Goal: Contribute content: Add original content to the website for others to see

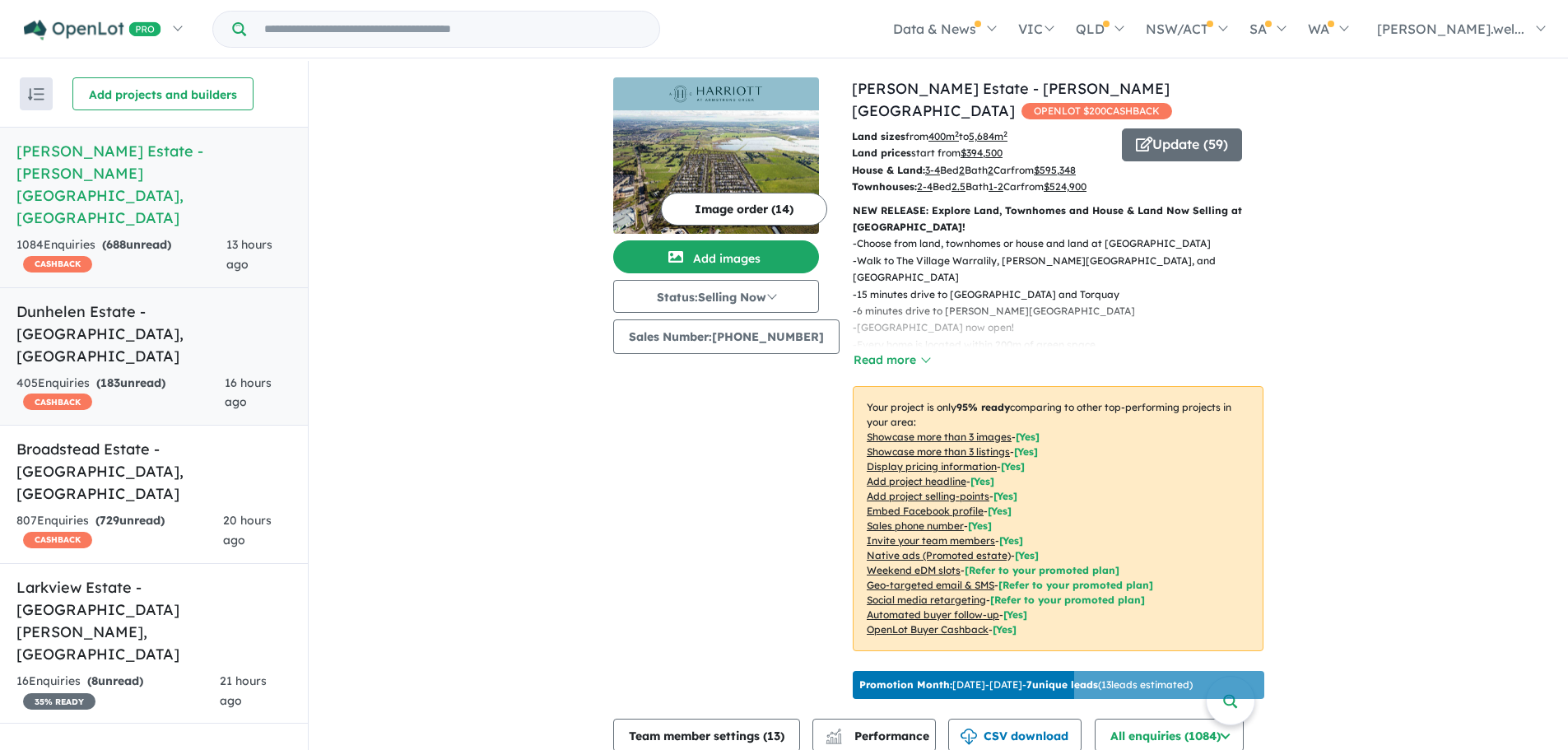
click at [130, 287] on link "Dunhelen Estate - [GEOGRAPHIC_DATA] , [GEOGRAPHIC_DATA] 405 Enquir ies ( 183 un…" at bounding box center [154, 357] width 308 height 140
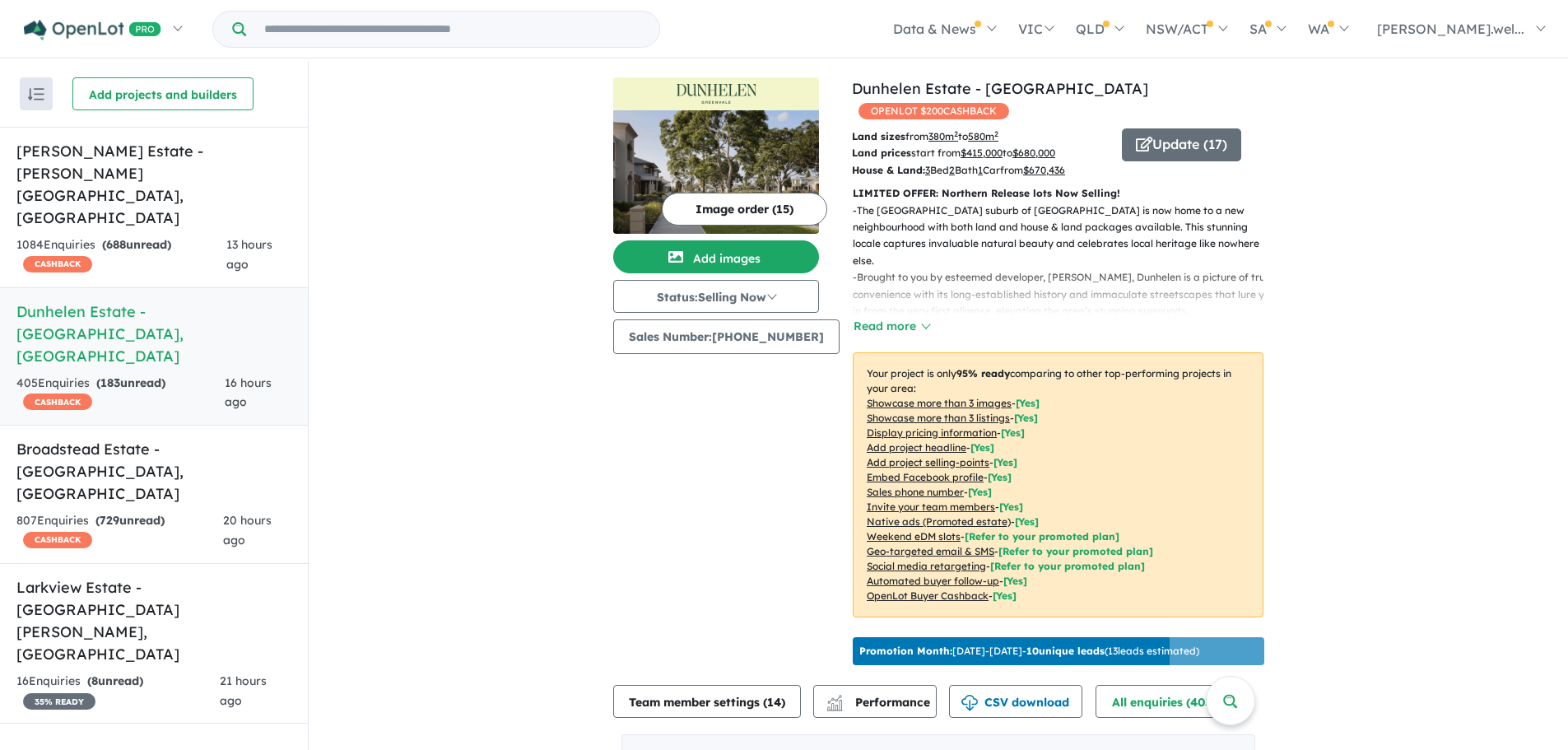
click at [877, 317] on button "Read more" at bounding box center [891, 326] width 78 height 19
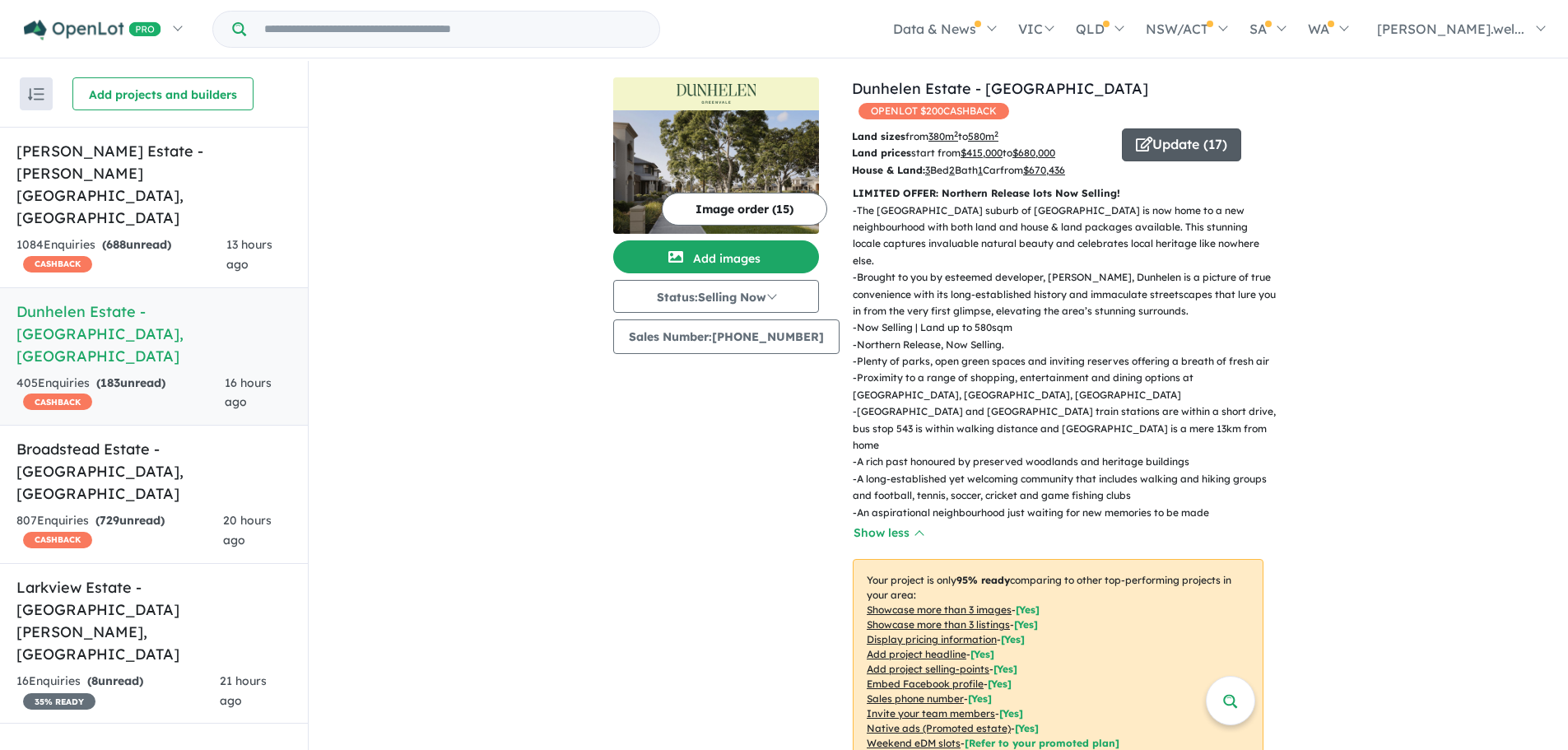
click at [1181, 129] on button "Update ( 17 )" at bounding box center [1181, 145] width 119 height 33
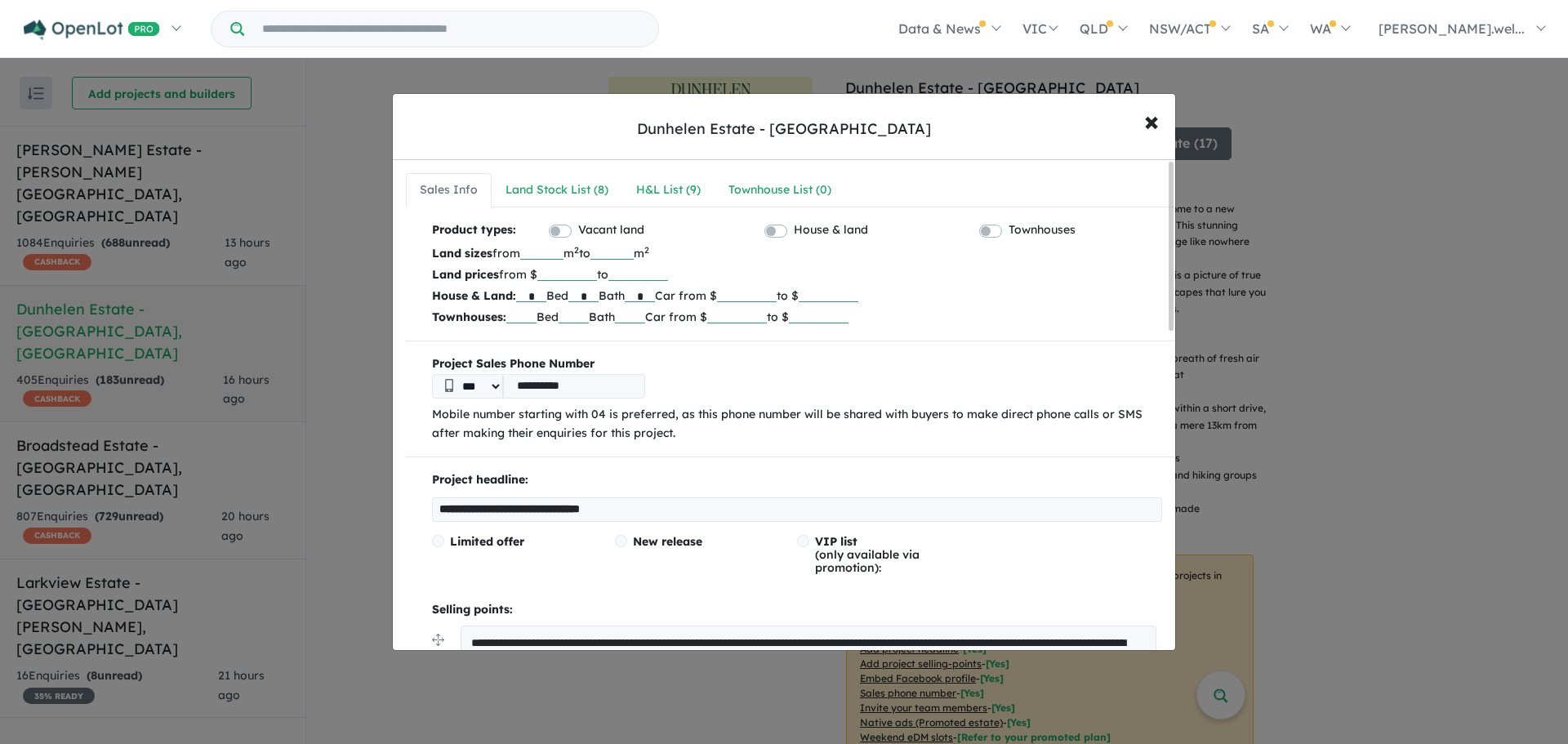
click at [559, 255] on input "***" at bounding box center [541, 251] width 43 height 16
click at [560, 253] on input "***" at bounding box center [541, 251] width 43 height 16
type input "***"
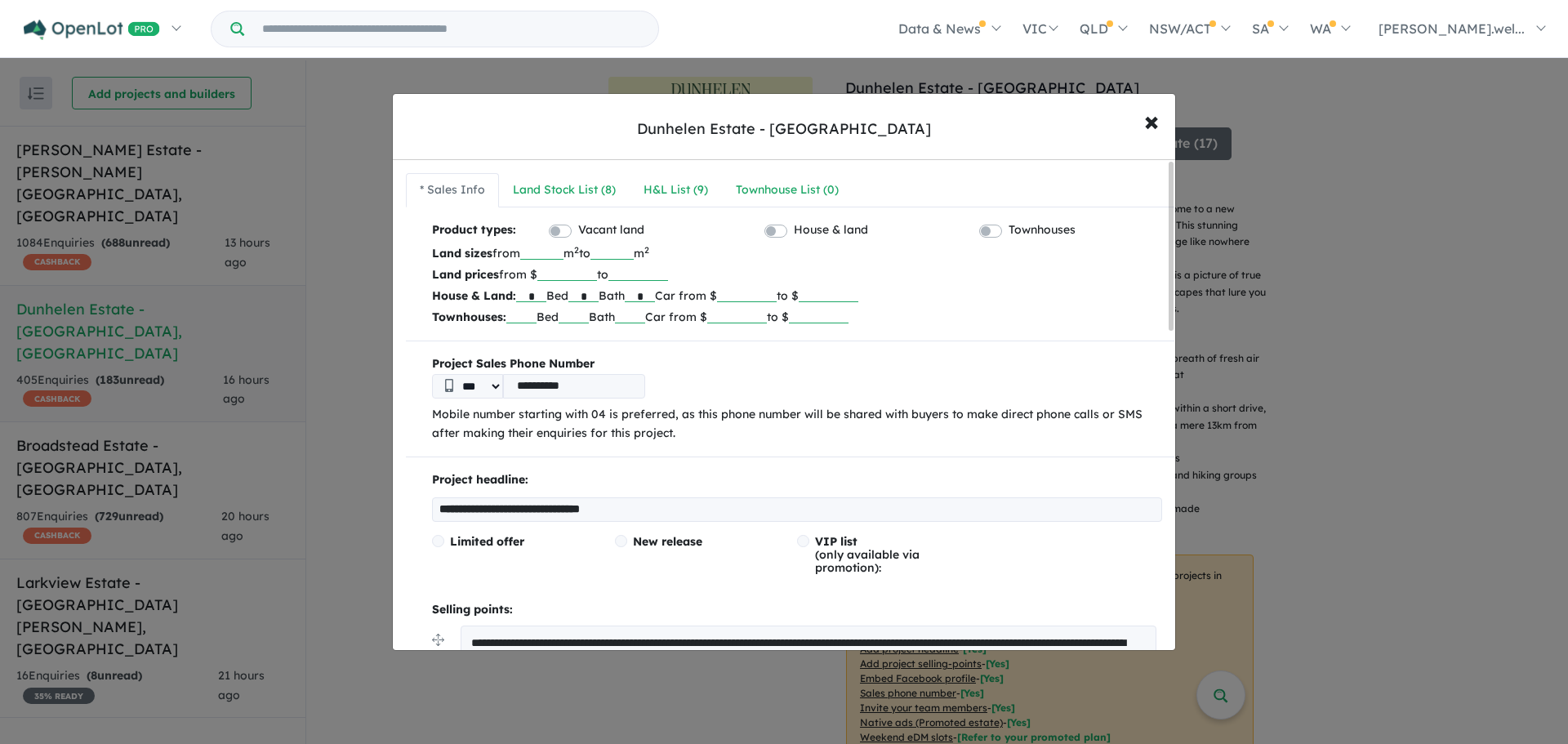
click at [634, 252] on input "***" at bounding box center [611, 251] width 43 height 16
click at [806, 271] on p "Land prices from $ ****** to ******" at bounding box center [797, 274] width 730 height 21
click at [774, 297] on input "******" at bounding box center [746, 294] width 59 height 16
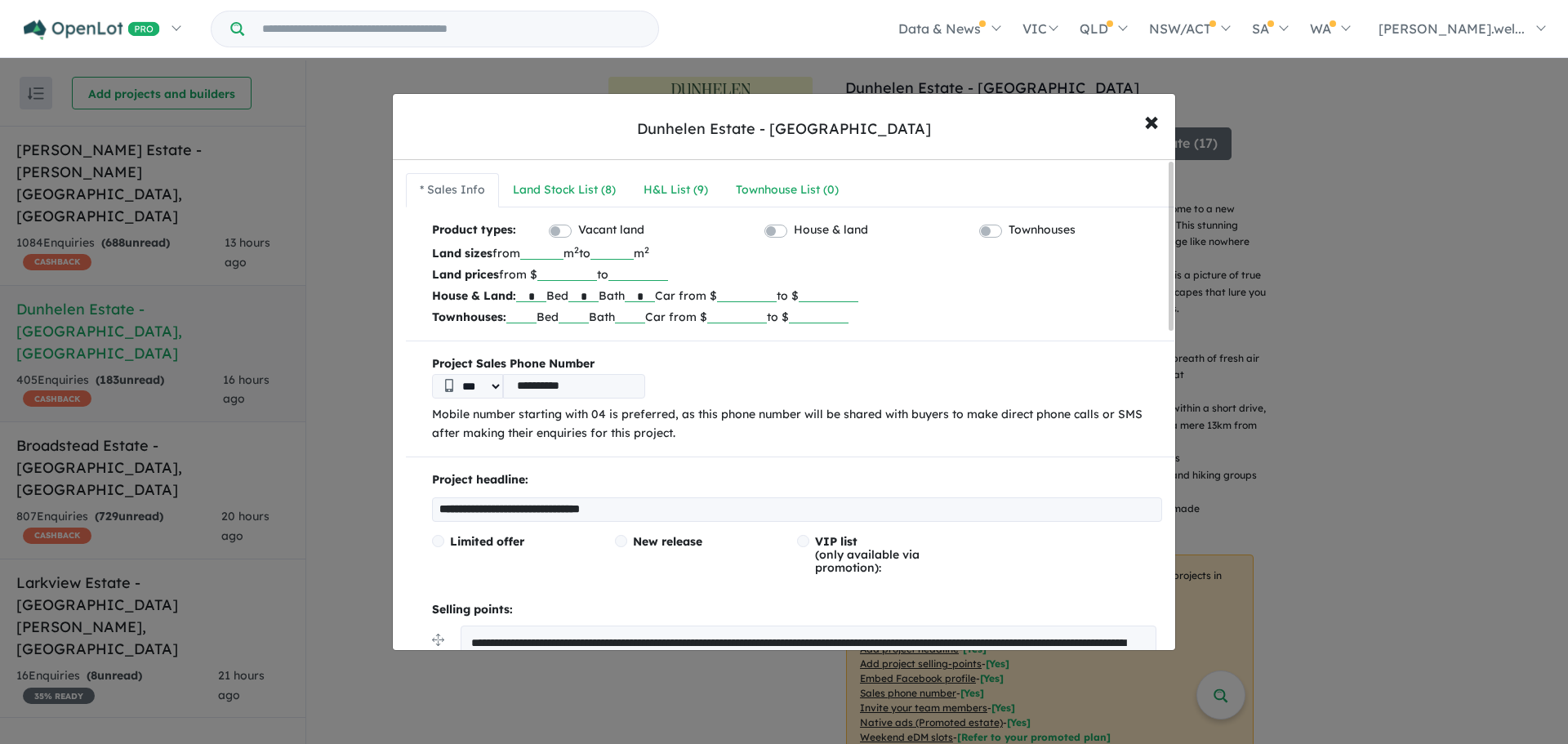
click at [655, 293] on input "*" at bounding box center [640, 294] width 30 height 16
click at [589, 292] on input "*" at bounding box center [584, 294] width 30 height 16
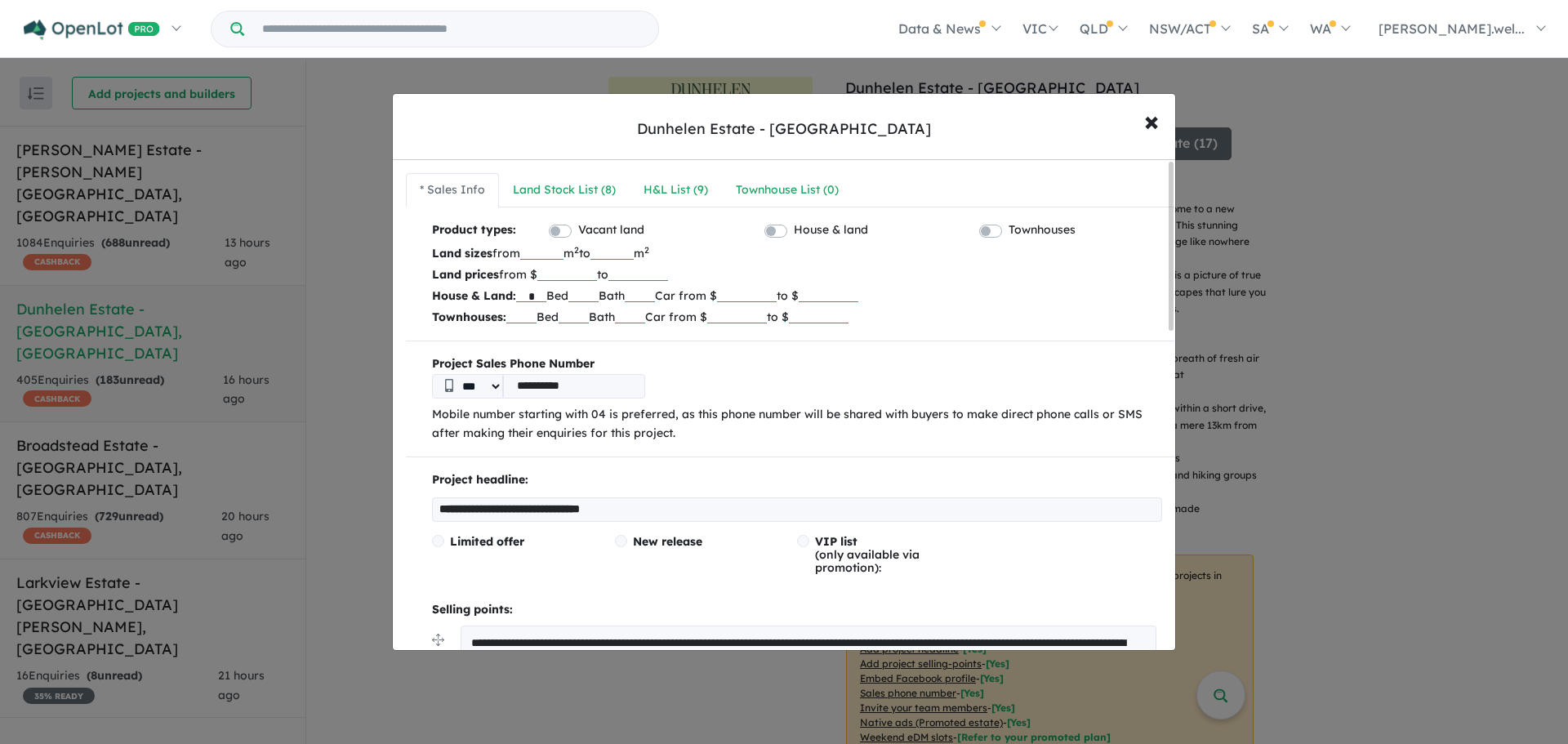
click at [521, 293] on input "*" at bounding box center [532, 294] width 30 height 16
click at [530, 293] on input "*" at bounding box center [532, 294] width 30 height 16
click at [540, 290] on input "text" at bounding box center [532, 294] width 30 height 16
click at [538, 295] on input "text" at bounding box center [532, 294] width 30 height 16
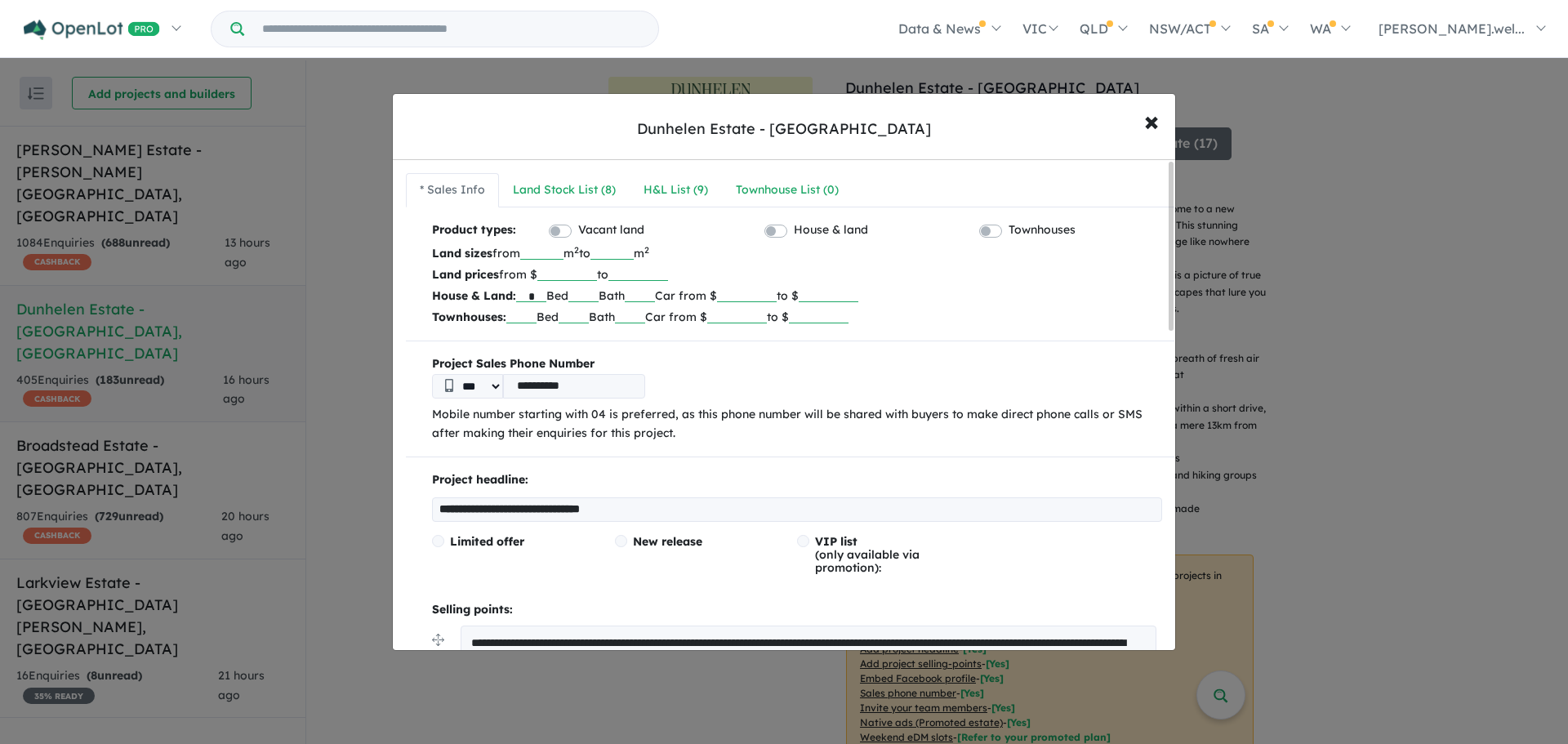
type input "*"
click at [595, 293] on input "text" at bounding box center [584, 294] width 30 height 16
type input "*"
click at [655, 295] on input "text" at bounding box center [640, 294] width 30 height 16
type input "*"
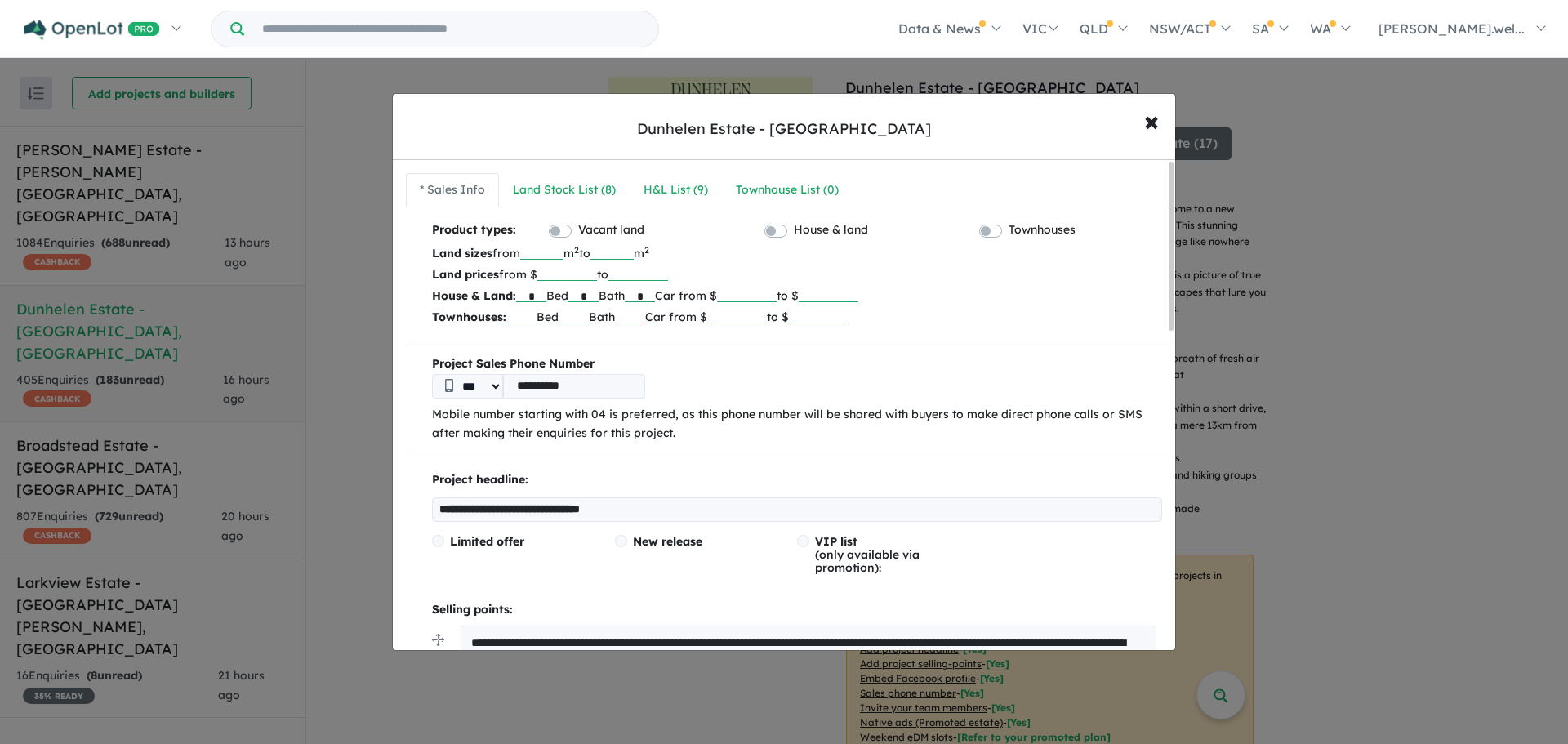
click at [768, 291] on input "number" at bounding box center [746, 294] width 59 height 16
click at [776, 293] on input "number" at bounding box center [746, 294] width 59 height 16
type input "******"
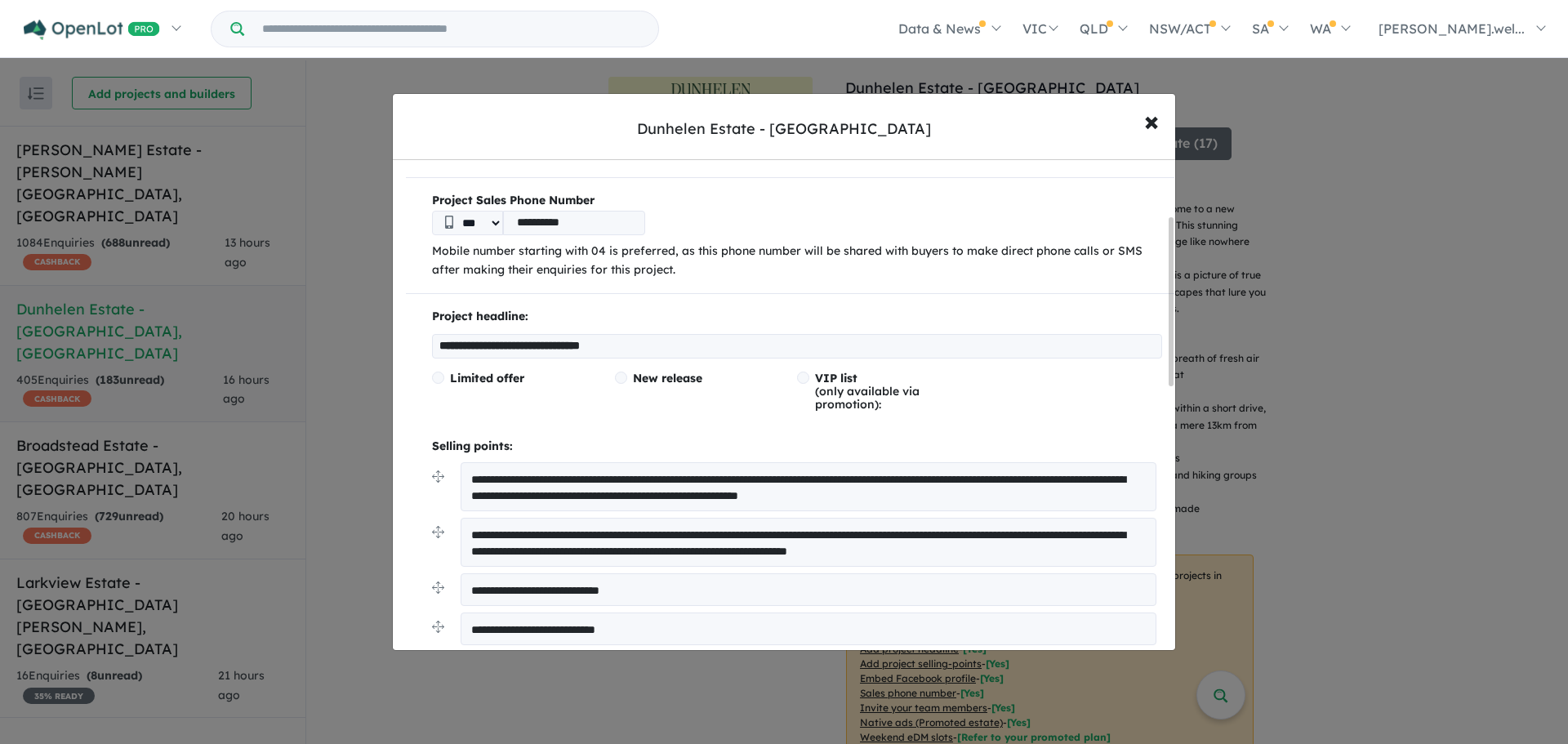
click at [566, 340] on input "**********" at bounding box center [797, 346] width 730 height 25
click at [664, 377] on span "New release" at bounding box center [667, 378] width 69 height 15
click at [860, 391] on span "VIP list (only available via promotion):" at bounding box center [867, 392] width 105 height 41
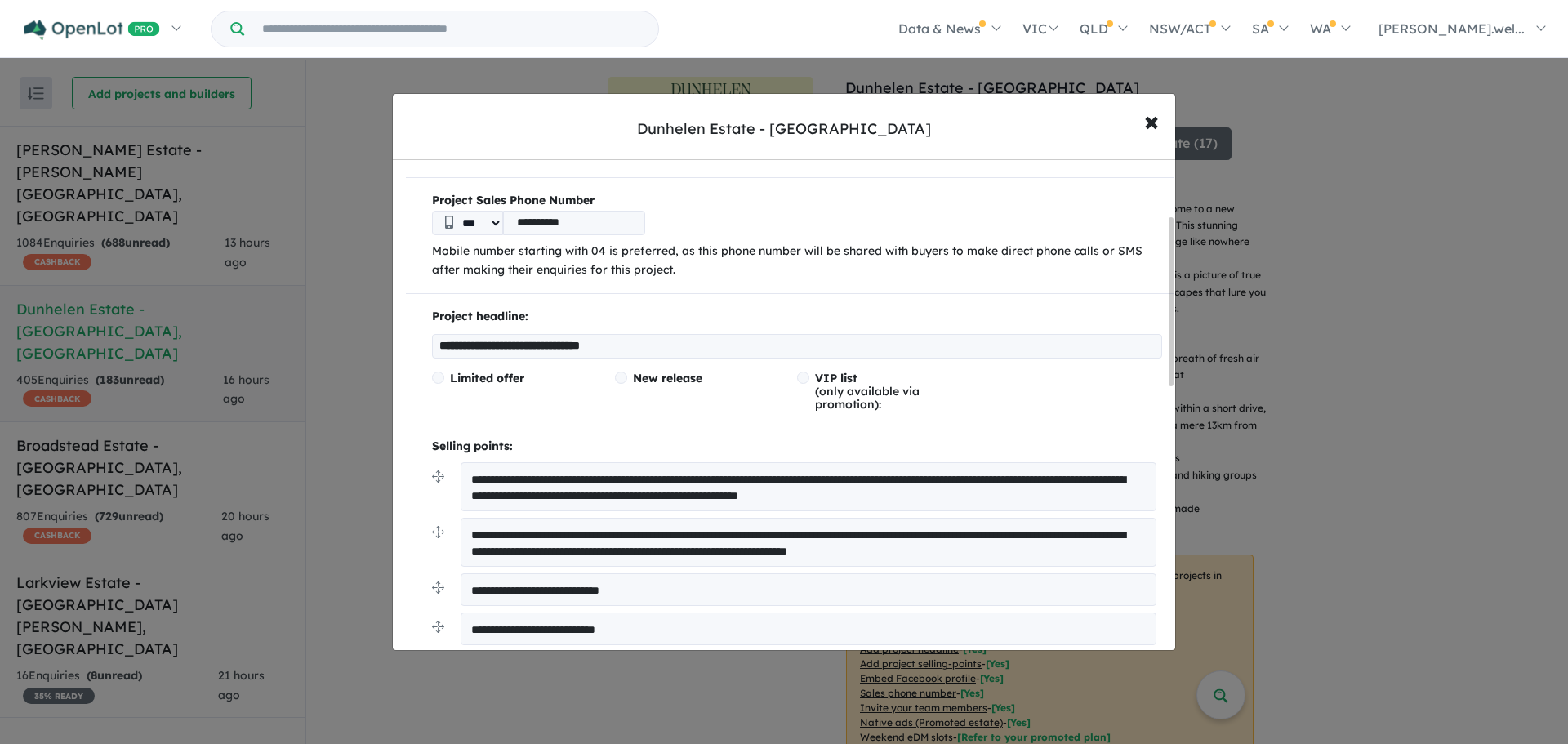
click at [666, 373] on span "New release" at bounding box center [667, 378] width 69 height 15
click at [650, 387] on div "New release" at bounding box center [706, 392] width 183 height 39
click at [650, 379] on span "New release" at bounding box center [667, 378] width 69 height 15
click at [637, 346] on input "**********" at bounding box center [797, 346] width 730 height 25
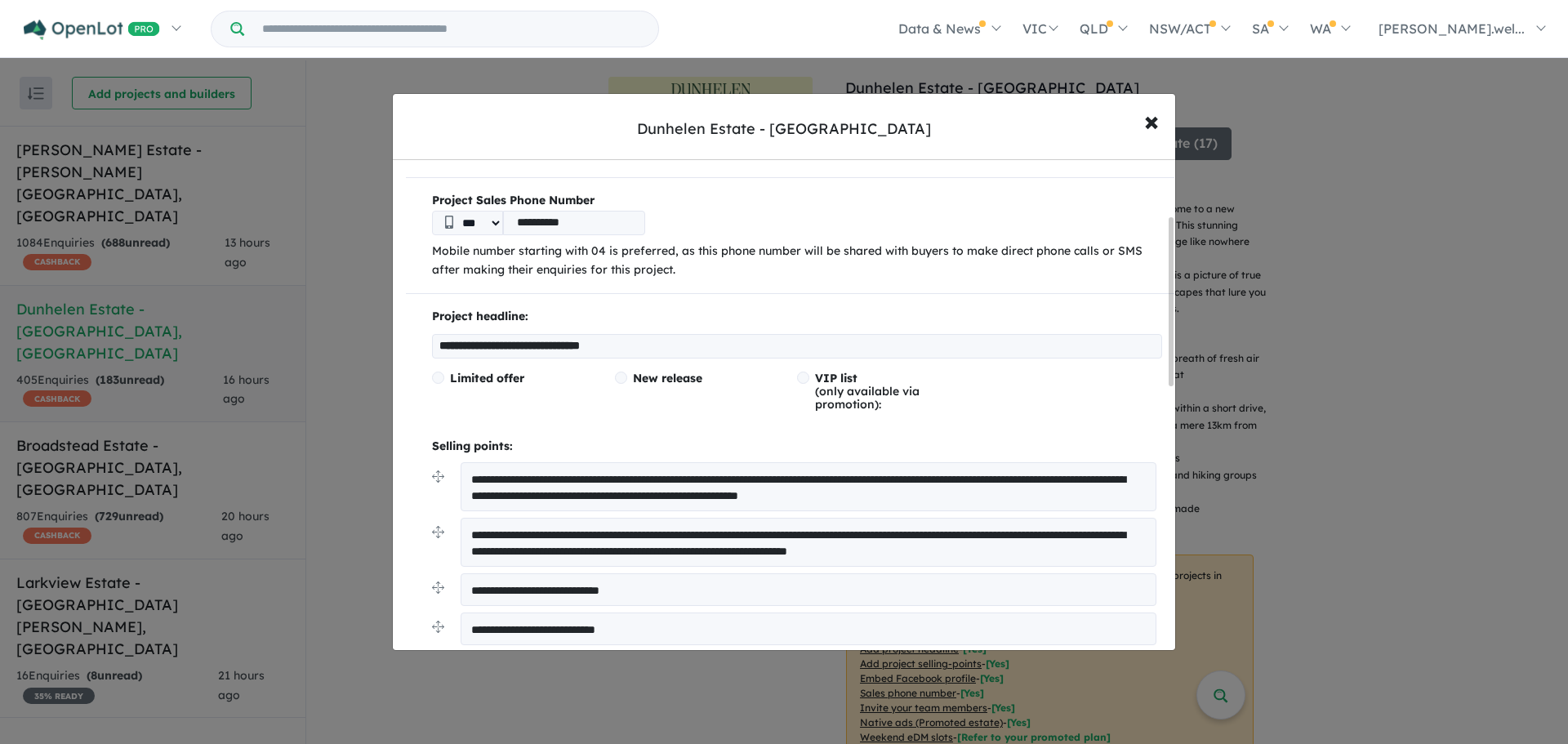
click at [637, 346] on input "**********" at bounding box center [797, 346] width 730 height 25
type input "**********"
click at [573, 399] on div "Limited offer" at bounding box center [524, 392] width 183 height 39
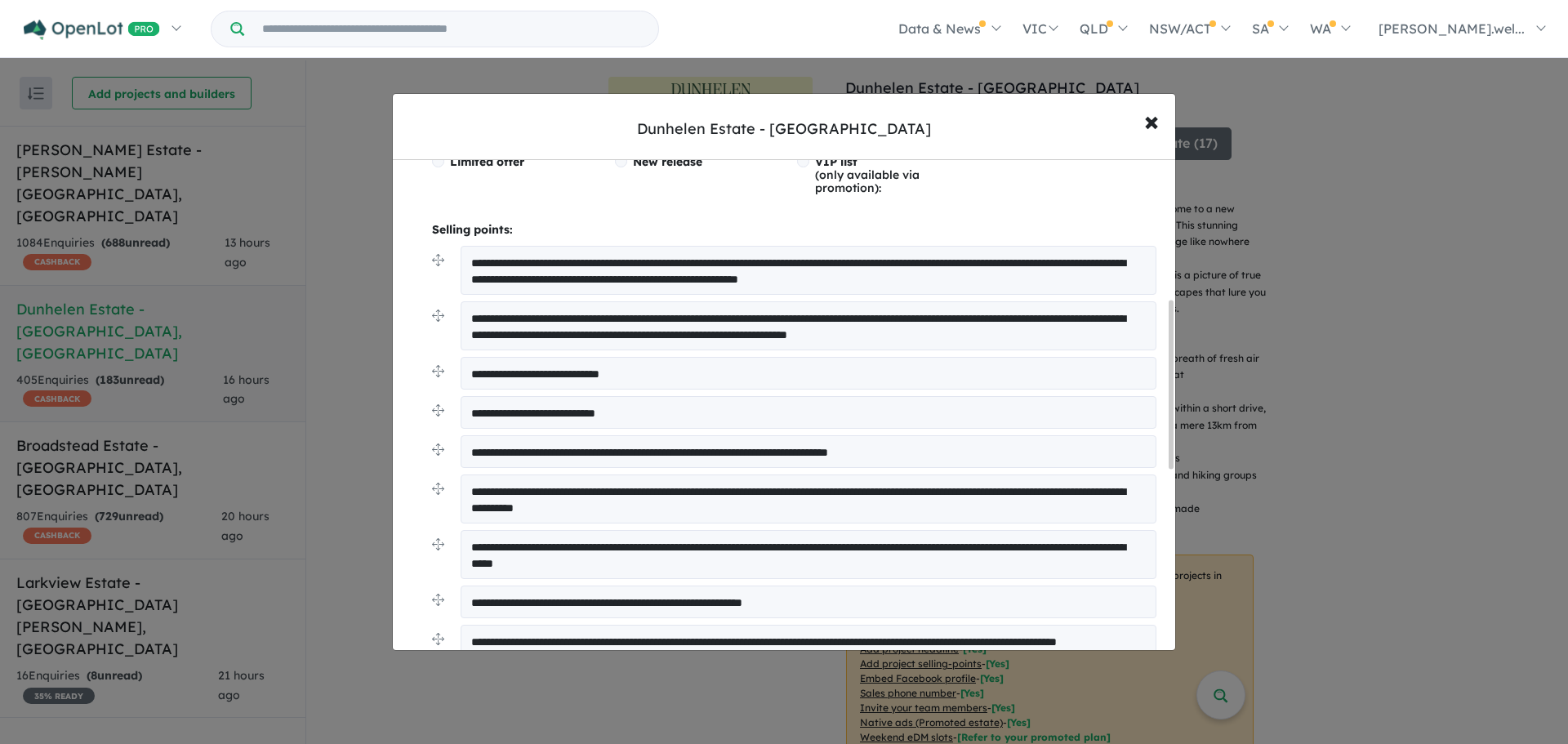
scroll to position [408, 0]
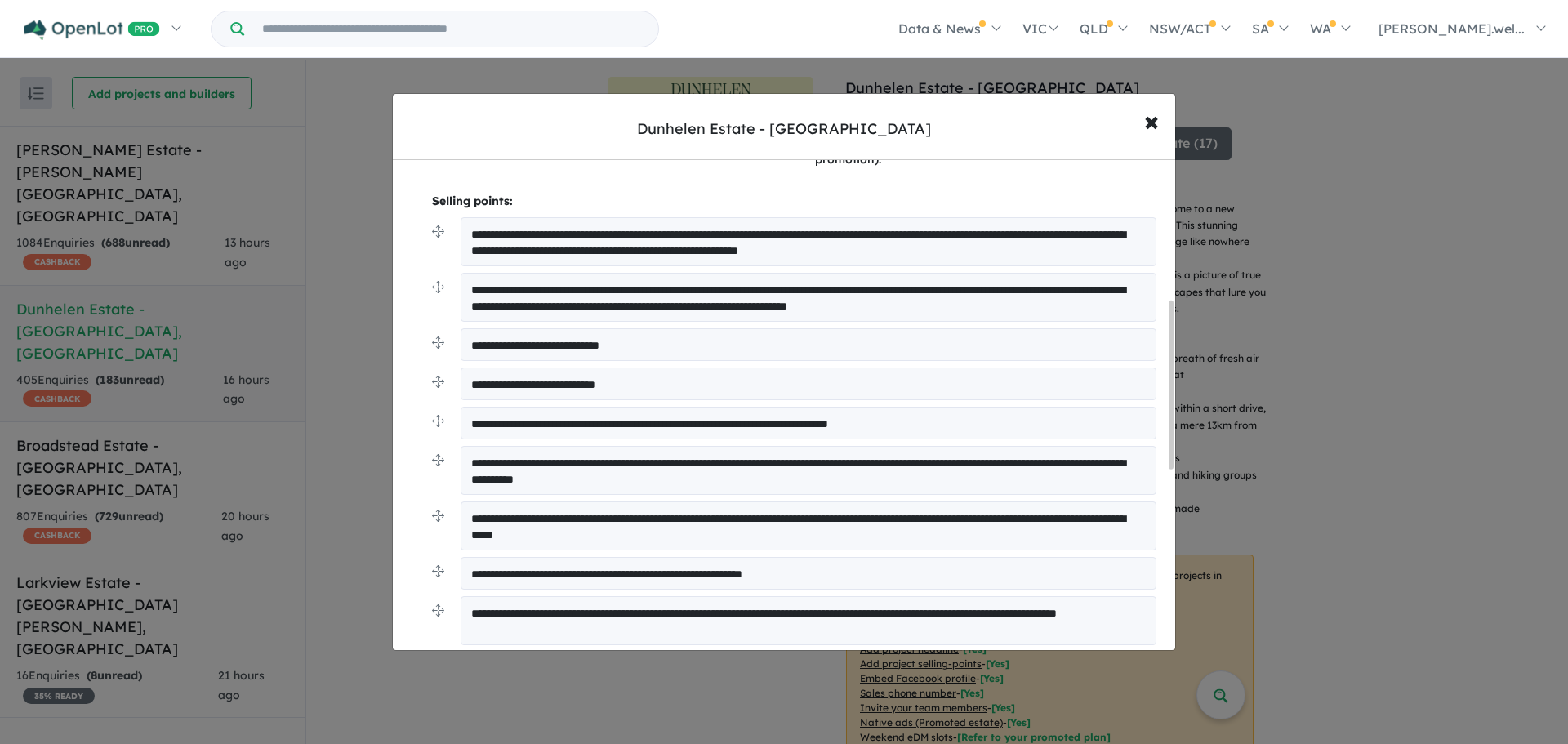
click at [623, 343] on textarea "**********" at bounding box center [808, 344] width 696 height 33
click at [498, 384] on textarea "**********" at bounding box center [808, 384] width 696 height 33
click at [496, 384] on textarea "**********" at bounding box center [808, 384] width 696 height 33
click at [497, 389] on textarea "**********" at bounding box center [808, 384] width 696 height 33
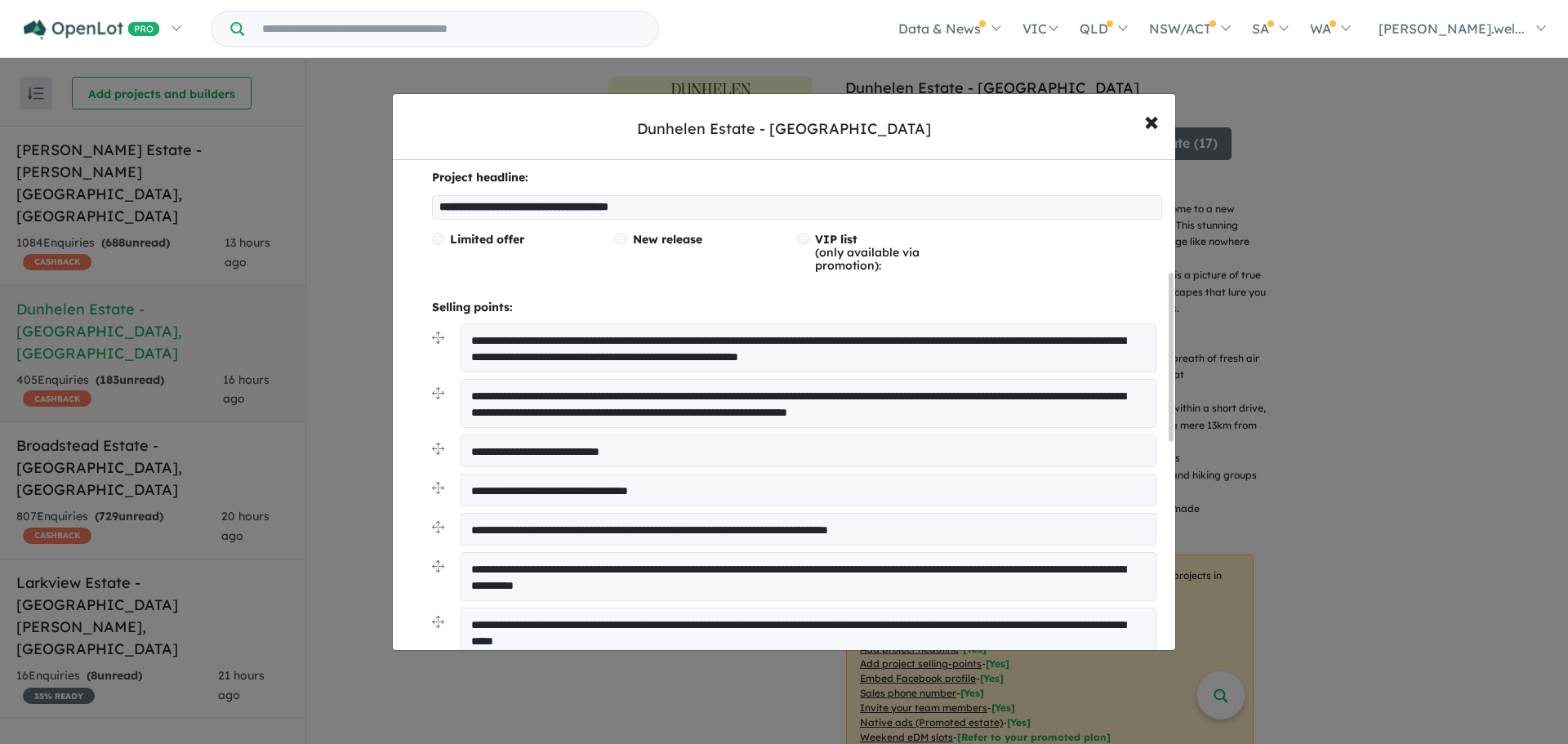
scroll to position [327, 0]
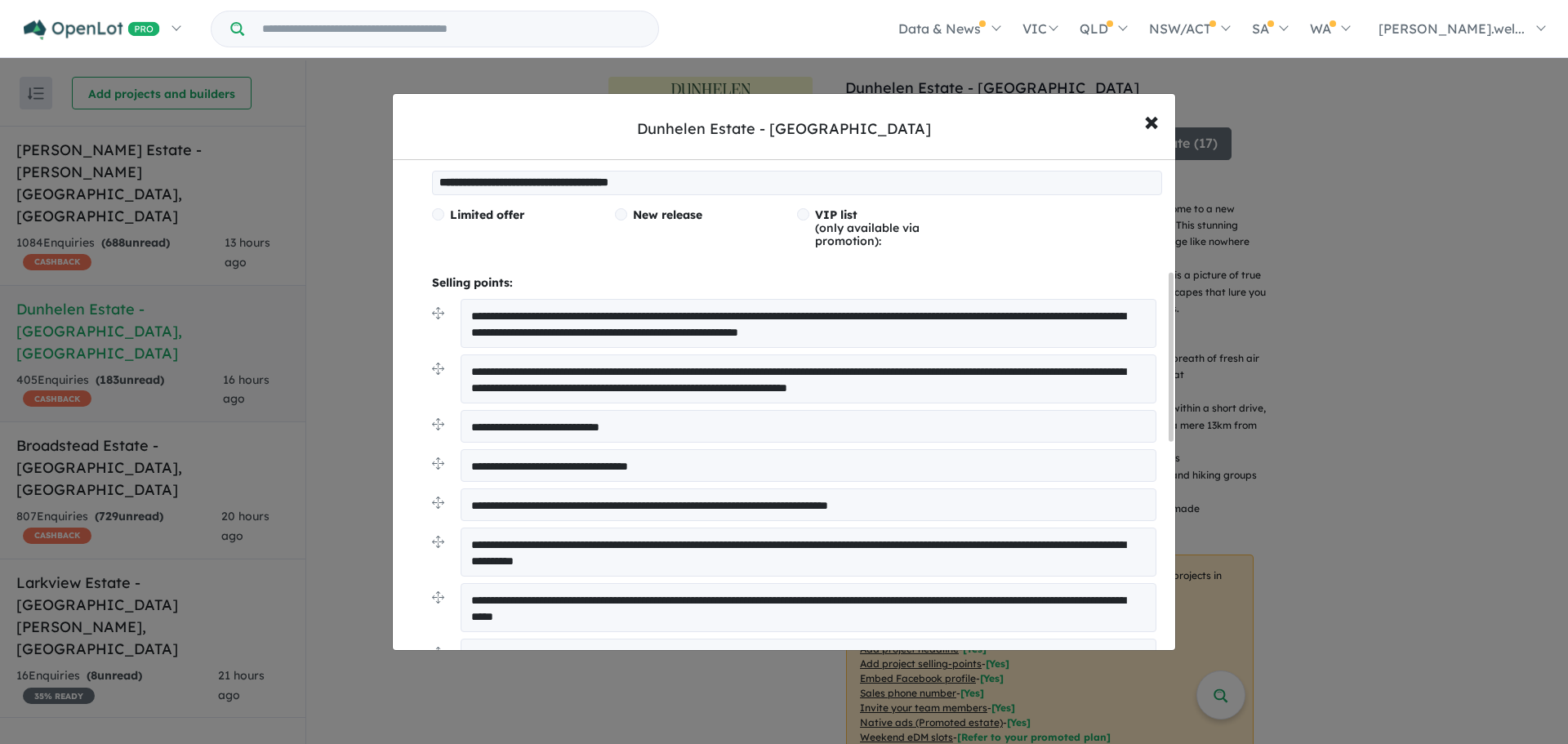
type textarea "**********"
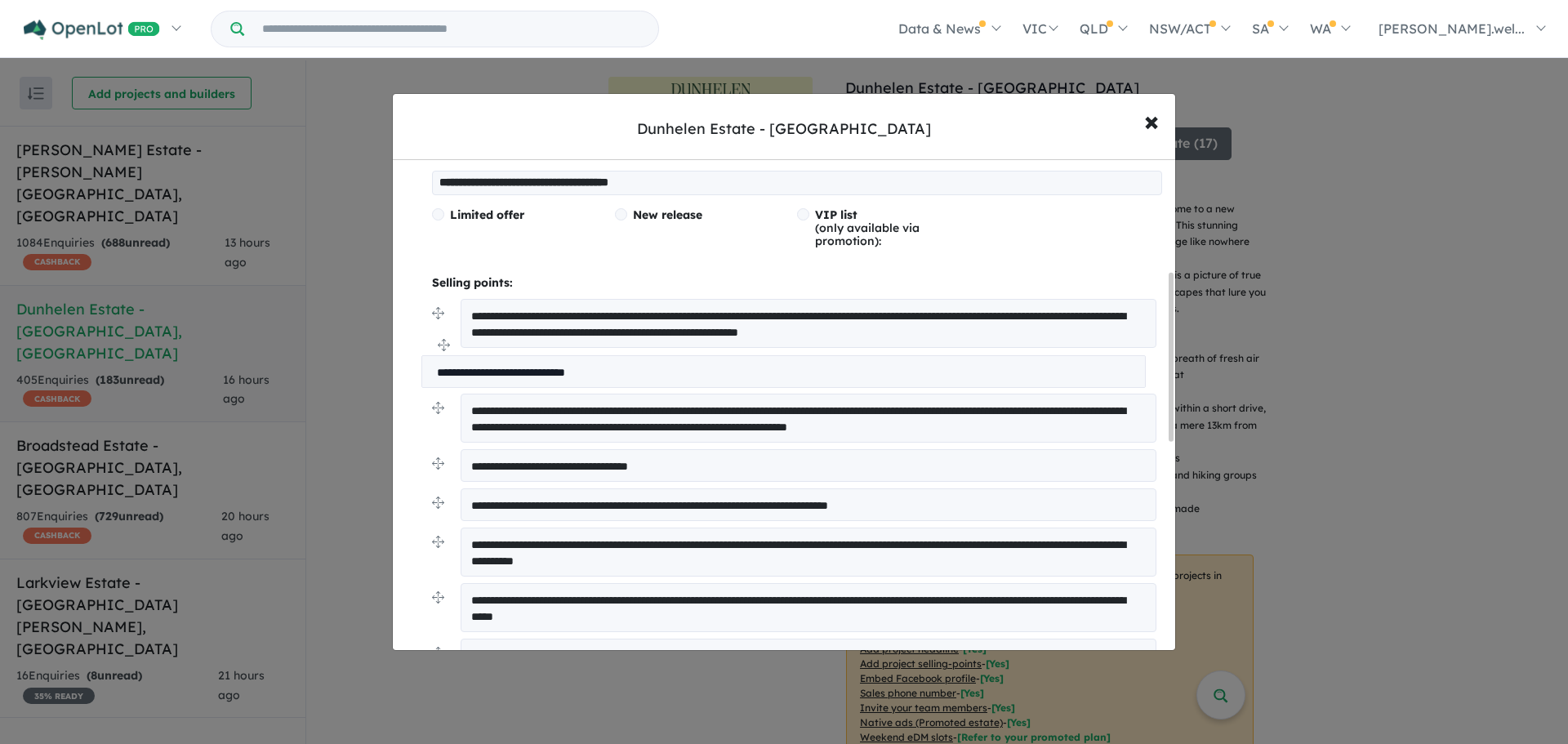
drag, startPoint x: 437, startPoint y: 420, endPoint x: 426, endPoint y: 344, distance: 76.8
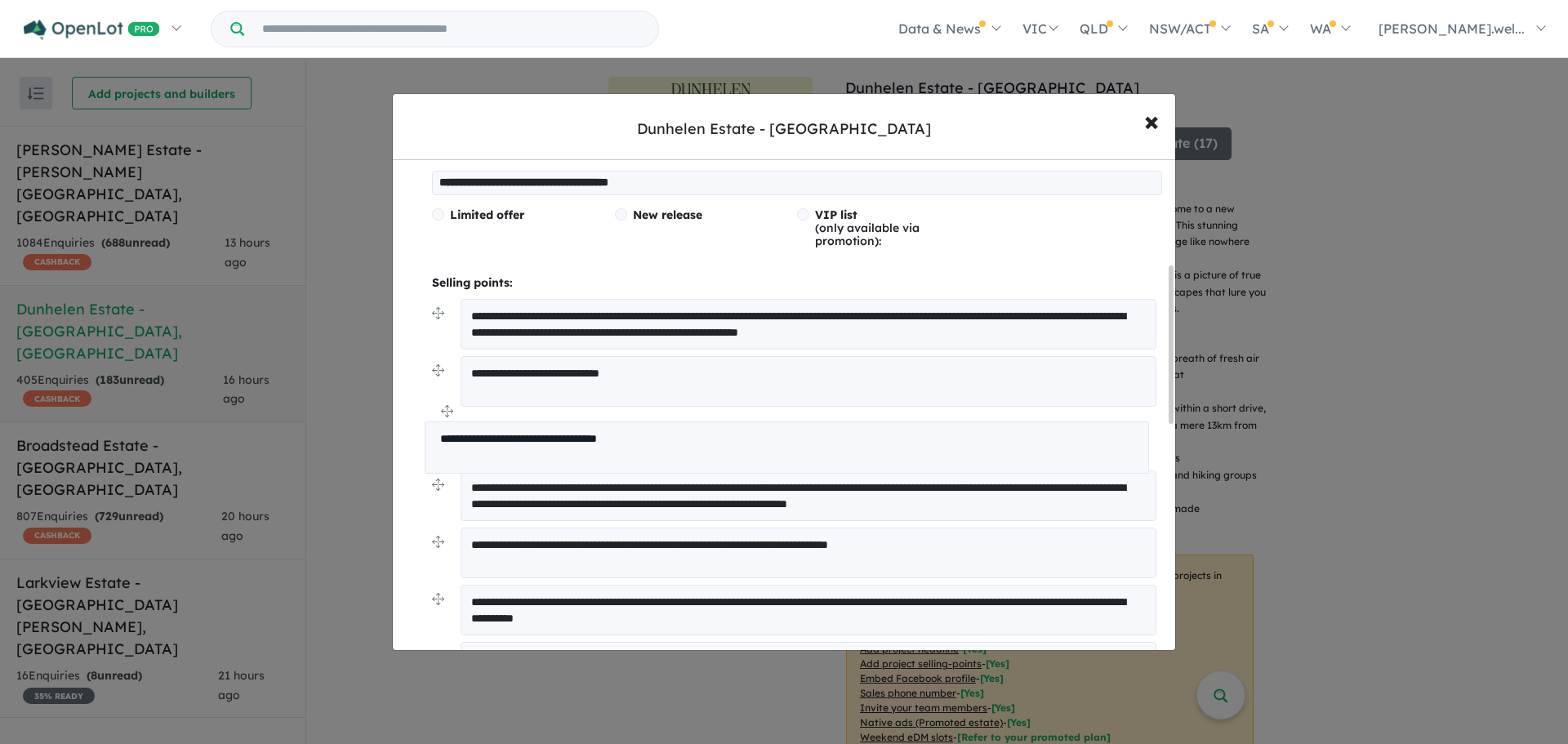
drag, startPoint x: 437, startPoint y: 491, endPoint x: 429, endPoint y: 420, distance: 71.4
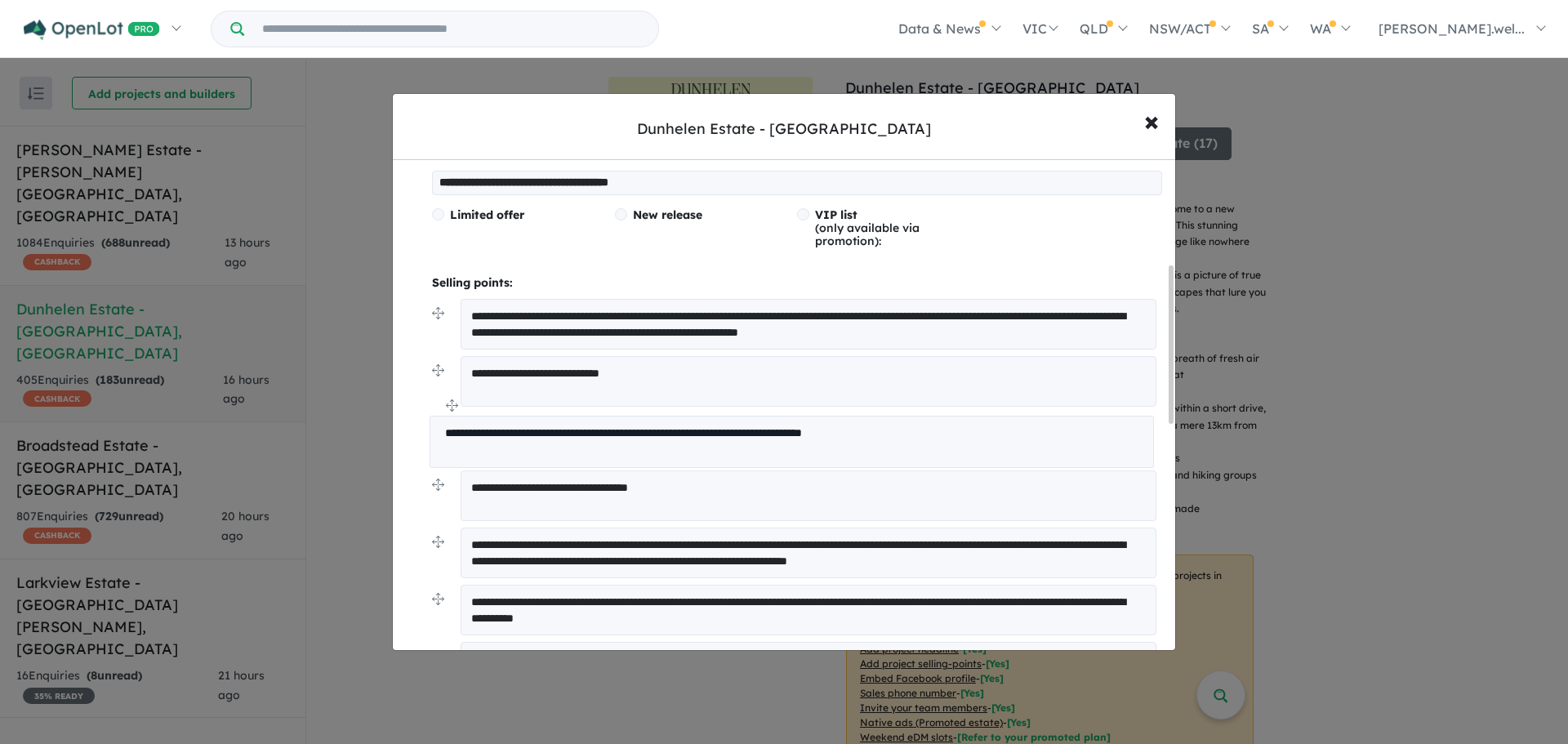
drag, startPoint x: 439, startPoint y: 548, endPoint x: 437, endPoint y: 414, distance: 134.0
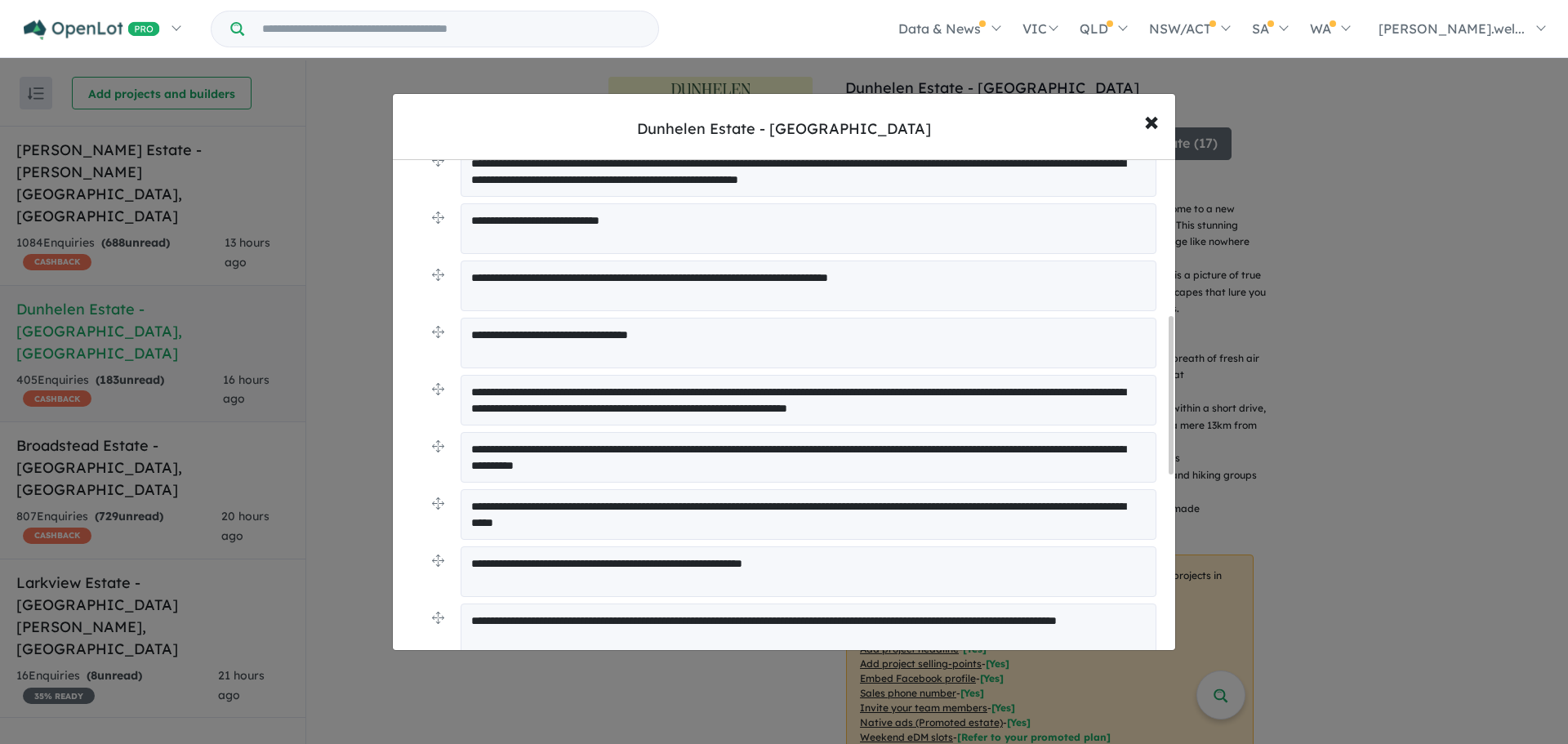
scroll to position [490, 0]
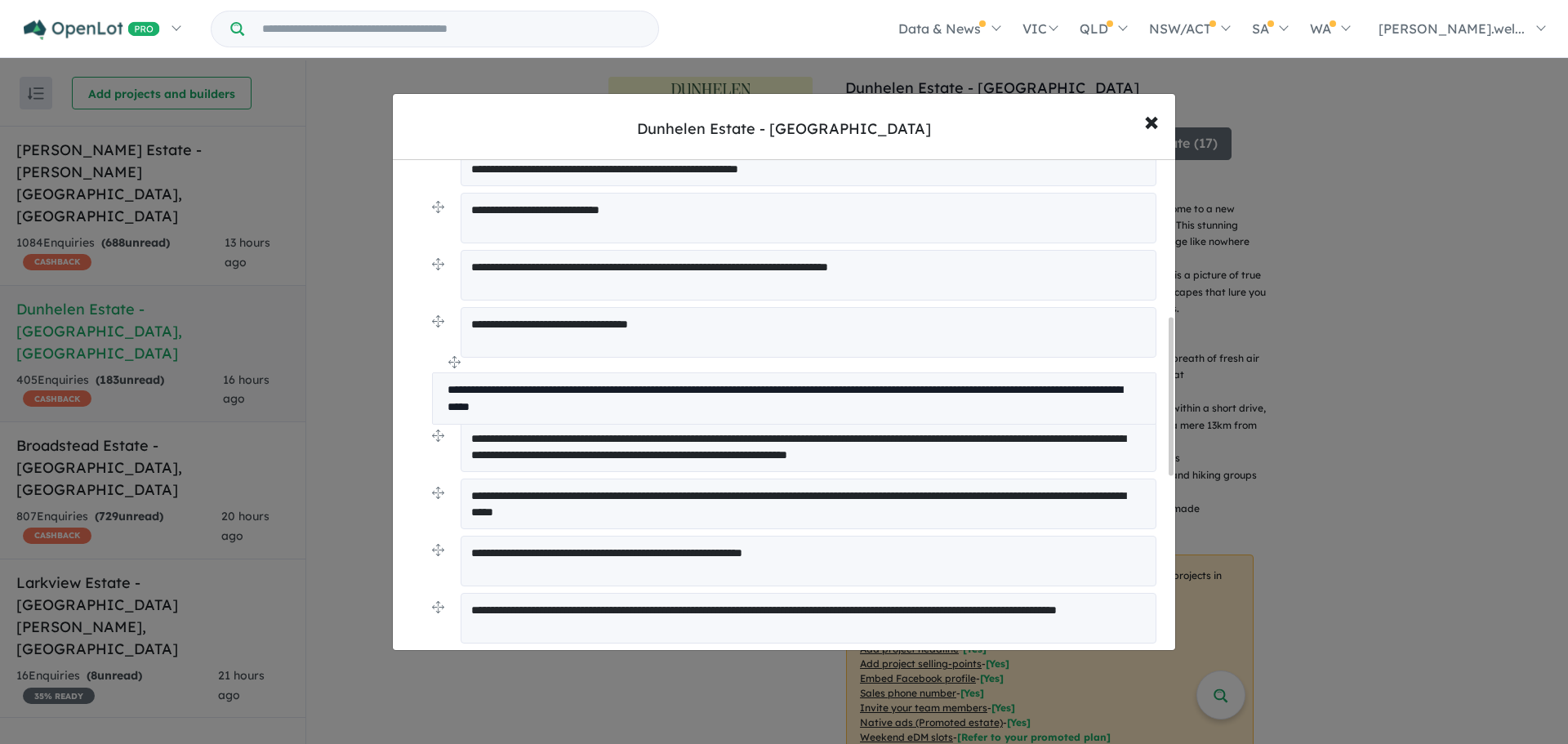
drag, startPoint x: 434, startPoint y: 440, endPoint x: 434, endPoint y: 369, distance: 71.0
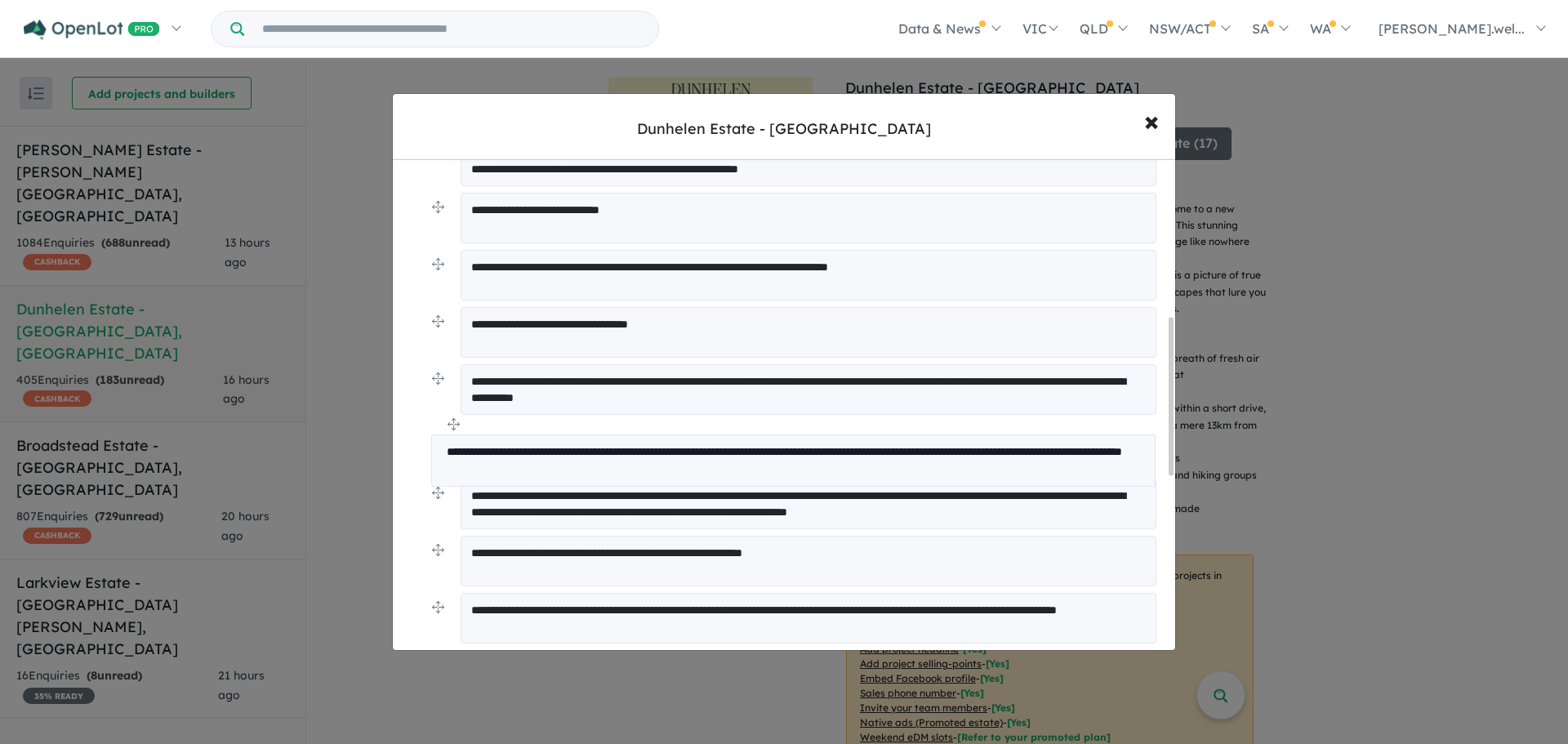
drag, startPoint x: 436, startPoint y: 491, endPoint x: 436, endPoint y: 417, distance: 74.0
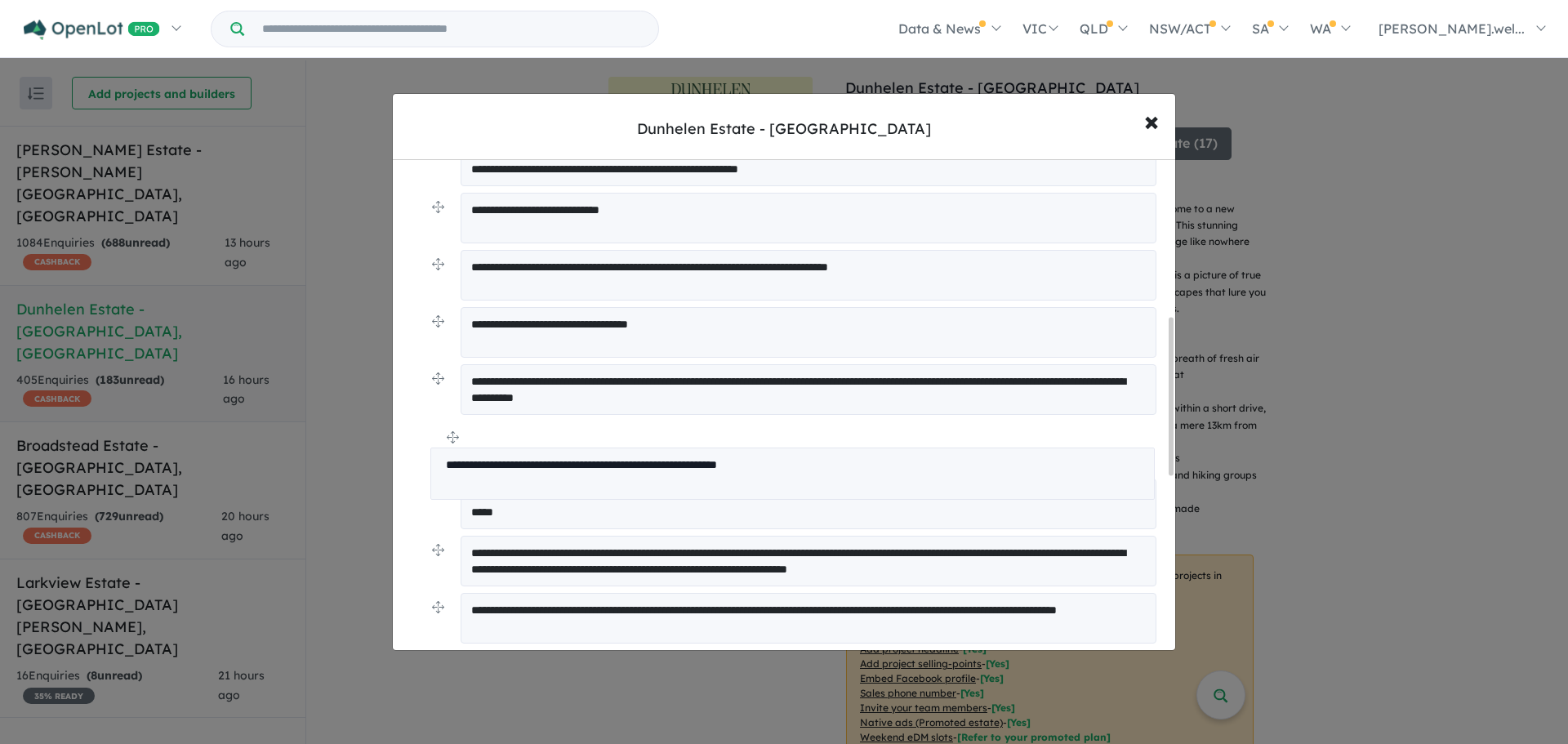
drag, startPoint x: 439, startPoint y: 547, endPoint x: 437, endPoint y: 436, distance: 111.0
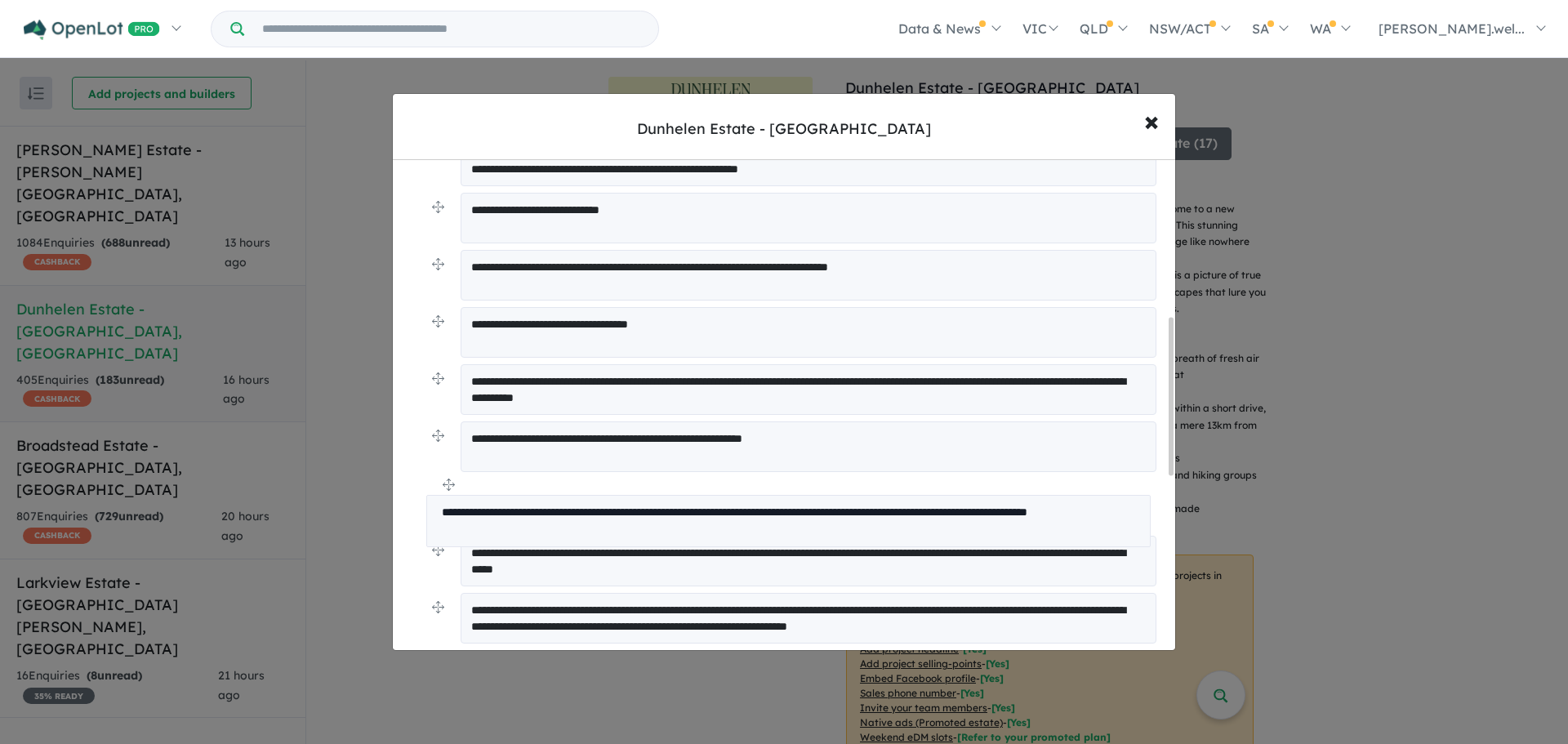
drag, startPoint x: 442, startPoint y: 607, endPoint x: 436, endPoint y: 487, distance: 120.1
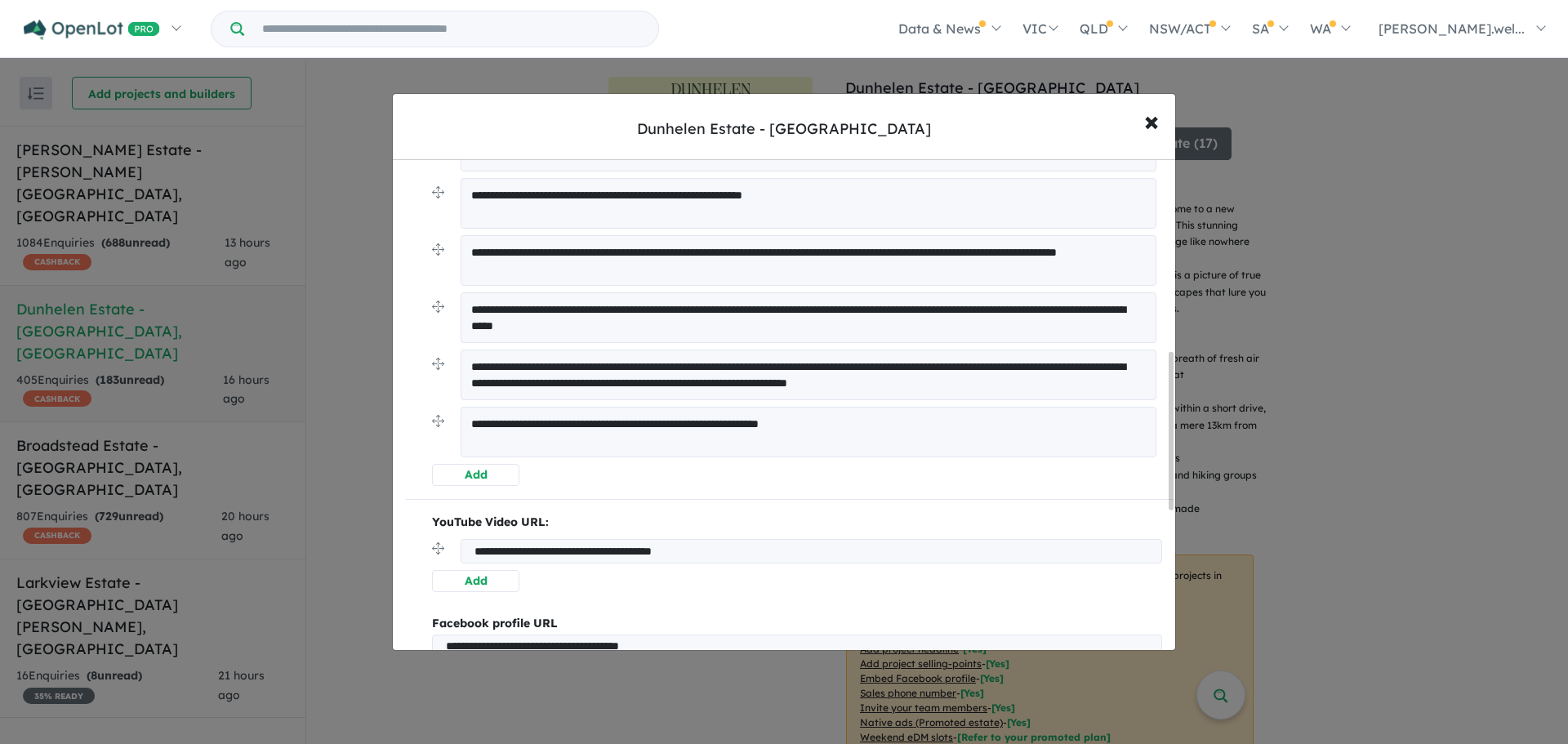
scroll to position [735, 0]
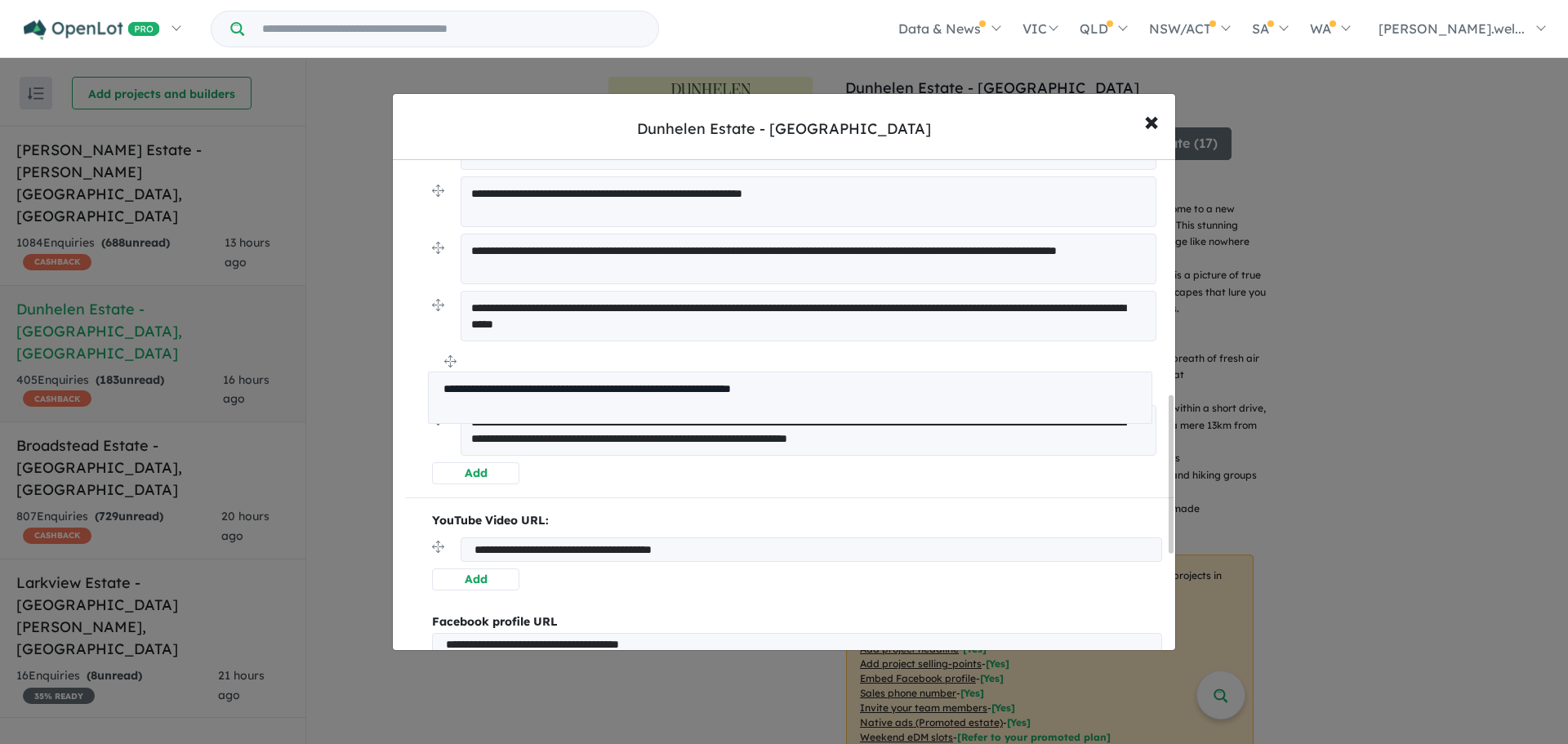
drag, startPoint x: 447, startPoint y: 420, endPoint x: 443, endPoint y: 362, distance: 58.1
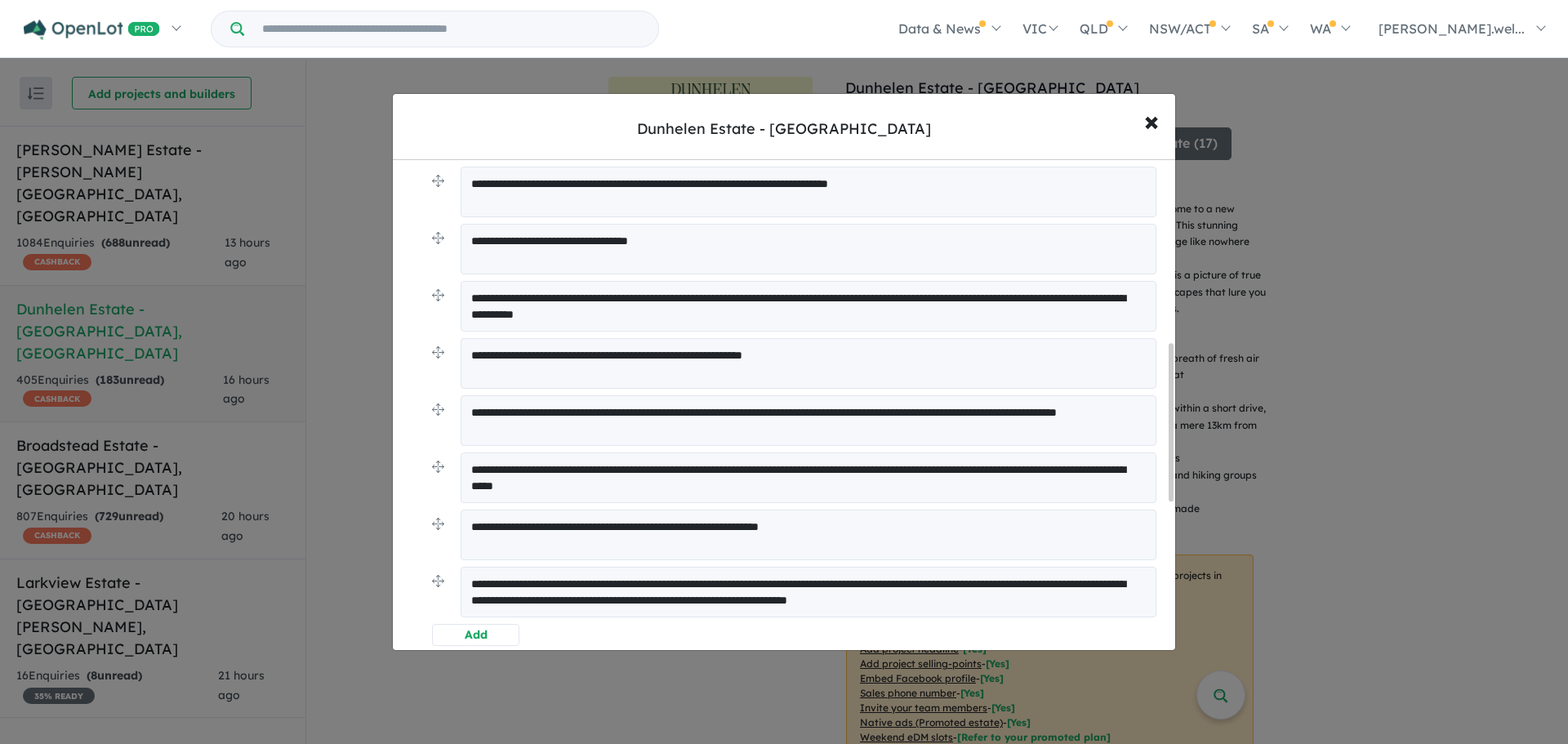
scroll to position [572, 0]
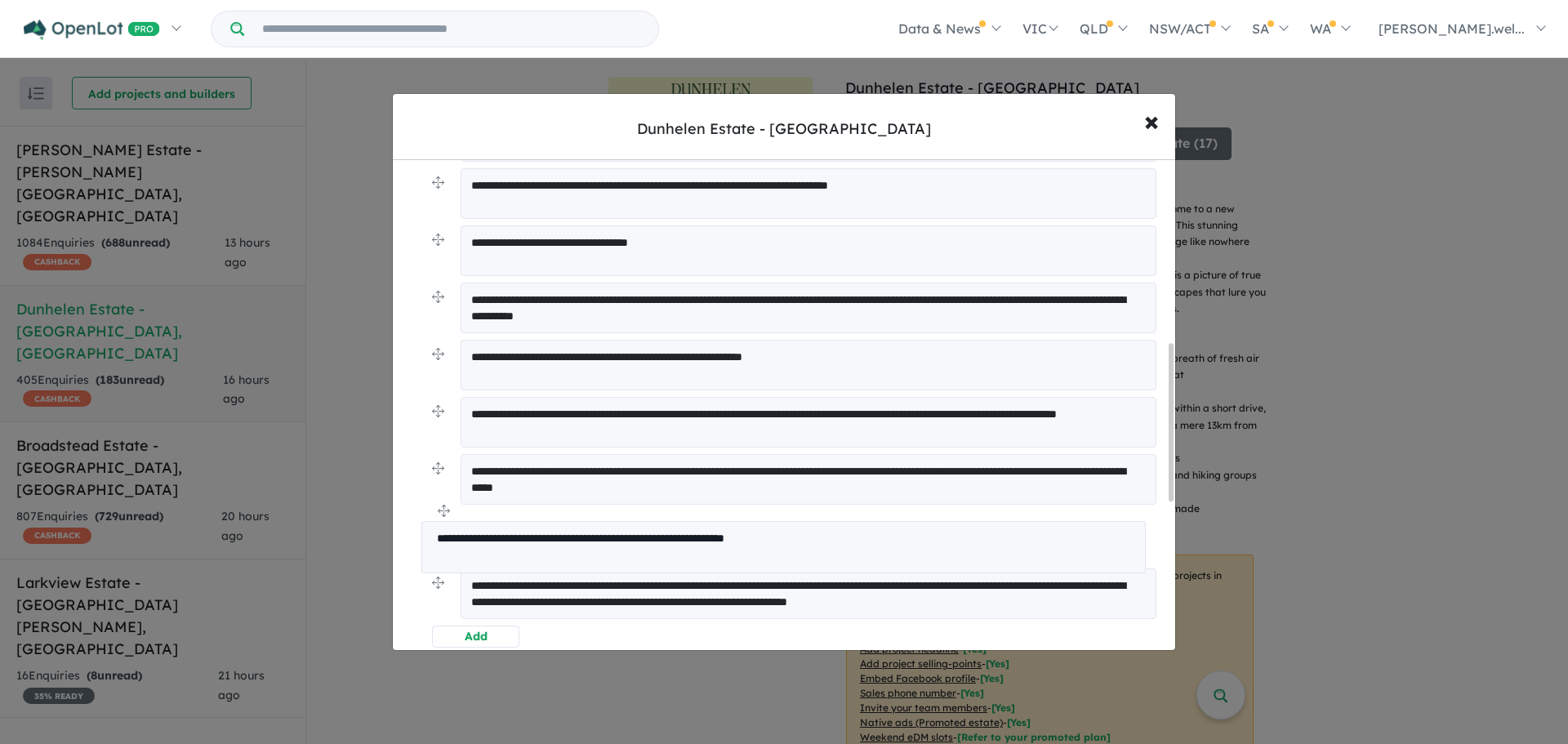
drag, startPoint x: 437, startPoint y: 524, endPoint x: 426, endPoint y: 511, distance: 17.0
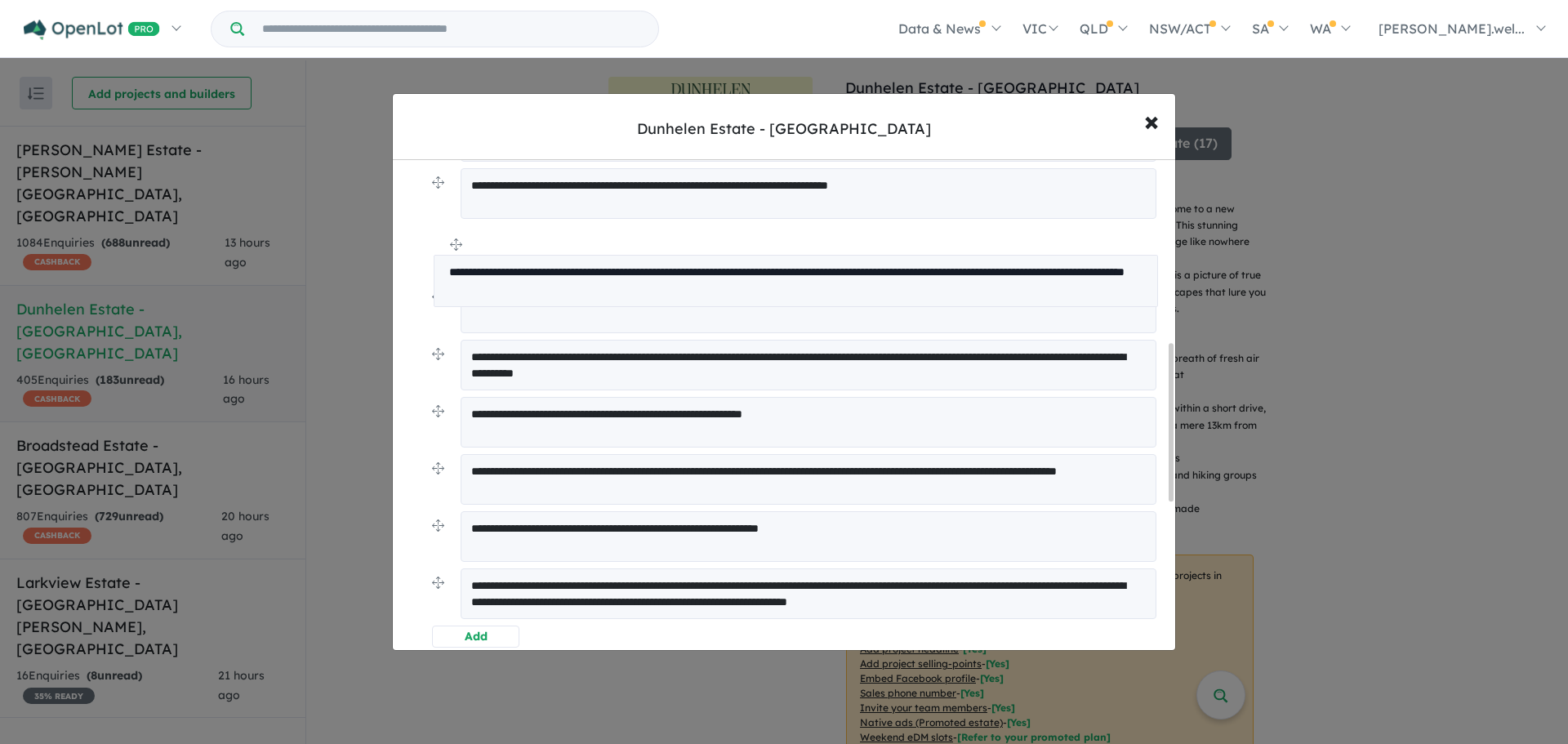
drag, startPoint x: 433, startPoint y: 469, endPoint x: 436, endPoint y: 249, distance: 220.0
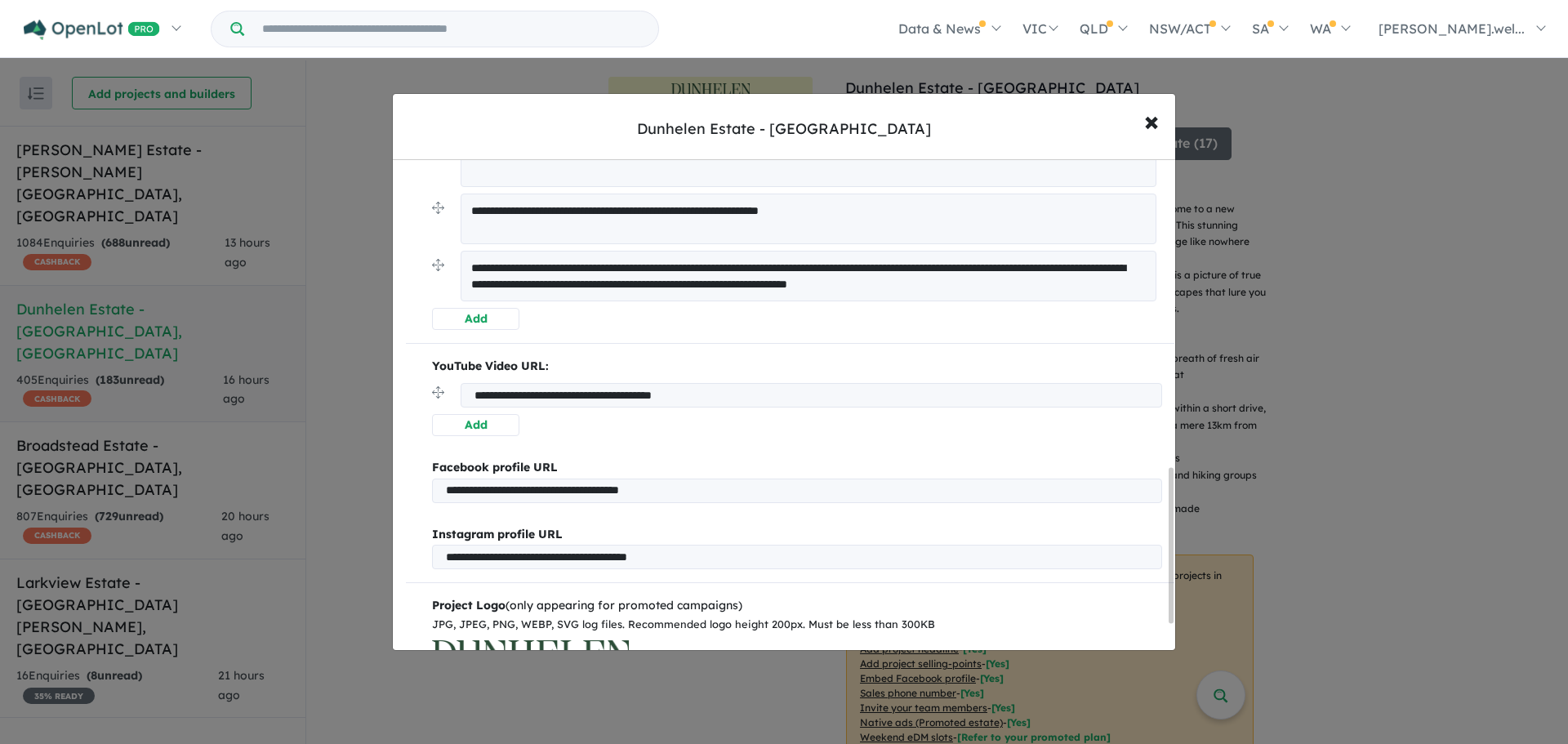
scroll to position [1060, 0]
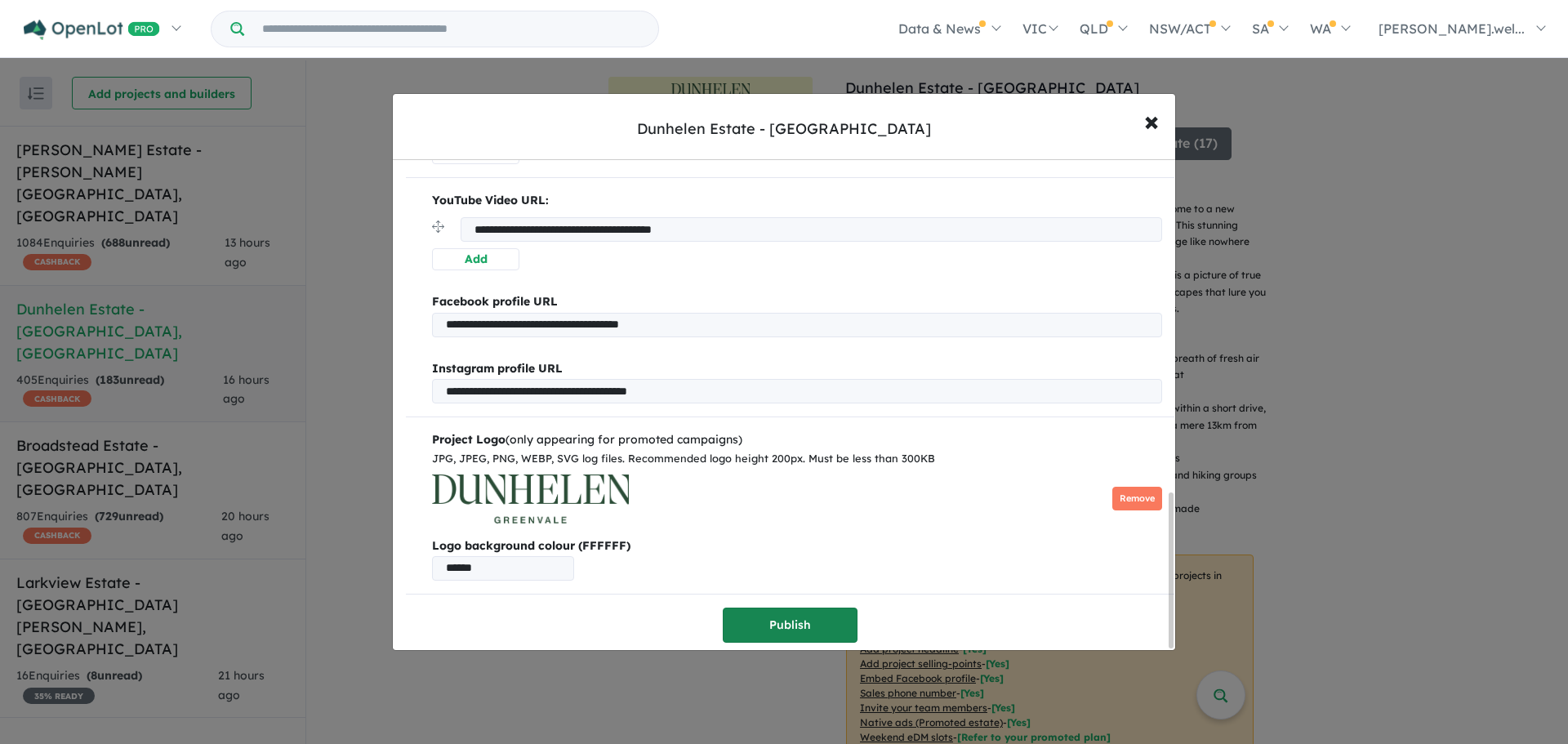
click at [747, 608] on button "Publish" at bounding box center [790, 626] width 135 height 36
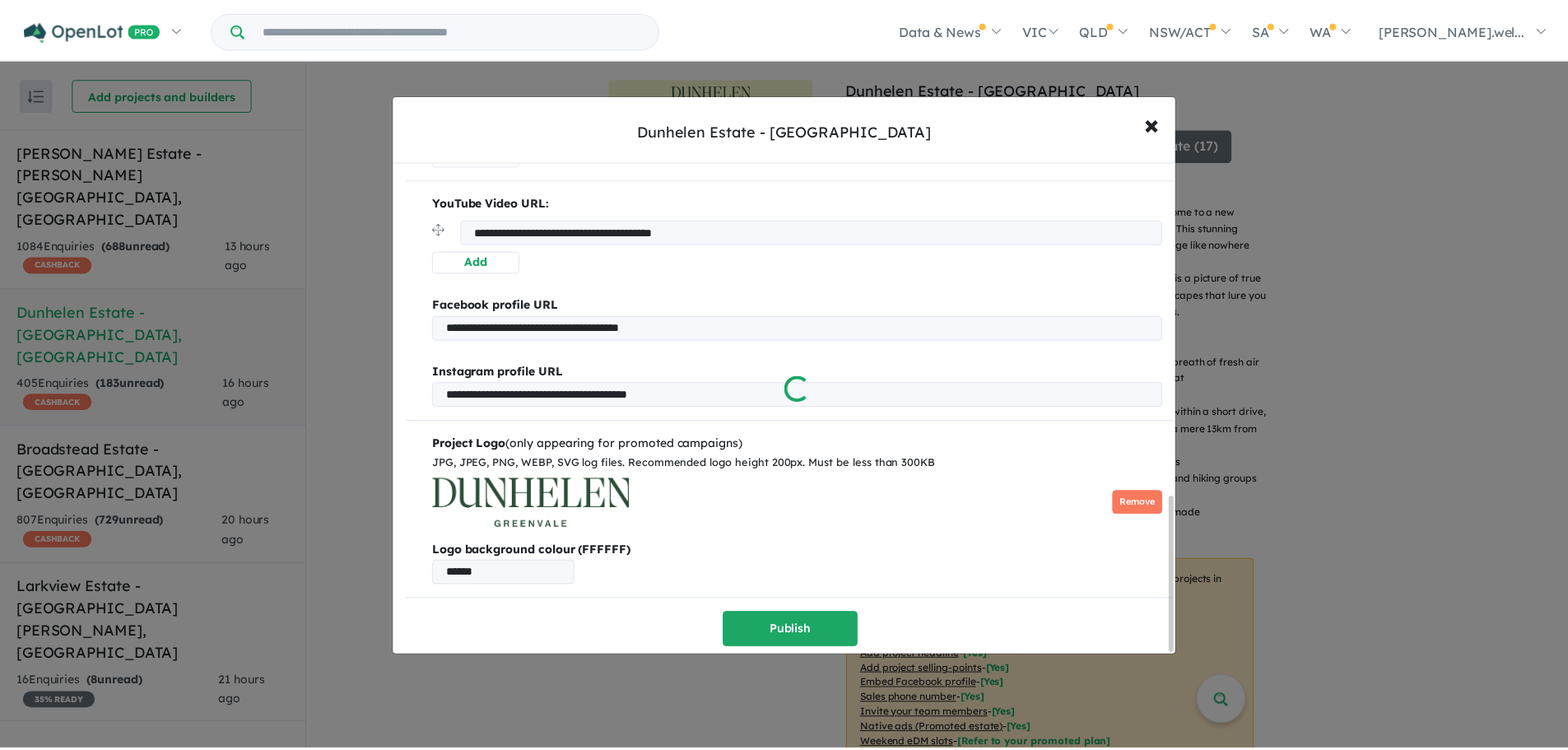
scroll to position [0, 0]
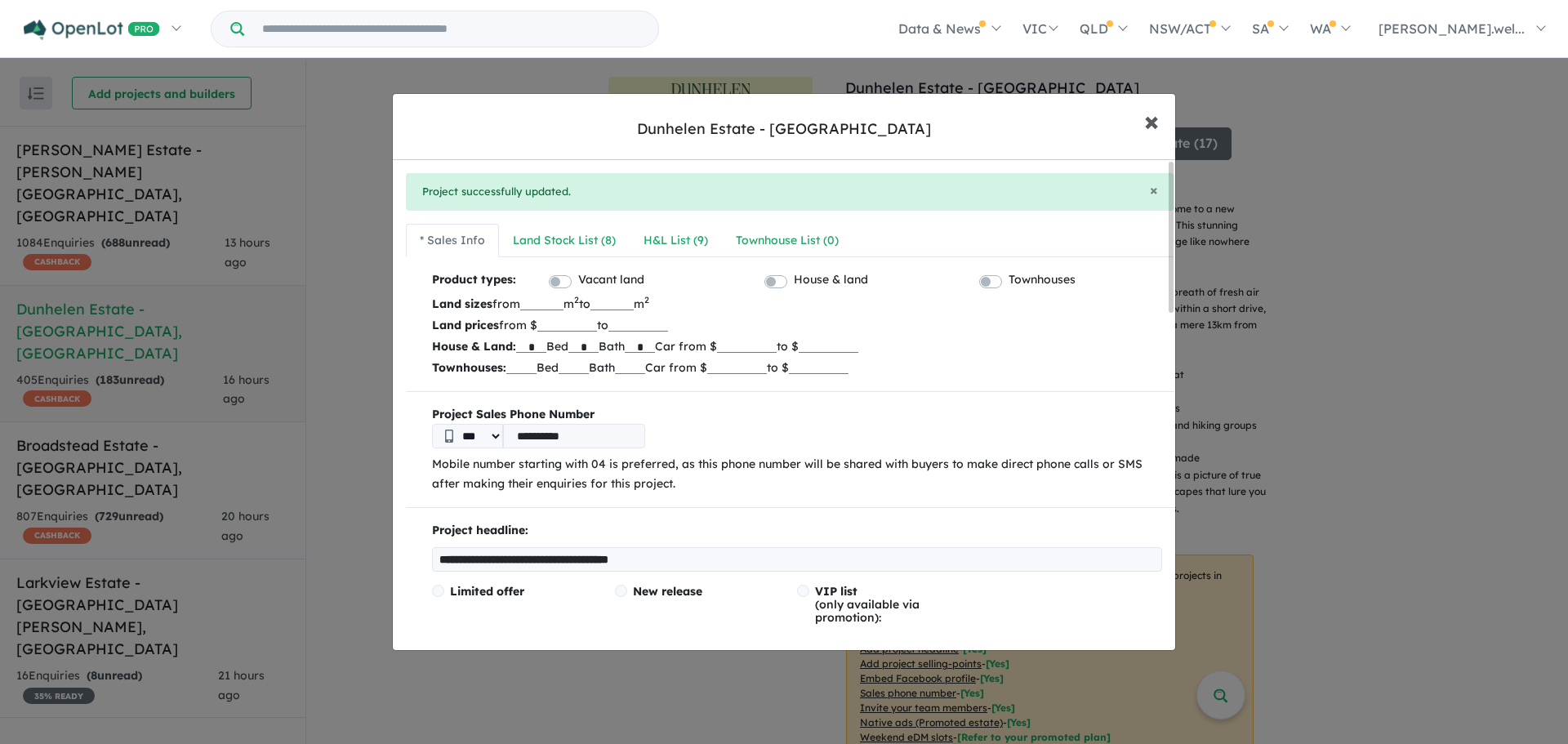
click at [1160, 123] on button "× Close" at bounding box center [1151, 121] width 47 height 44
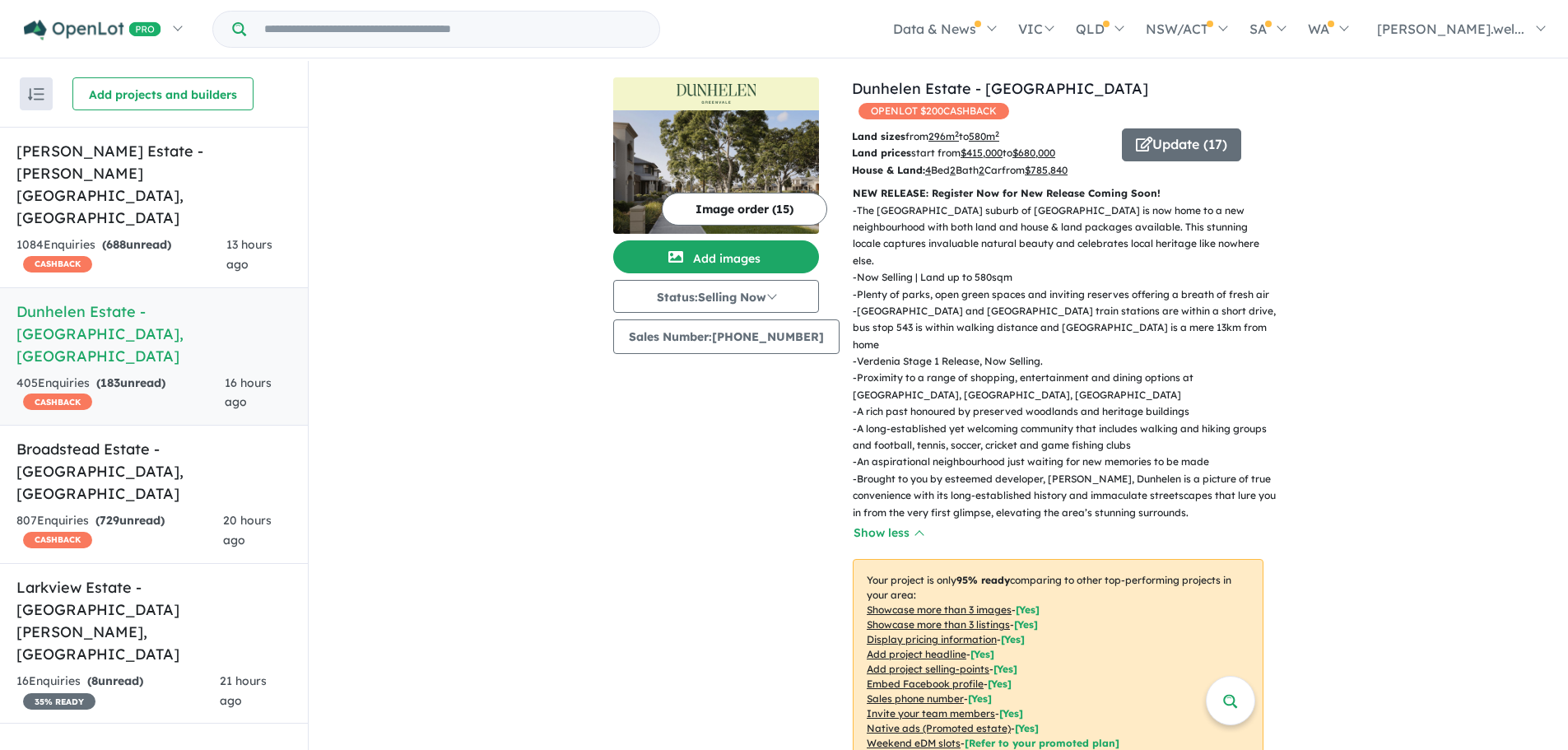
click at [765, 216] on button "Image order ( 15 )" at bounding box center [744, 209] width 165 height 33
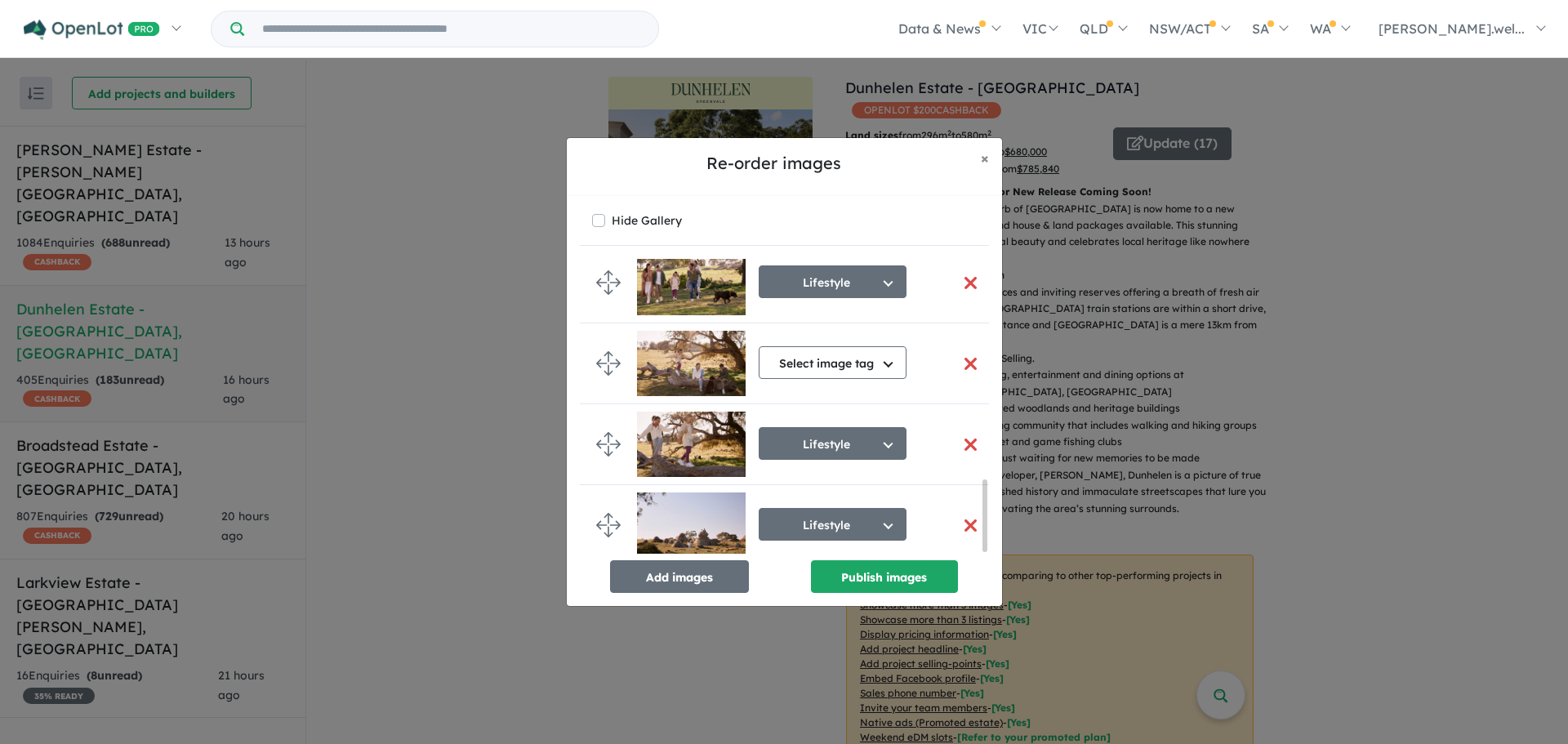
scroll to position [912, 0]
click at [701, 566] on button "Add images" at bounding box center [679, 576] width 138 height 33
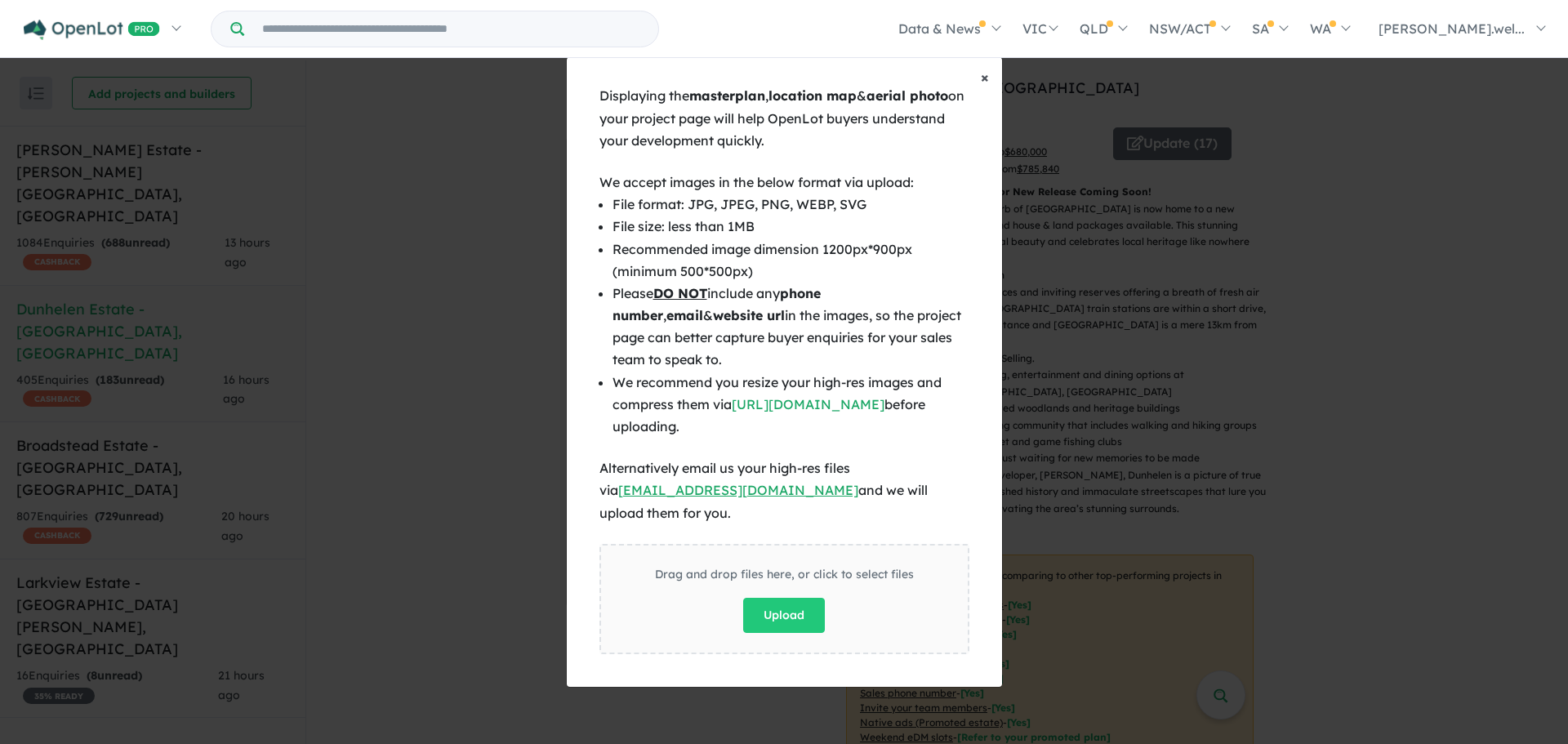
click at [984, 83] on span "×" at bounding box center [984, 76] width 8 height 19
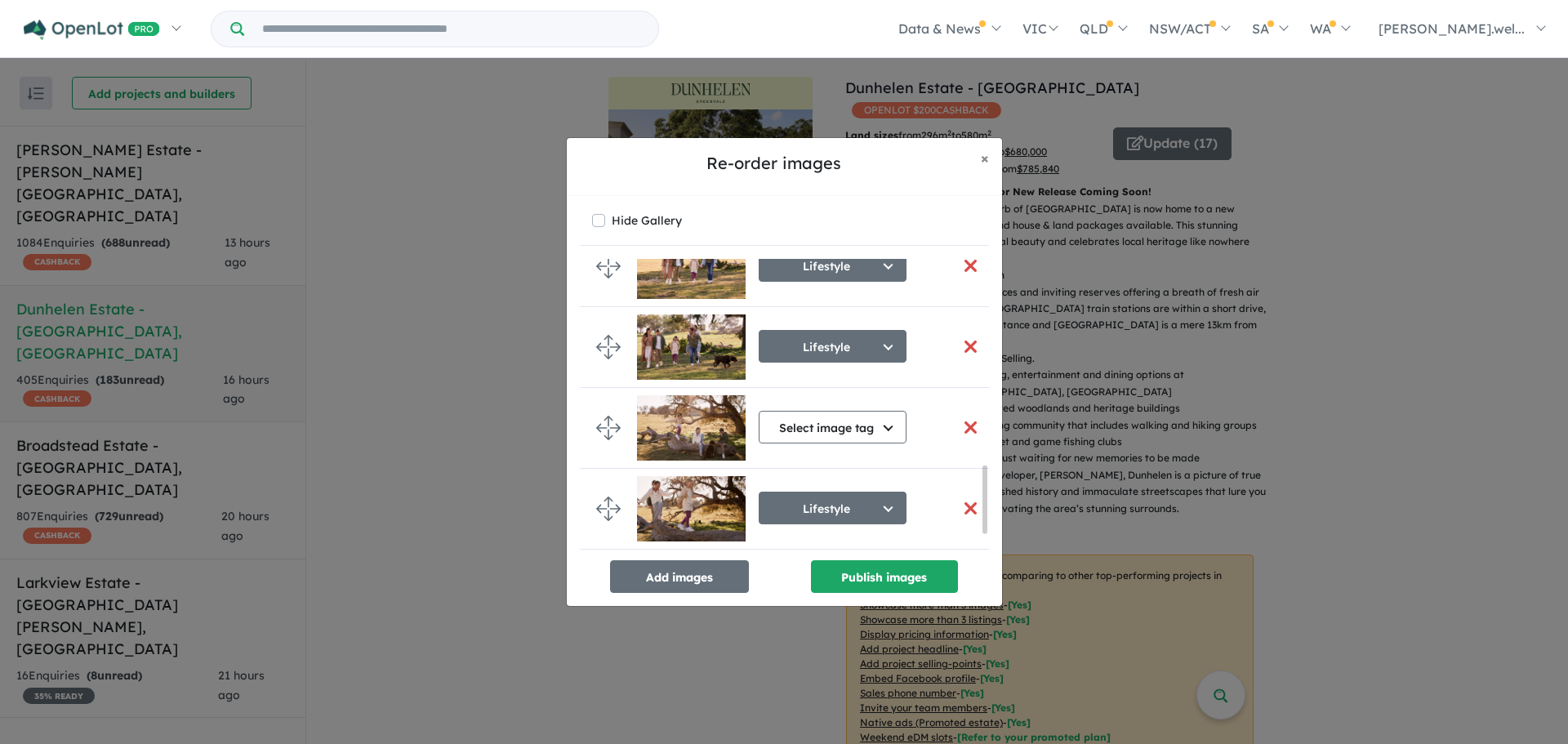
scroll to position [906, 0]
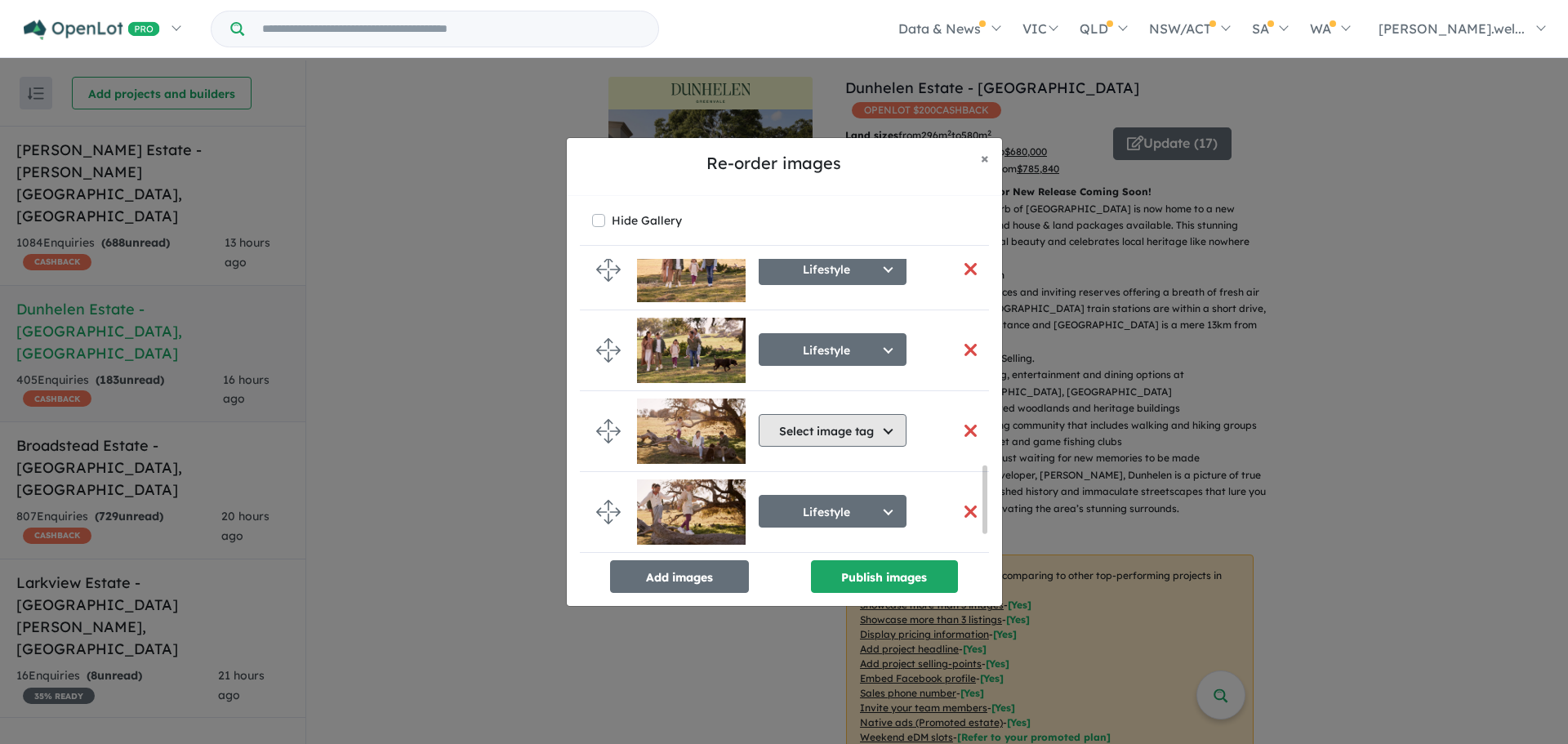
click at [863, 443] on button "Select image tag" at bounding box center [832, 431] width 148 height 33
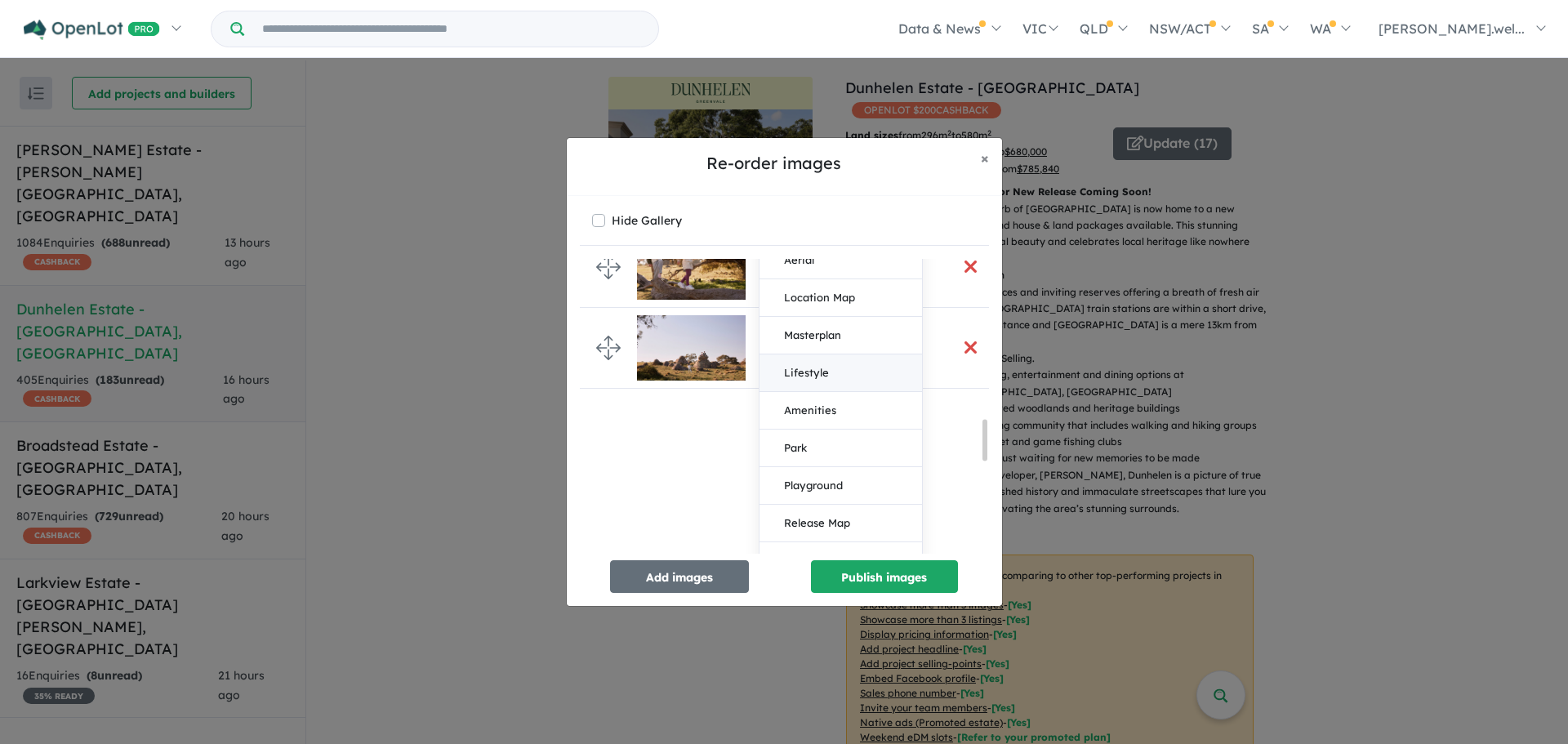
click at [819, 368] on button "Lifestyle" at bounding box center [840, 373] width 162 height 37
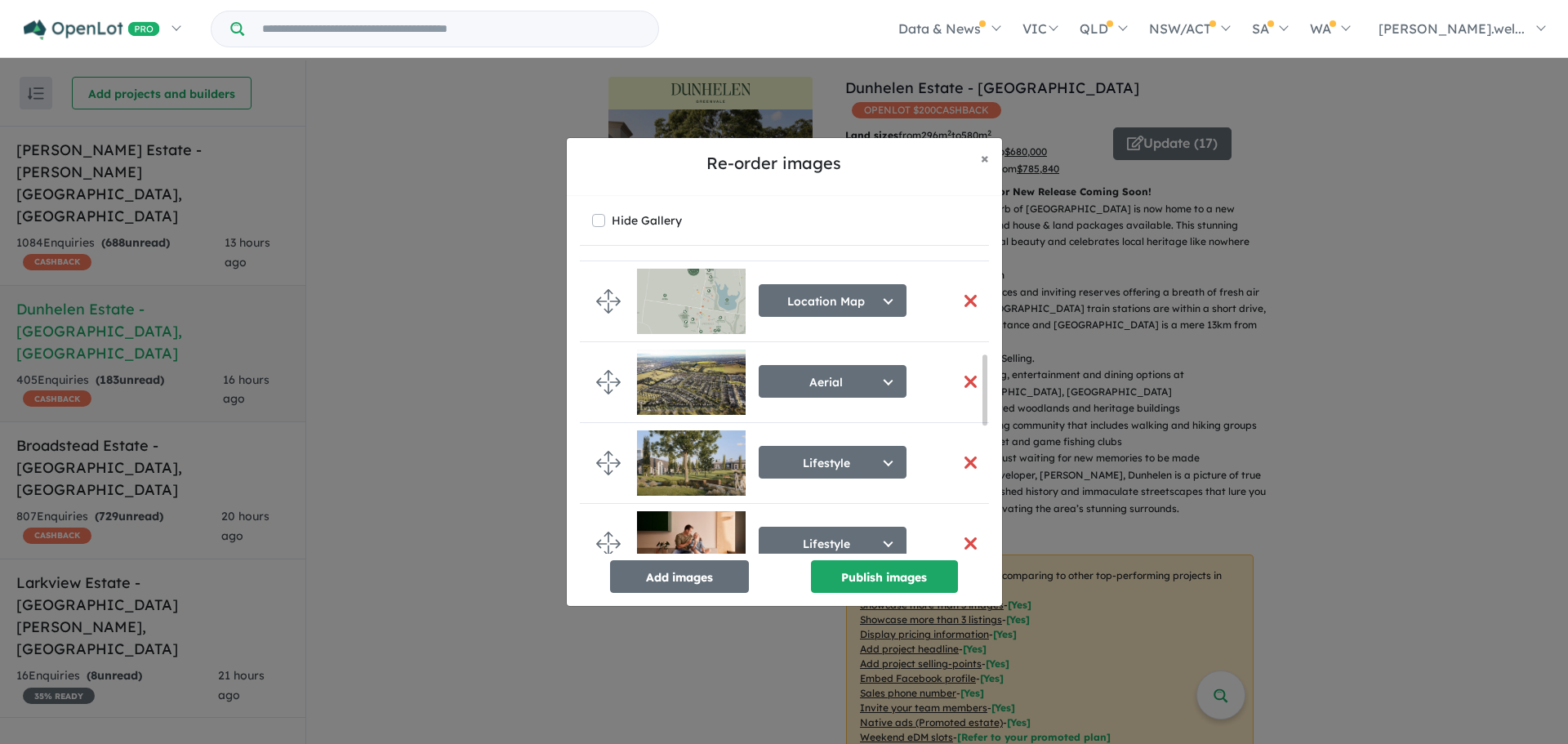
scroll to position [400, 0]
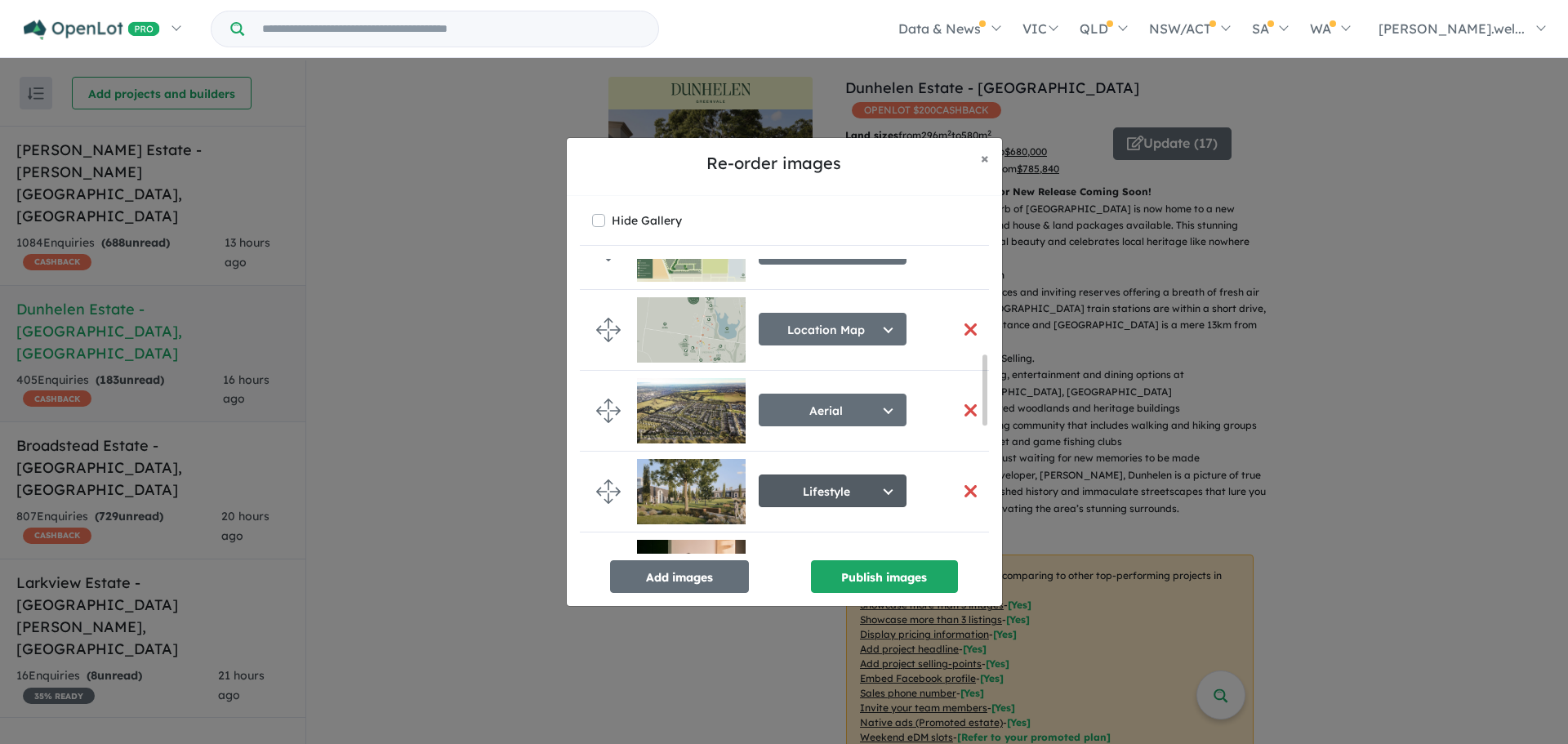
click at [840, 504] on button "Lifestyle" at bounding box center [832, 491] width 148 height 33
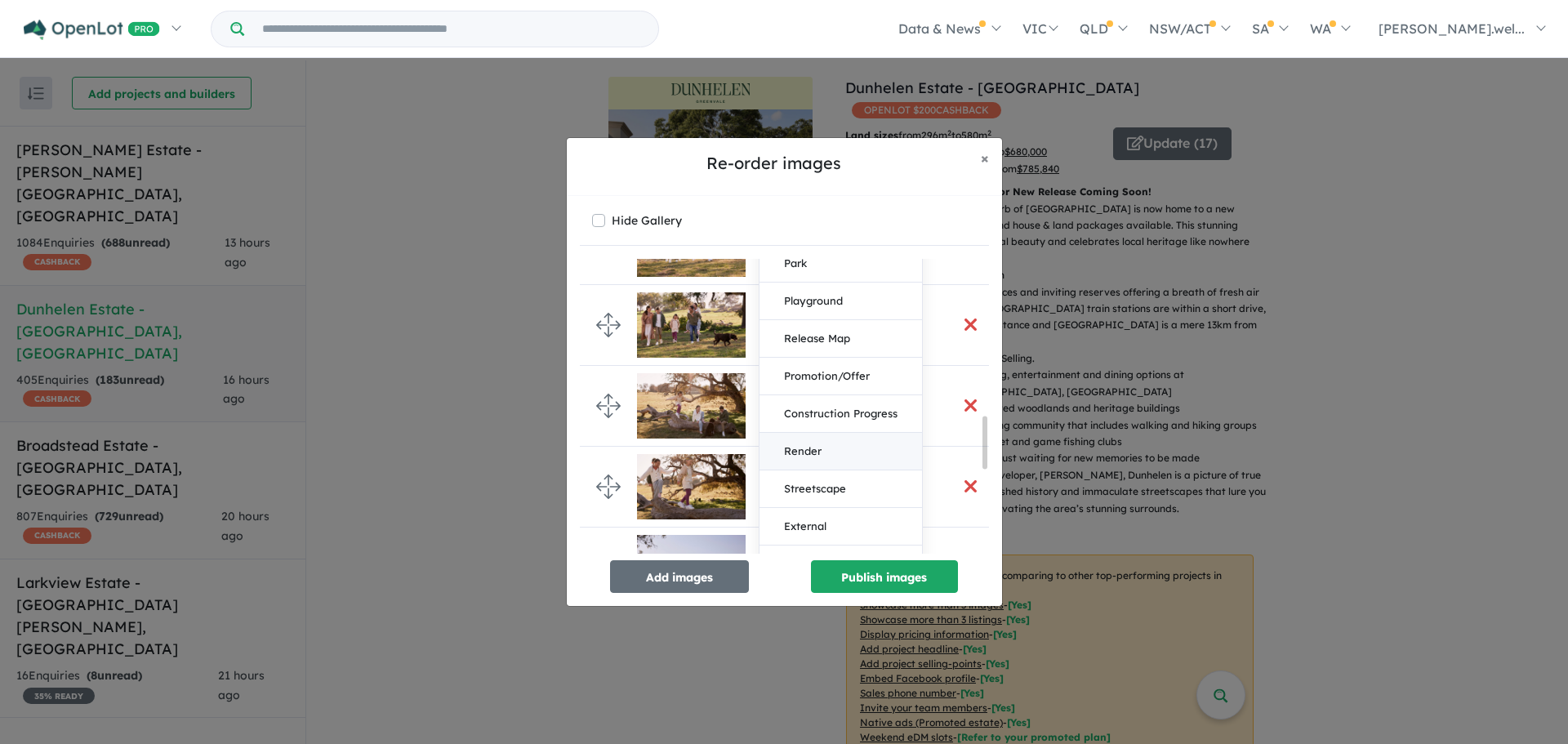
click at [833, 451] on button "Render" at bounding box center [840, 452] width 162 height 37
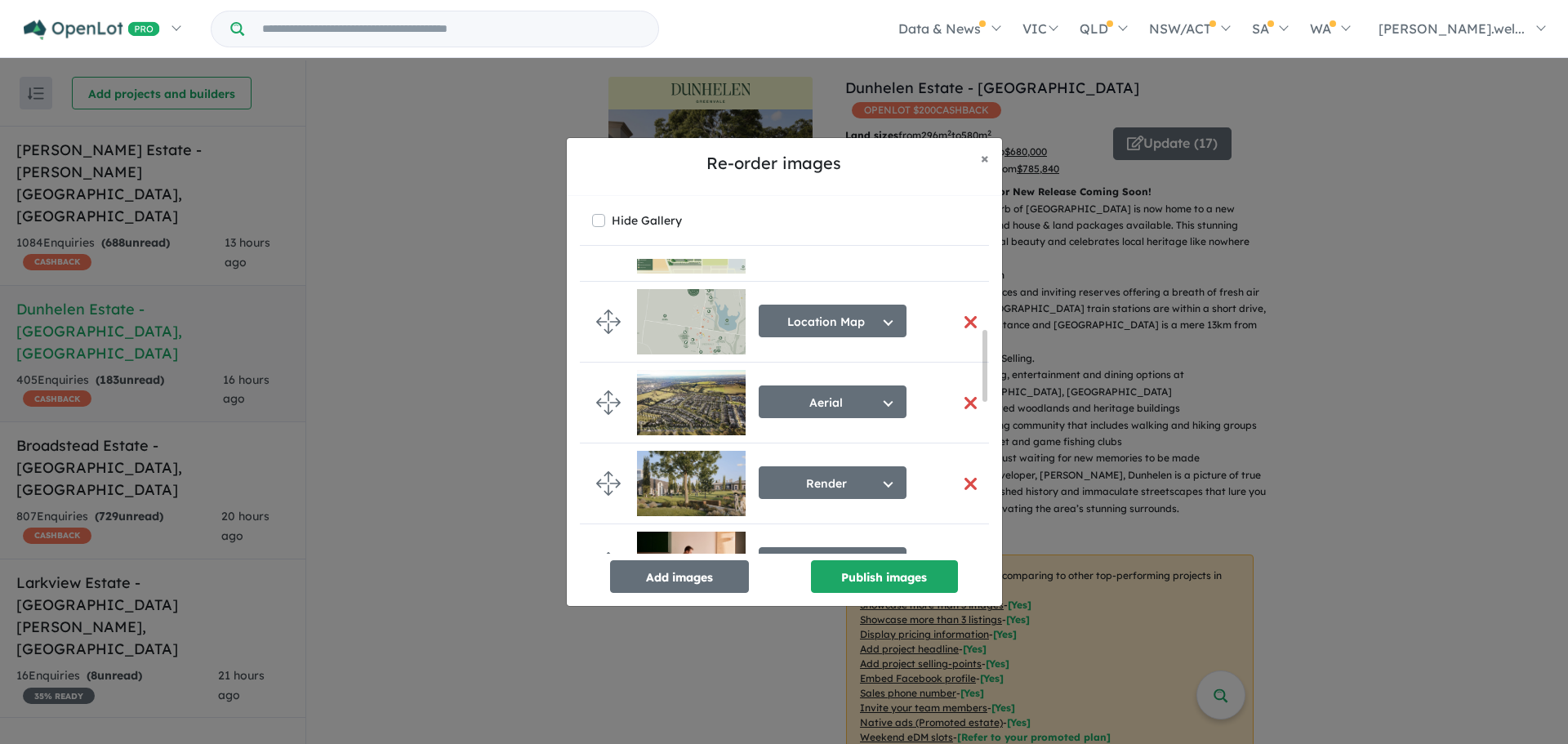
scroll to position [400, 0]
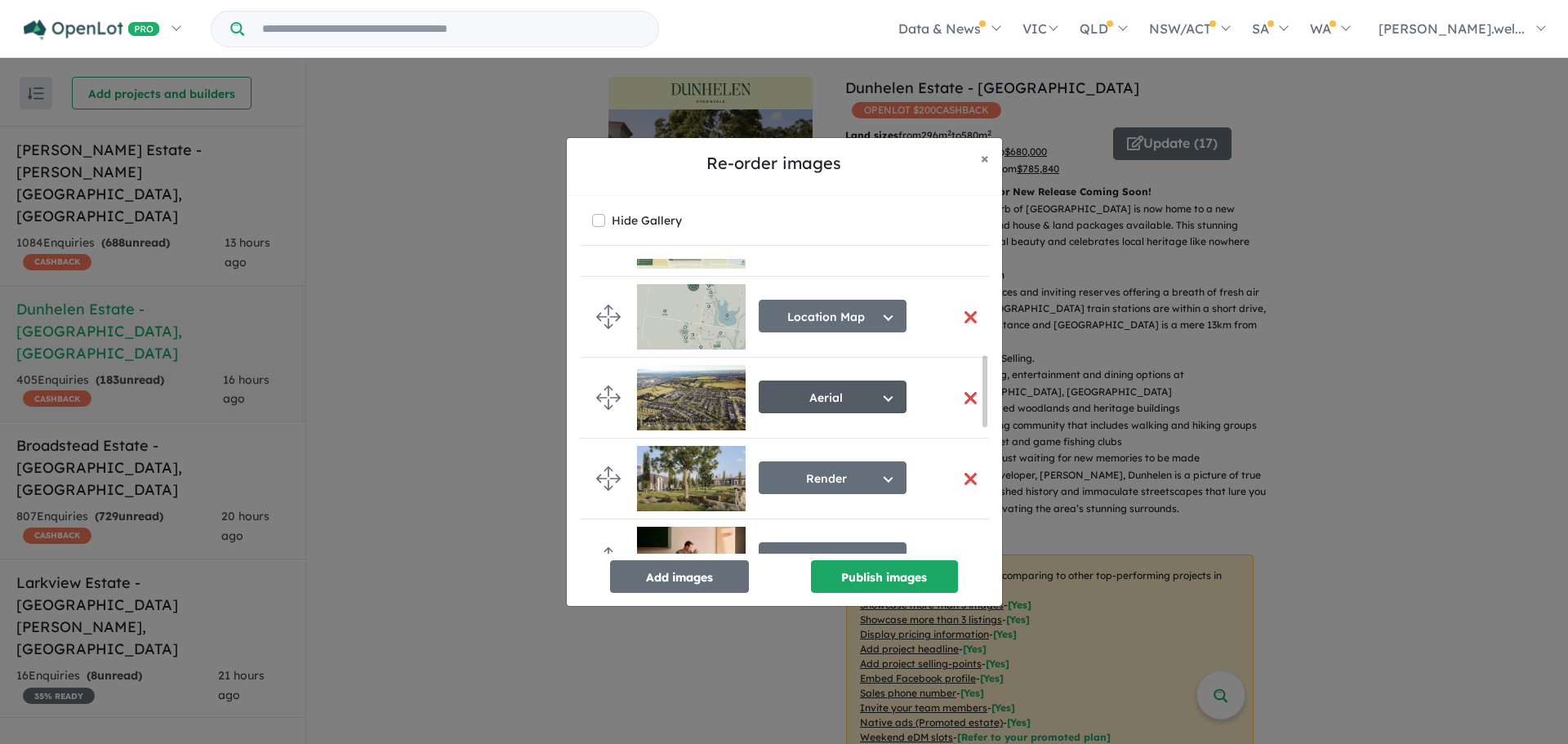
click at [819, 407] on button "Aerial" at bounding box center [832, 397] width 148 height 33
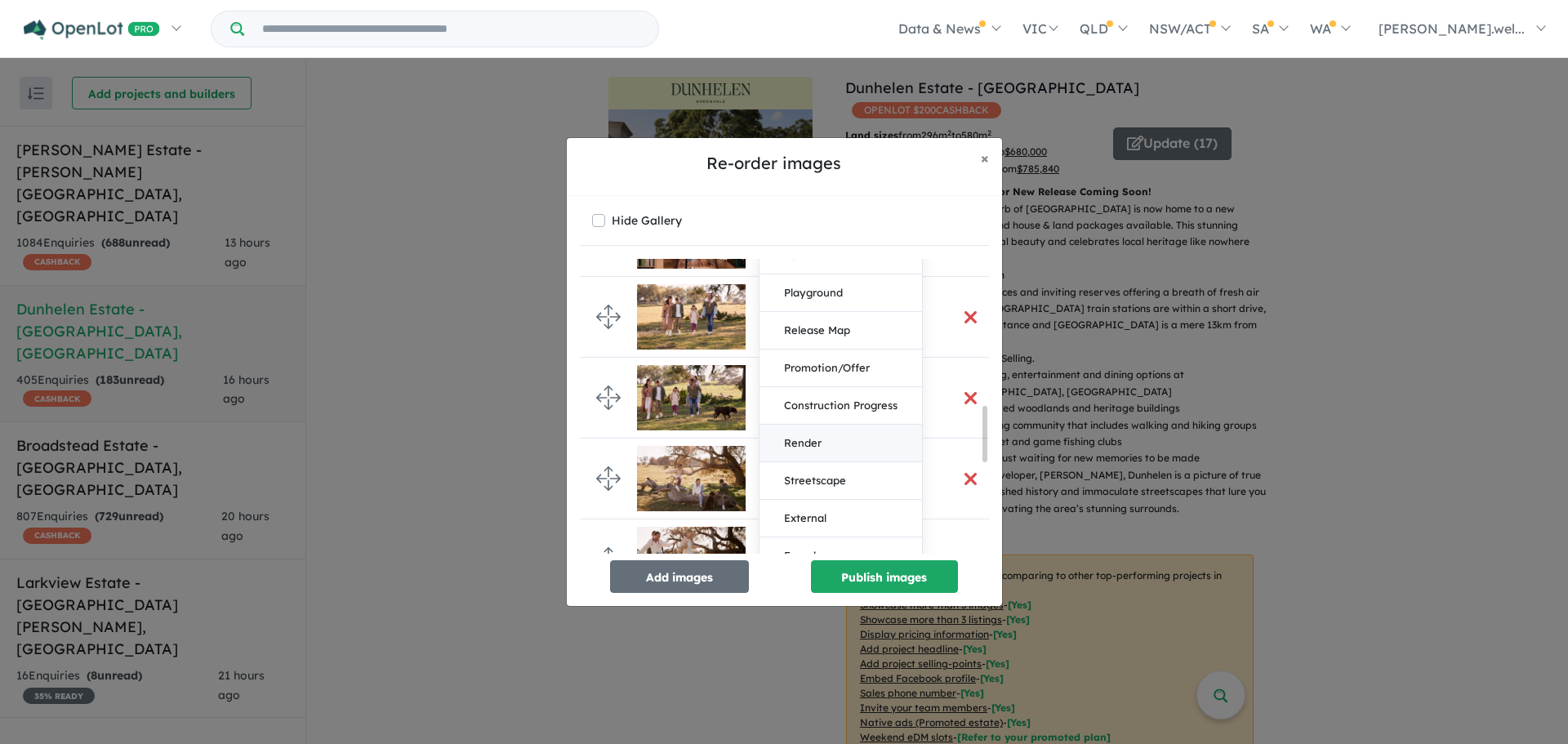
scroll to position [808, 0]
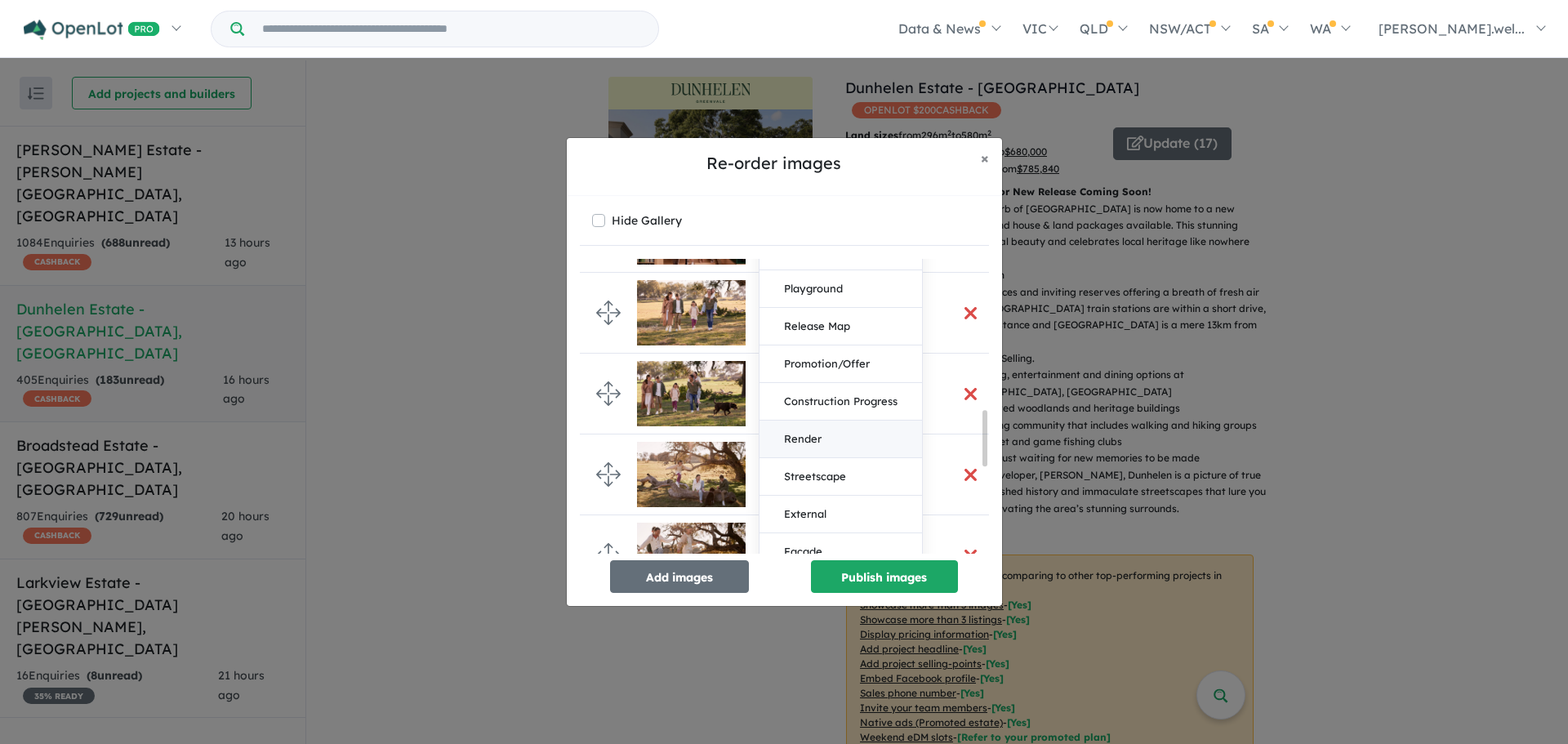
click at [807, 429] on button "Render" at bounding box center [840, 439] width 162 height 37
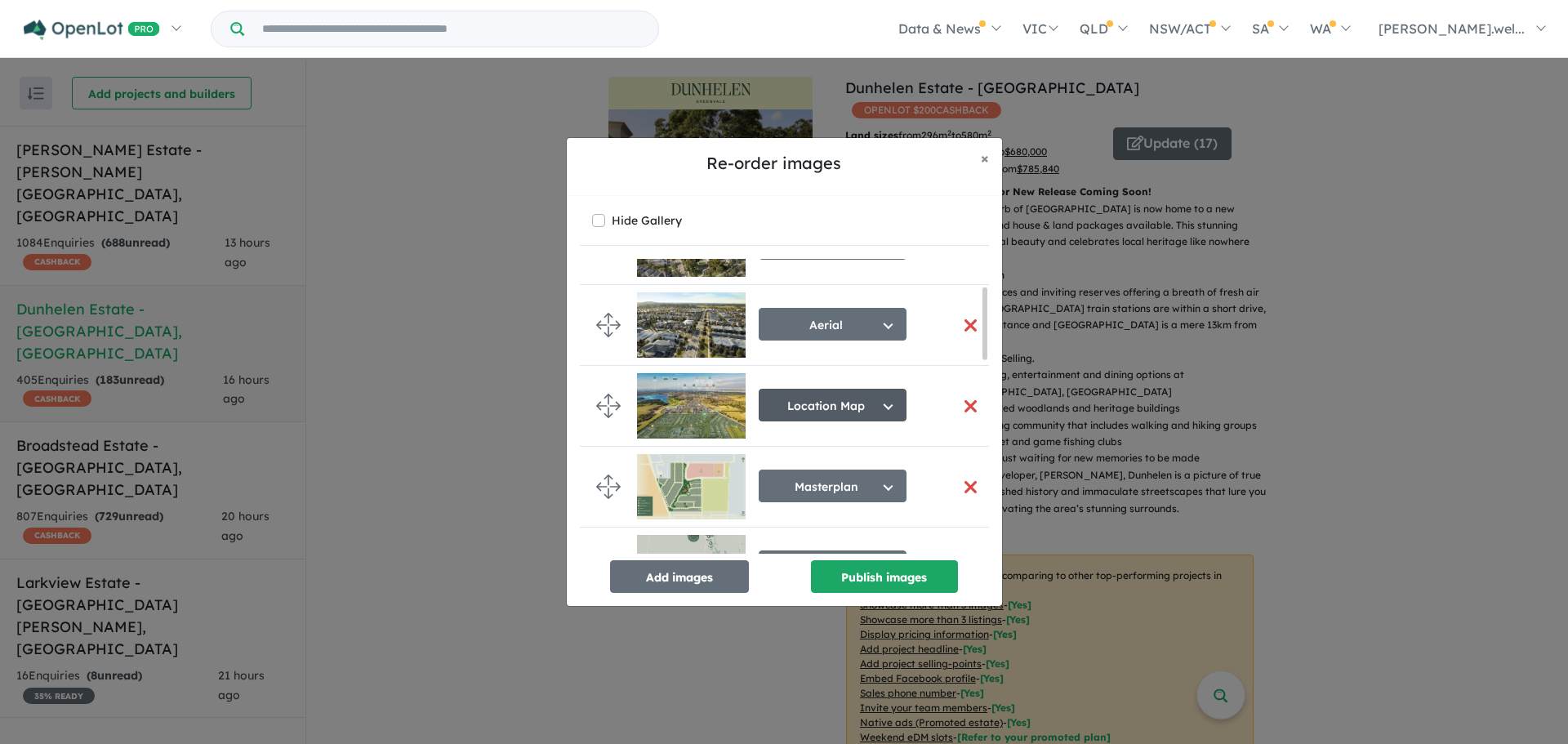
scroll to position [60, 0]
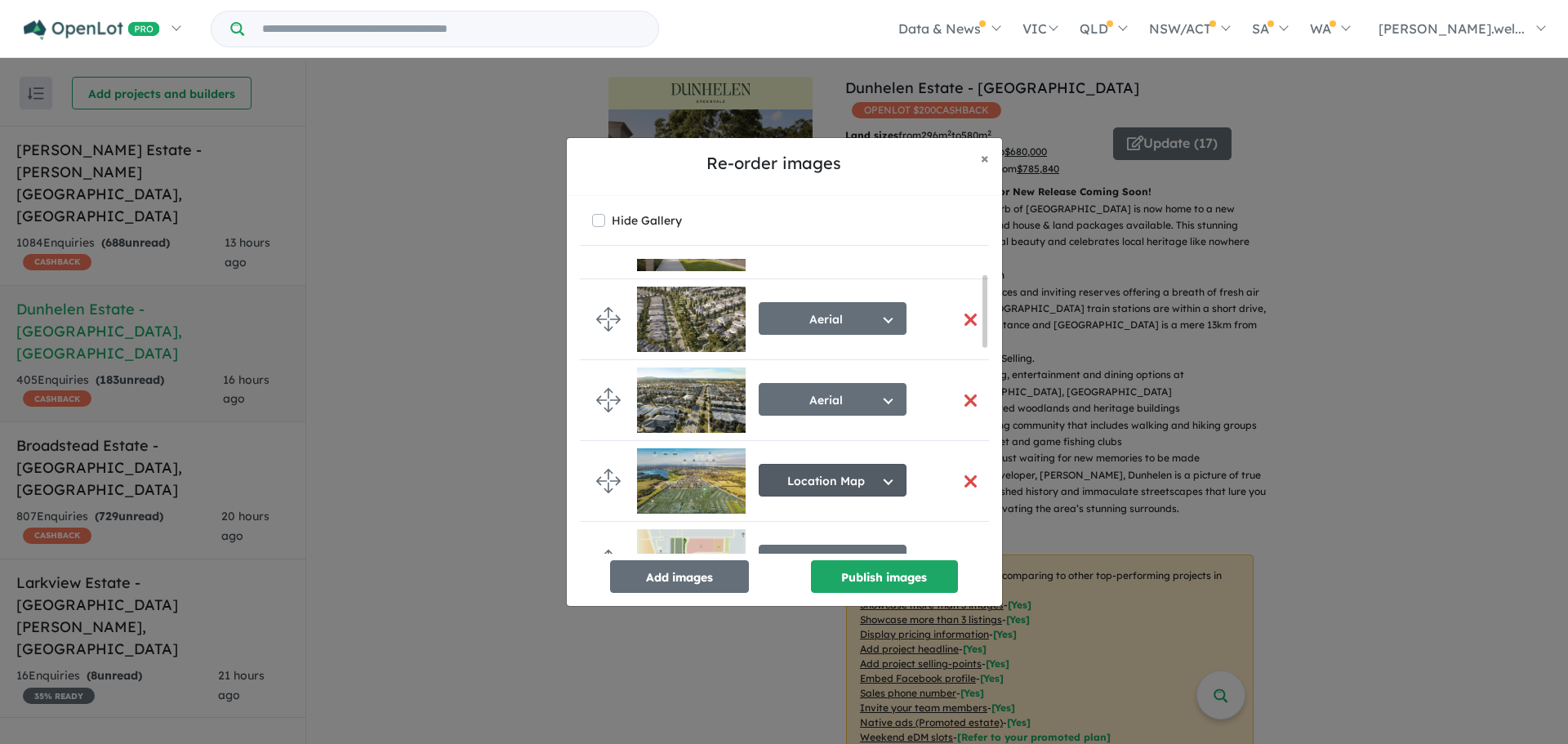
click at [823, 408] on button "Aerial" at bounding box center [832, 400] width 148 height 33
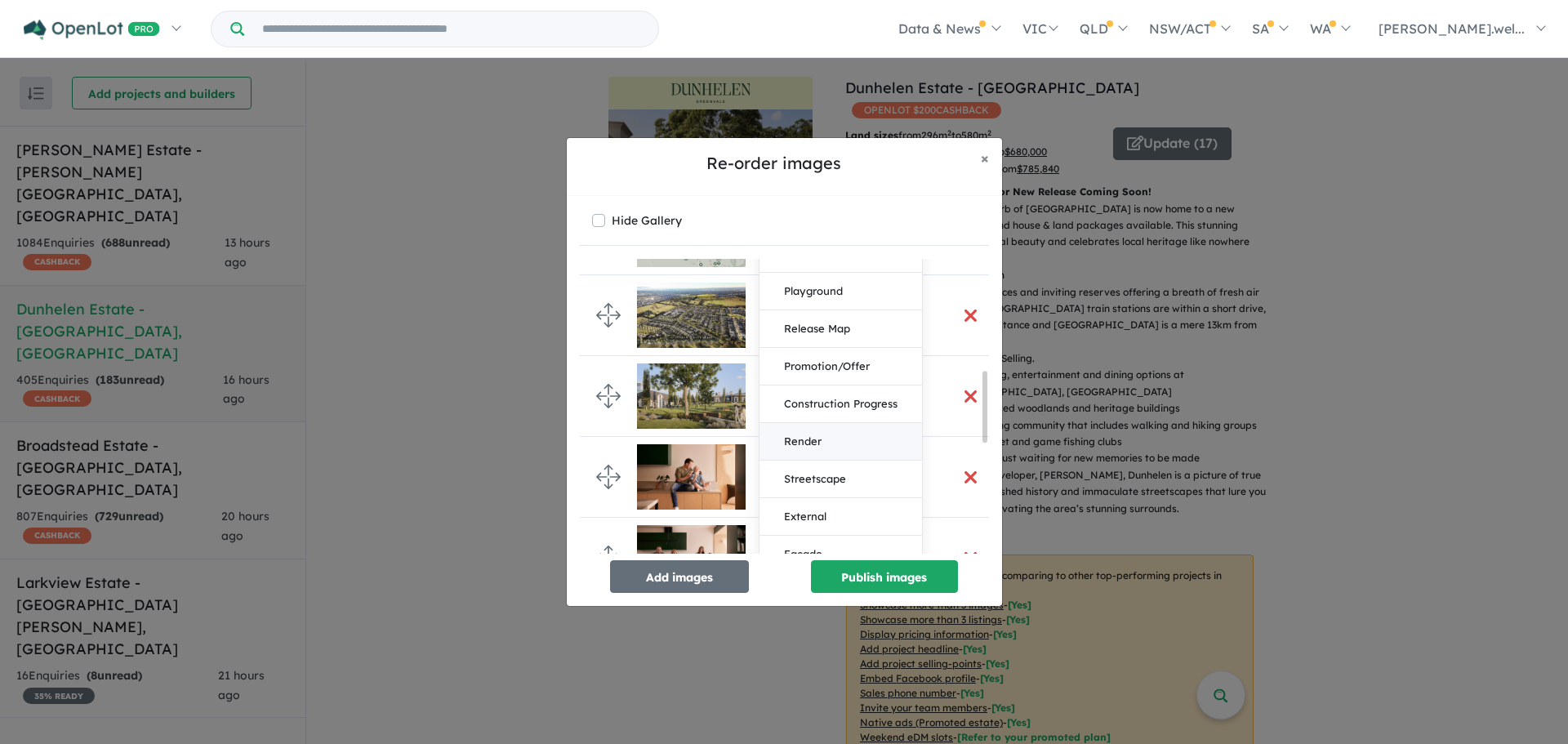
click at [815, 443] on button "Render" at bounding box center [840, 442] width 162 height 37
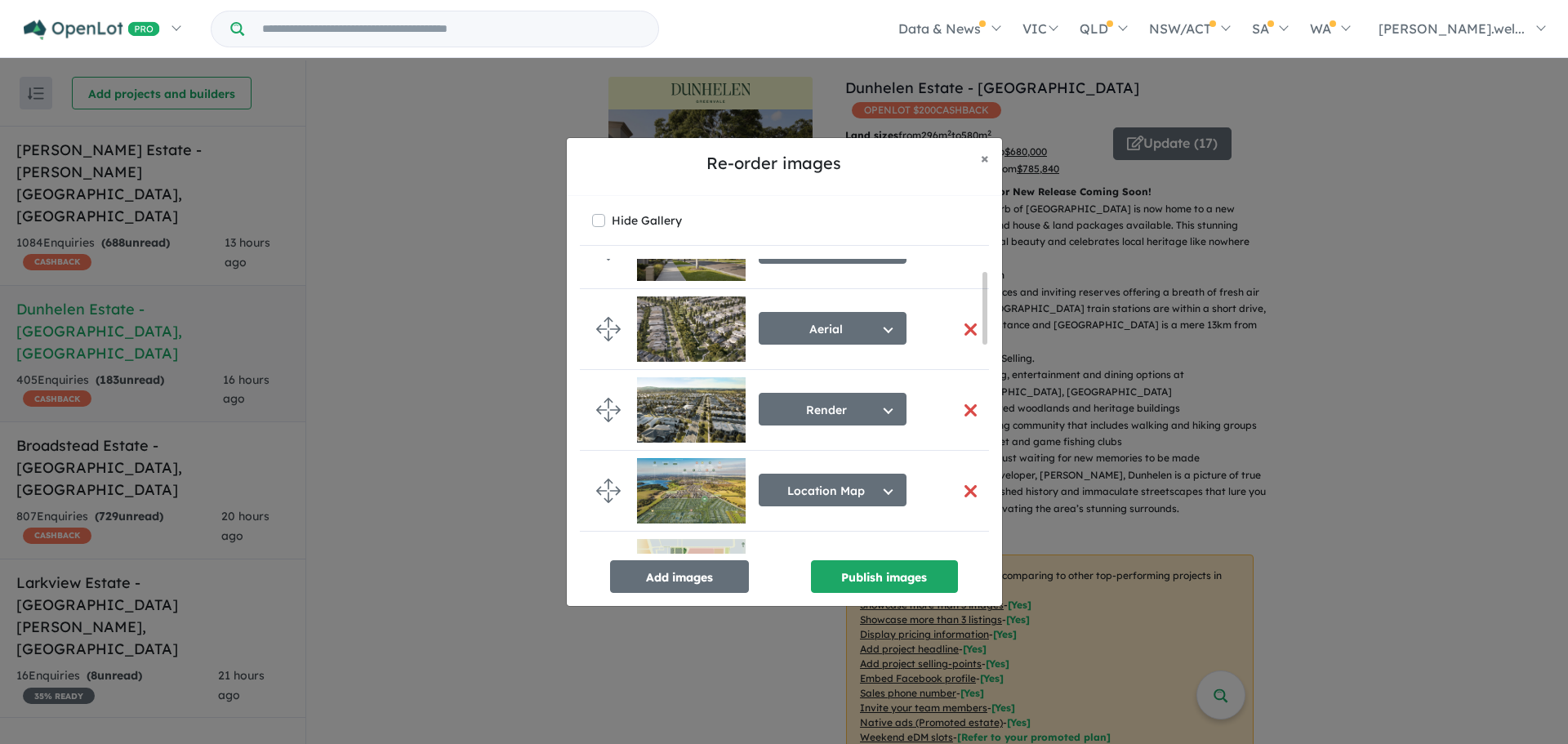
scroll to position [0, 0]
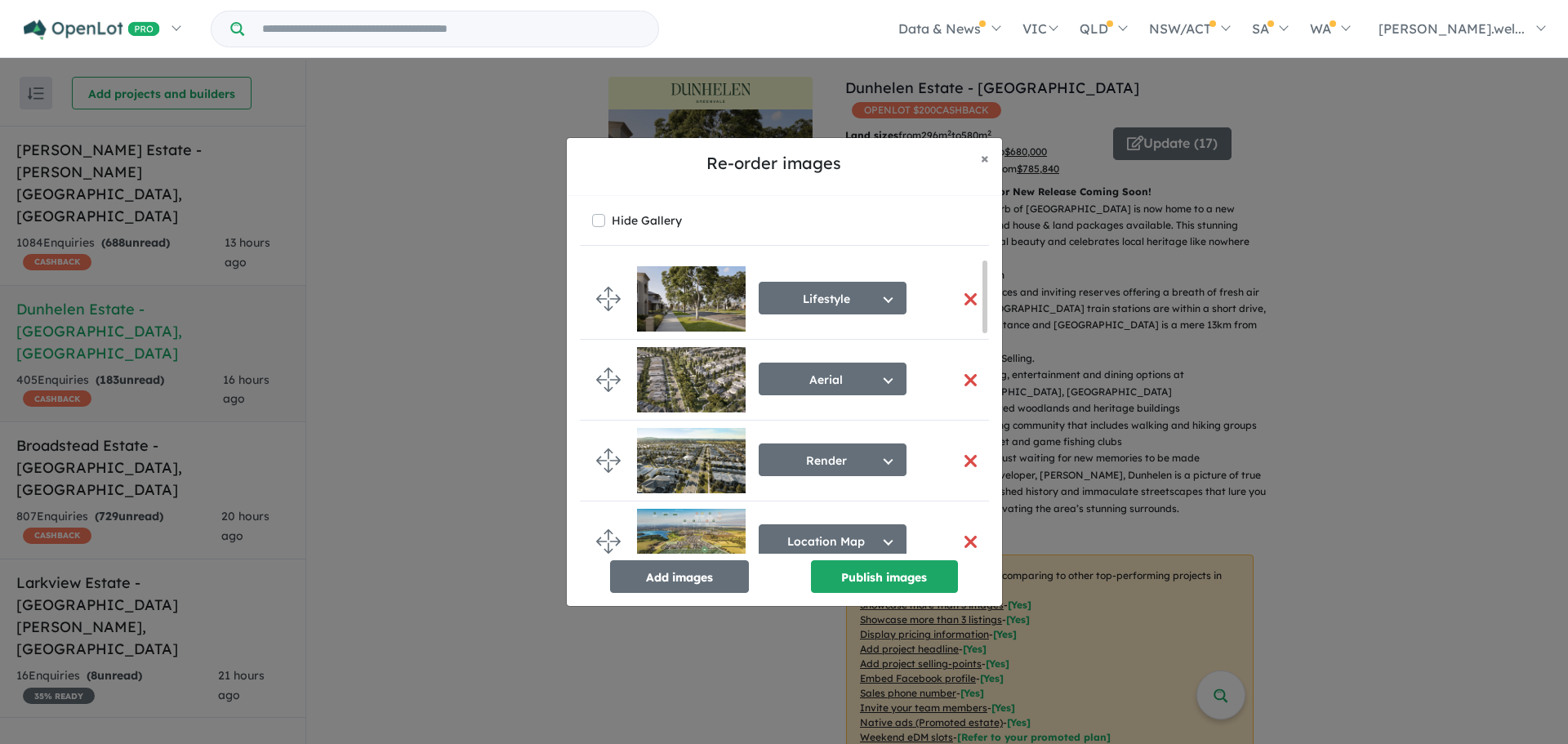
click at [817, 397] on div "Aerial Select image tag Aerial Location Map Masterplan Lifestyle Amenities Park…" at bounding box center [832, 381] width 148 height 43
click at [823, 384] on button "Aerial" at bounding box center [832, 379] width 148 height 33
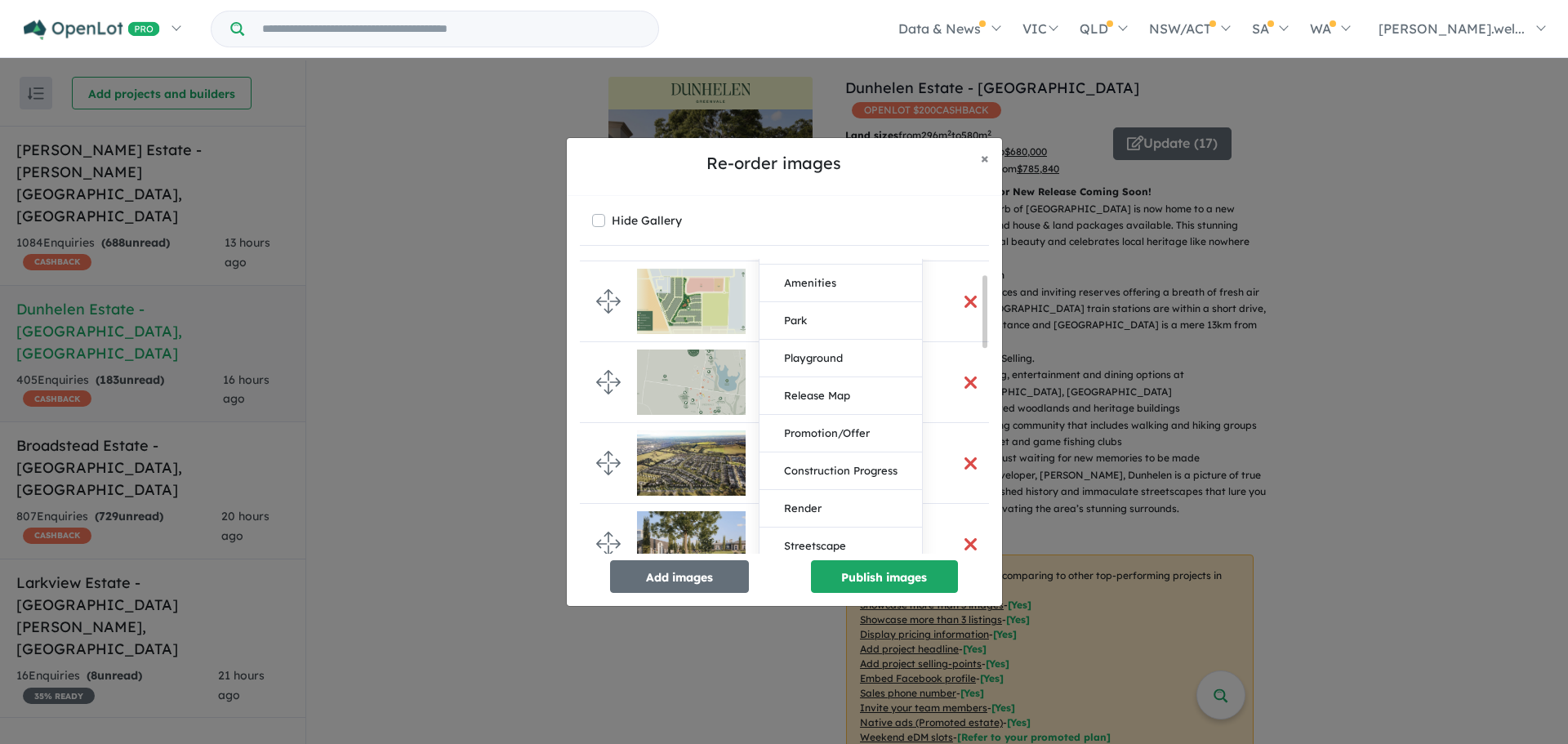
scroll to position [408, 0]
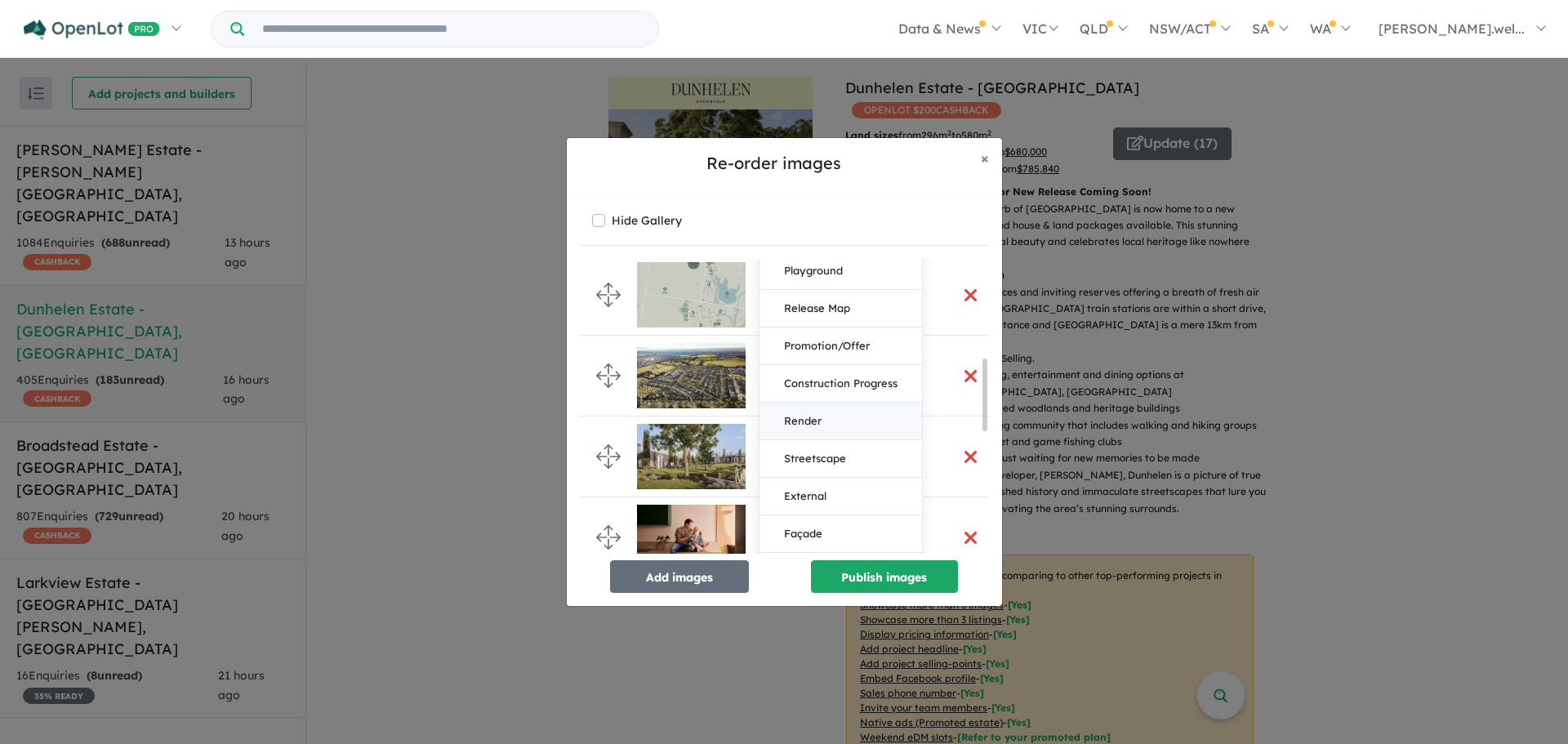
click at [823, 416] on button "Render" at bounding box center [840, 422] width 162 height 37
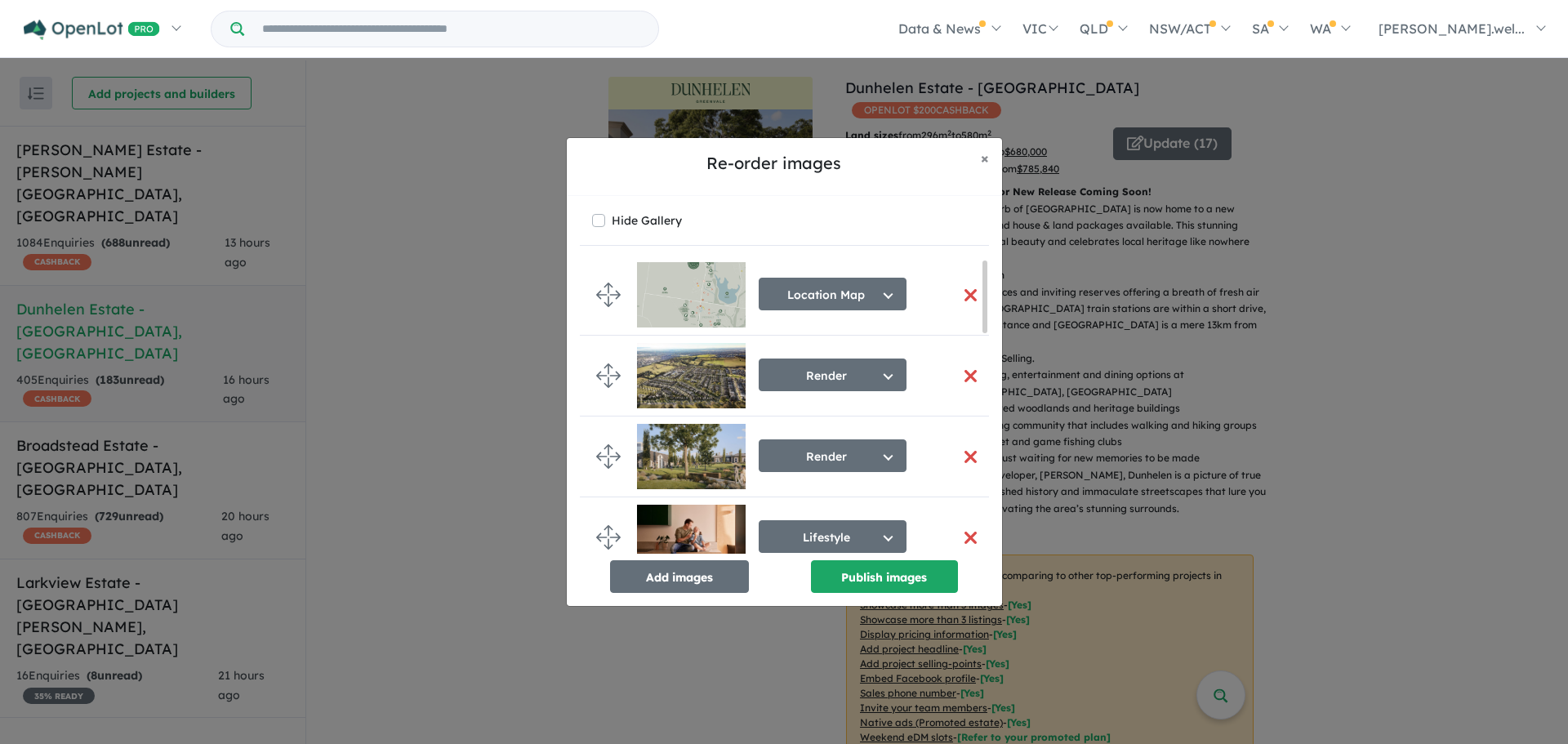
scroll to position [0, 0]
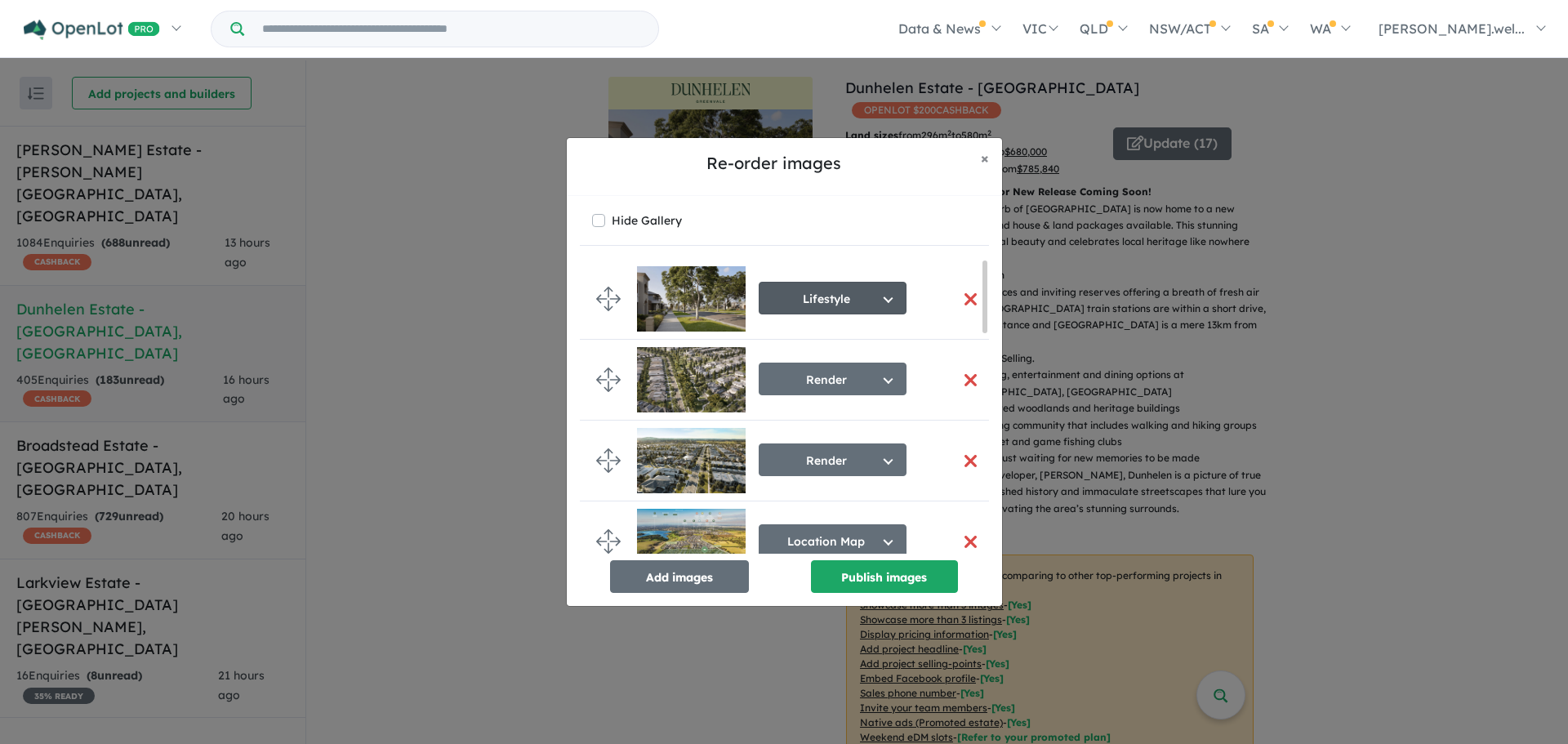
click at [832, 306] on button "Lifestyle" at bounding box center [832, 298] width 148 height 33
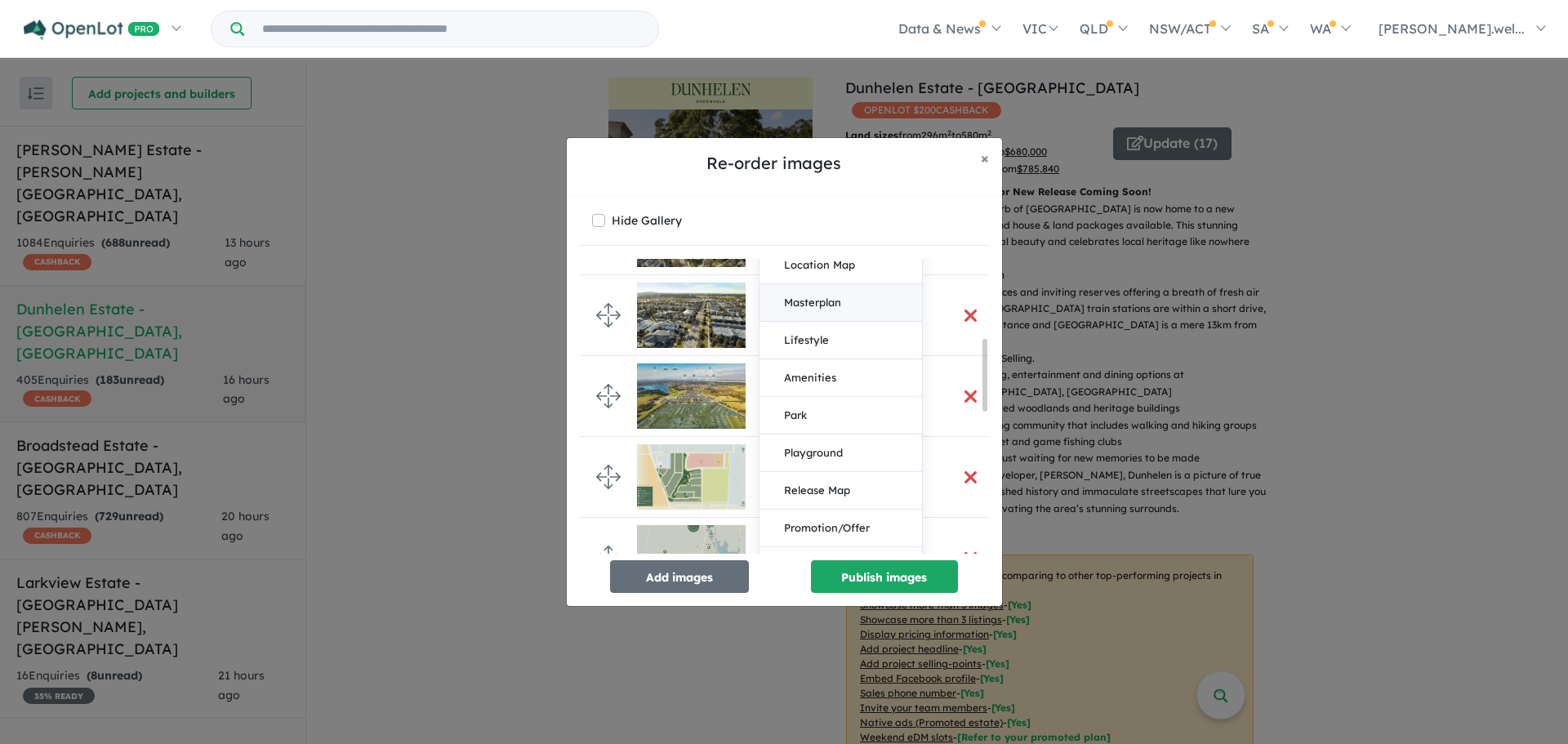
scroll to position [327, 0]
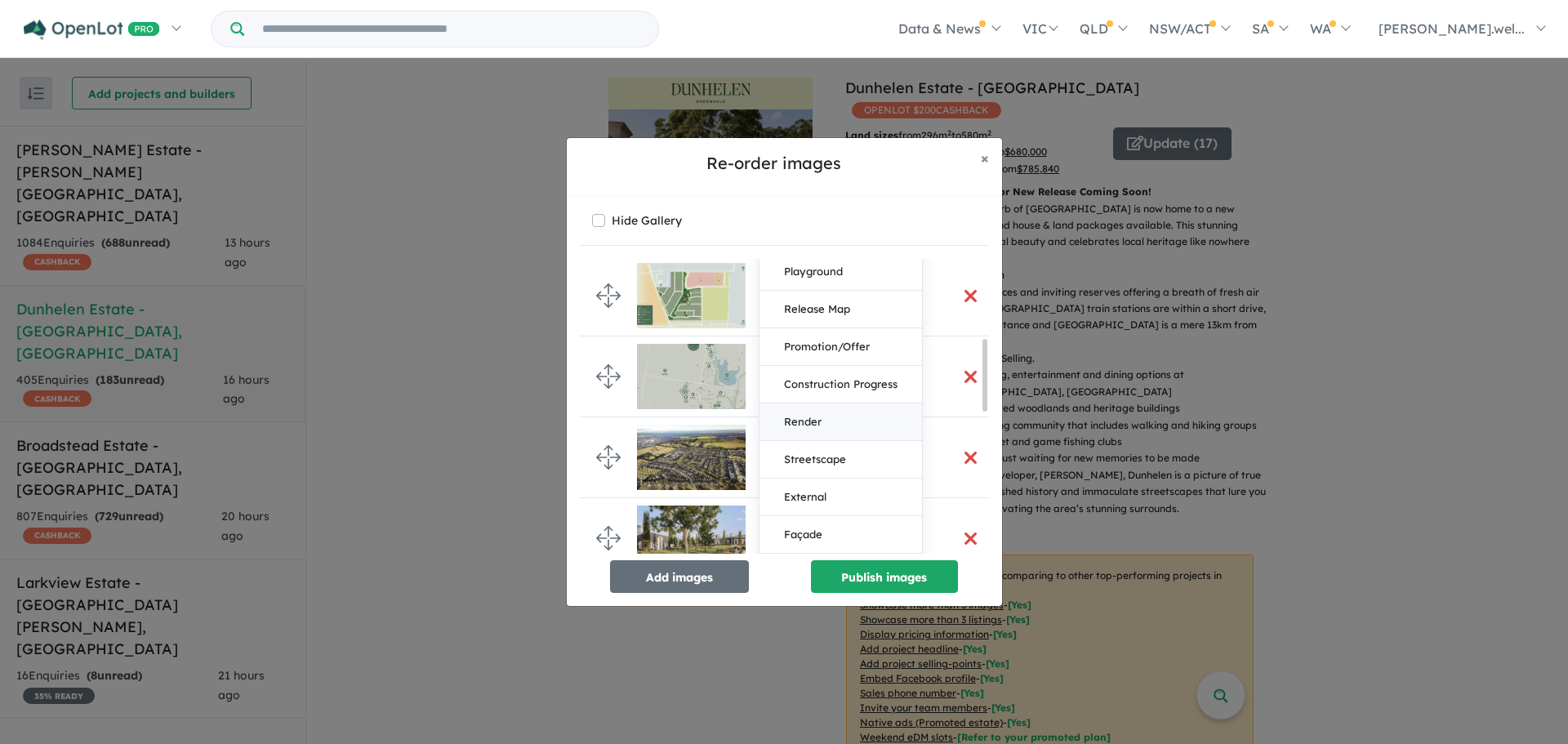
click at [825, 427] on button "Render" at bounding box center [840, 423] width 162 height 37
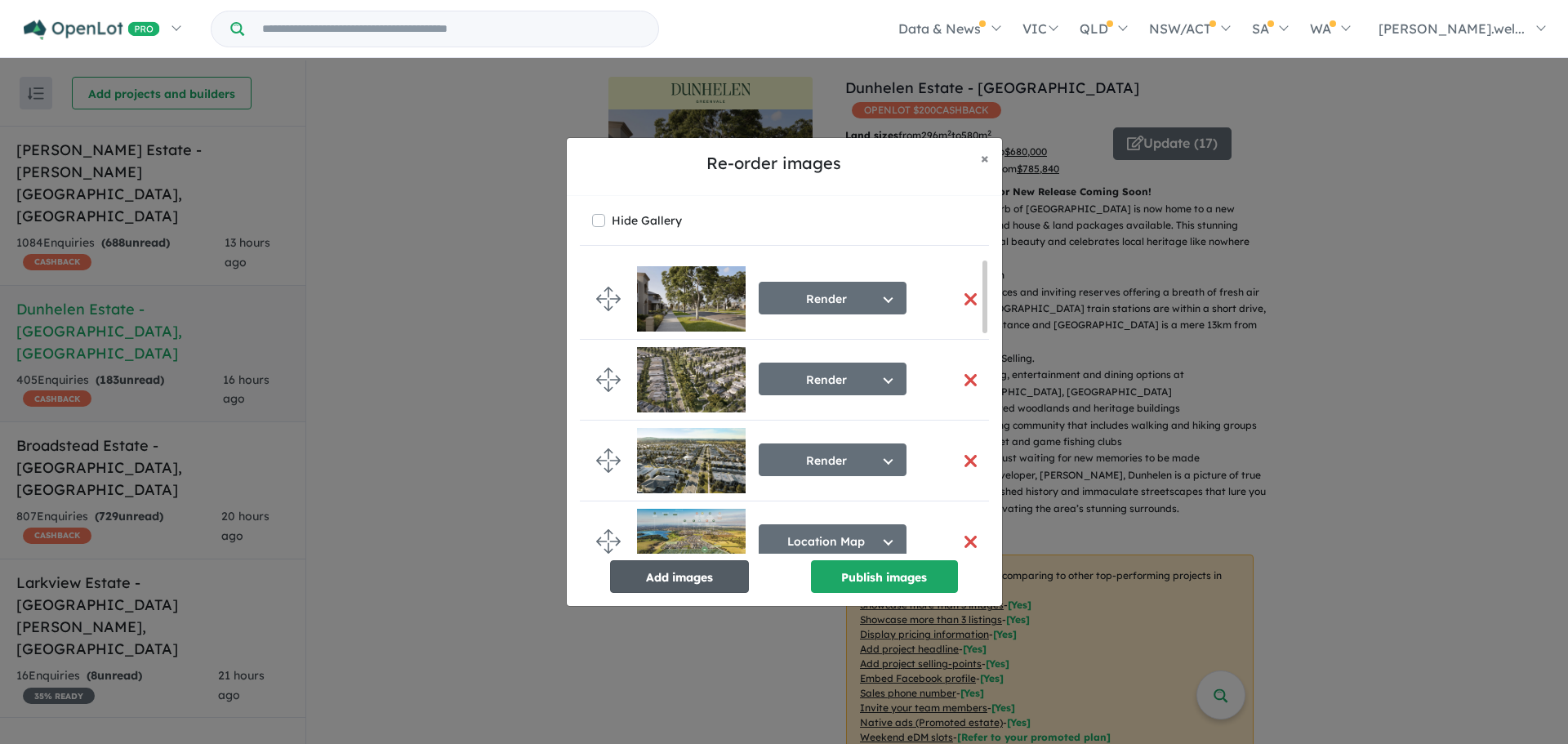
click at [701, 569] on button "Add images" at bounding box center [679, 576] width 138 height 33
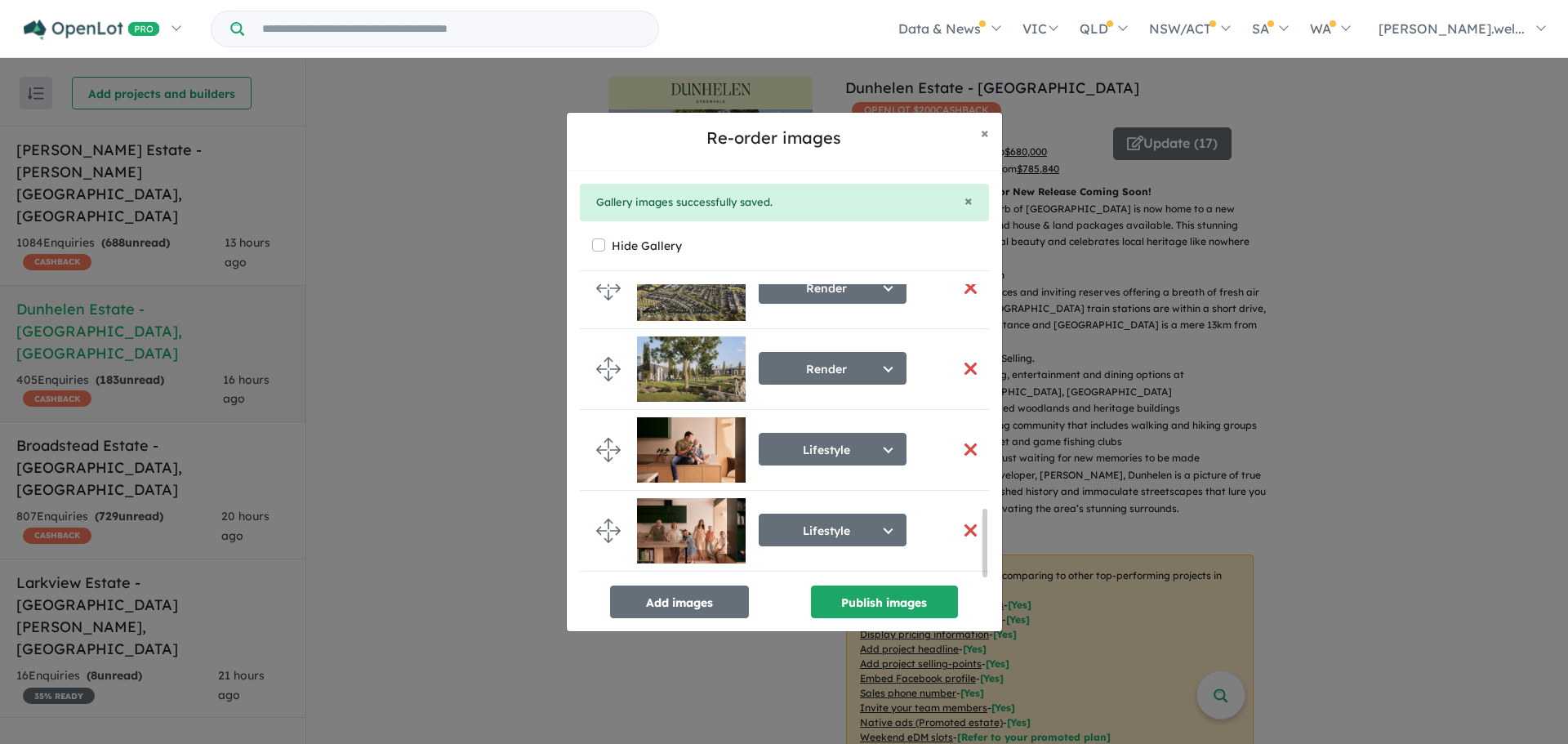
scroll to position [993, 0]
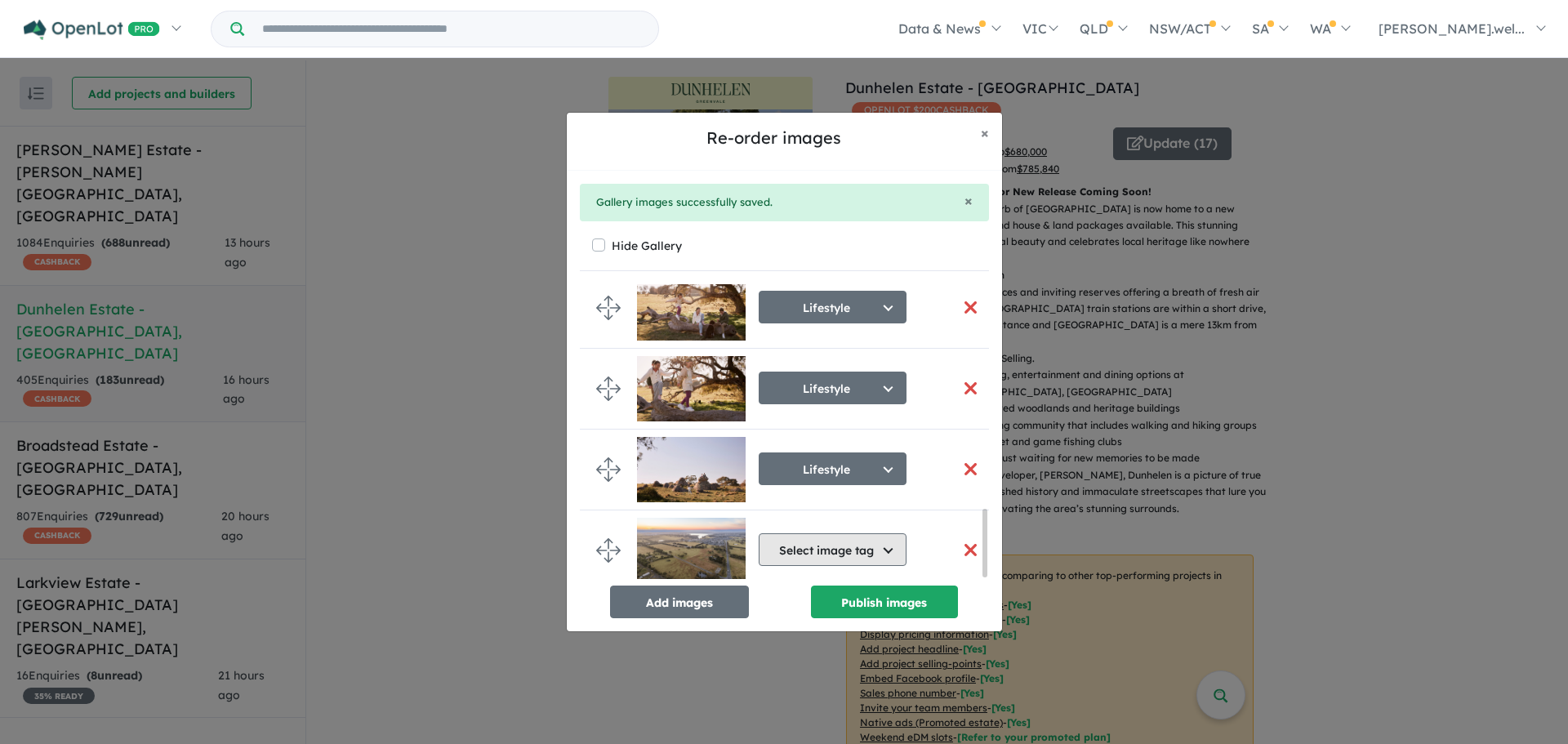
click at [801, 553] on button "Select image tag" at bounding box center [832, 550] width 148 height 33
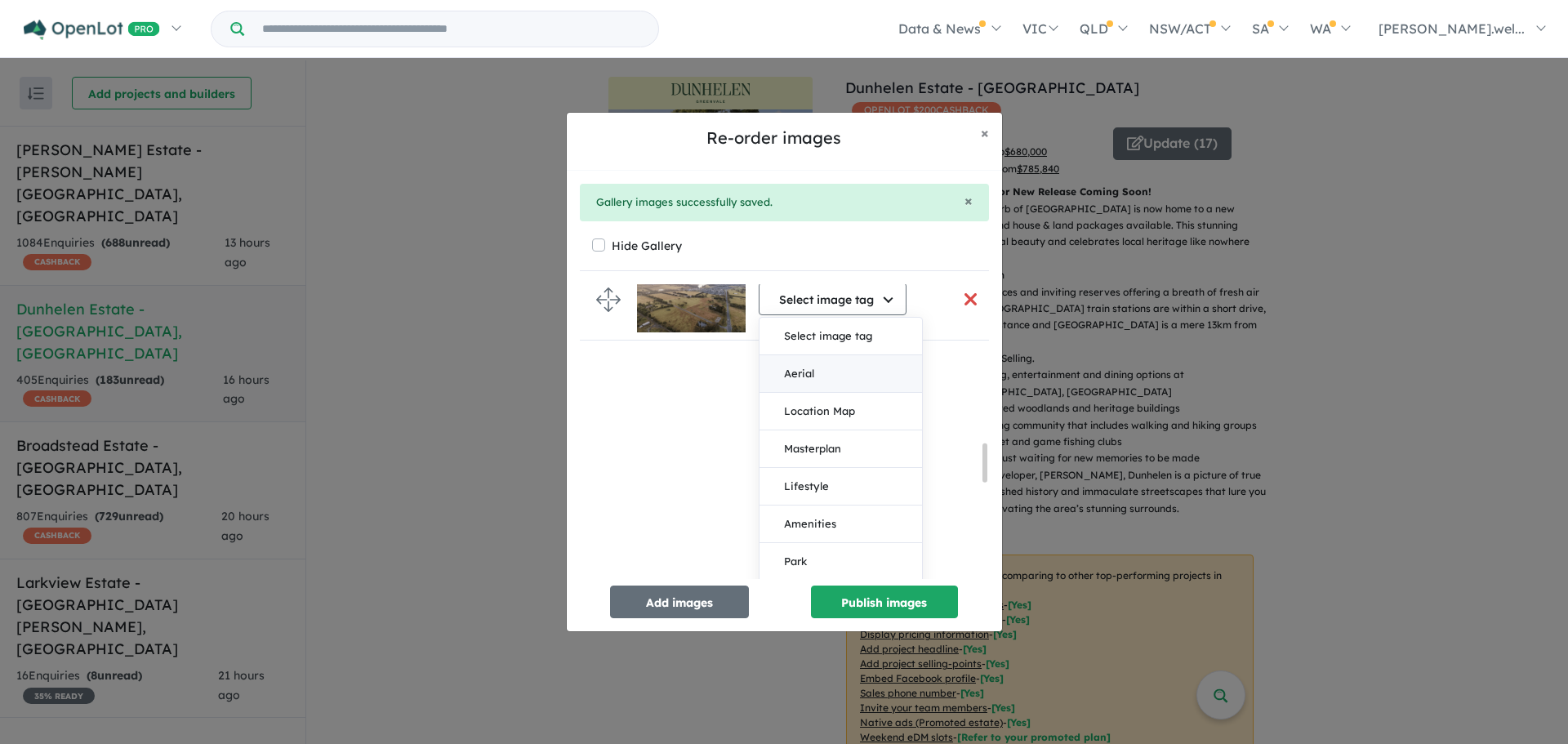
click at [805, 366] on button "Aerial" at bounding box center [840, 374] width 162 height 37
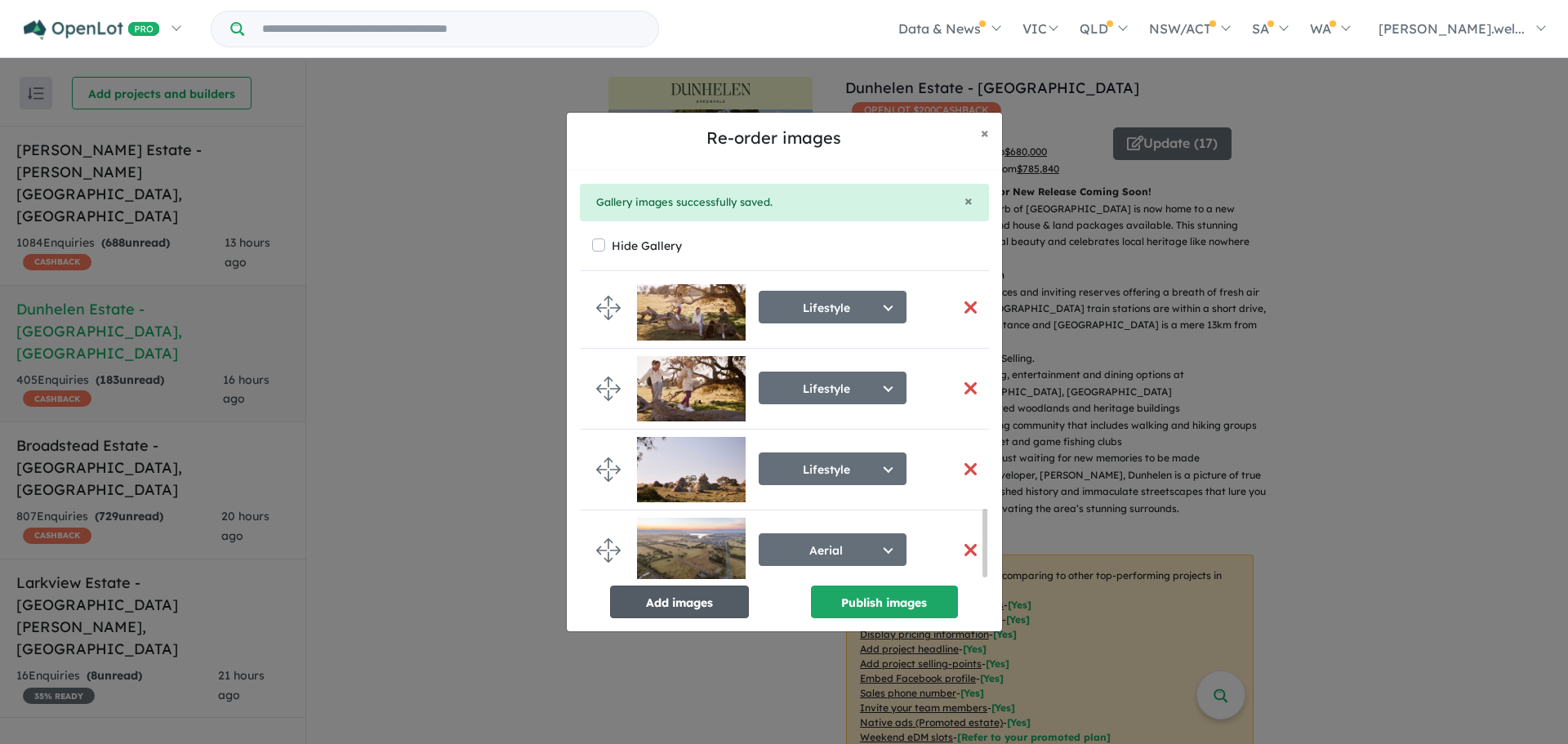
click at [718, 594] on button "Add images" at bounding box center [679, 602] width 138 height 33
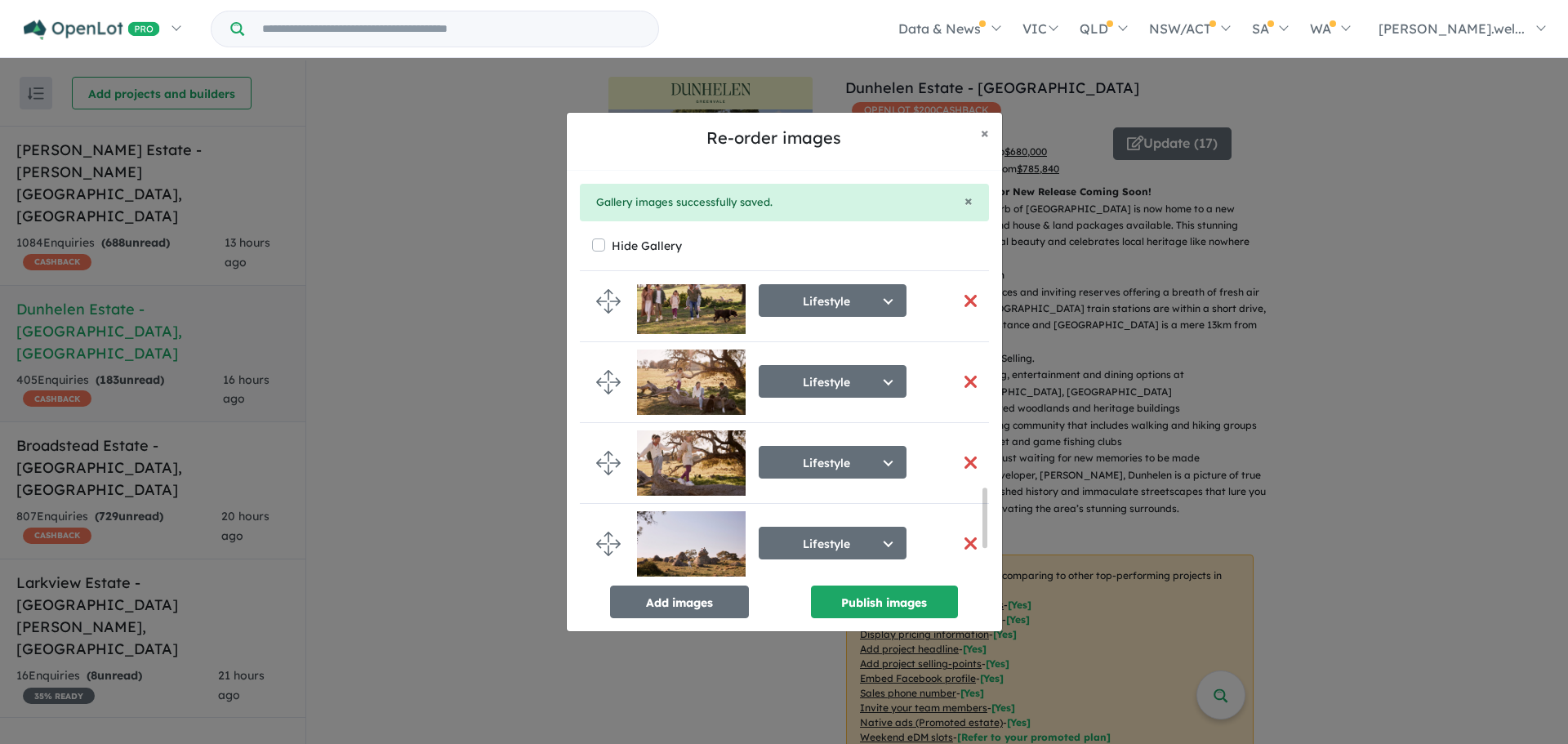
scroll to position [1147, 0]
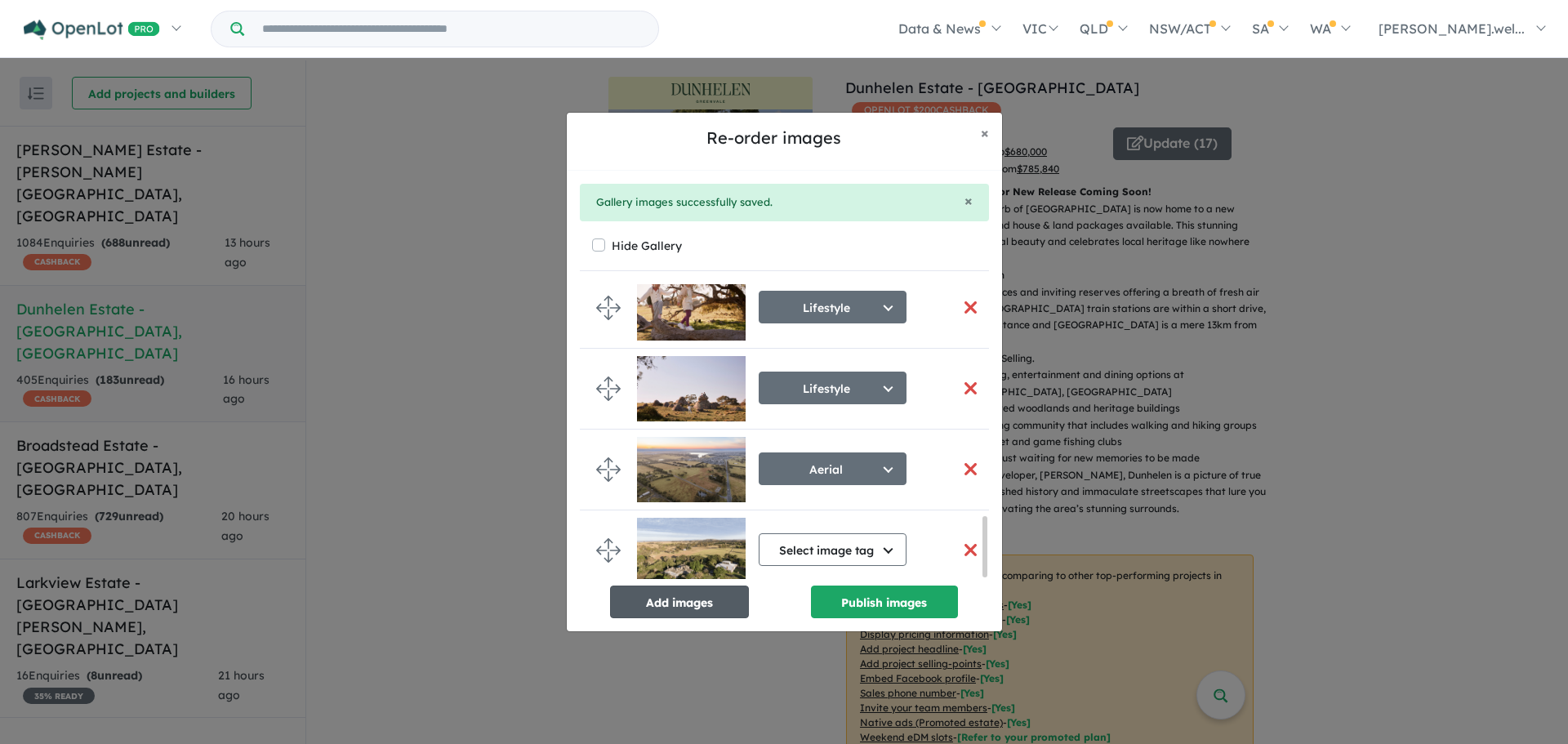
click at [711, 613] on button "Add images" at bounding box center [679, 602] width 138 height 33
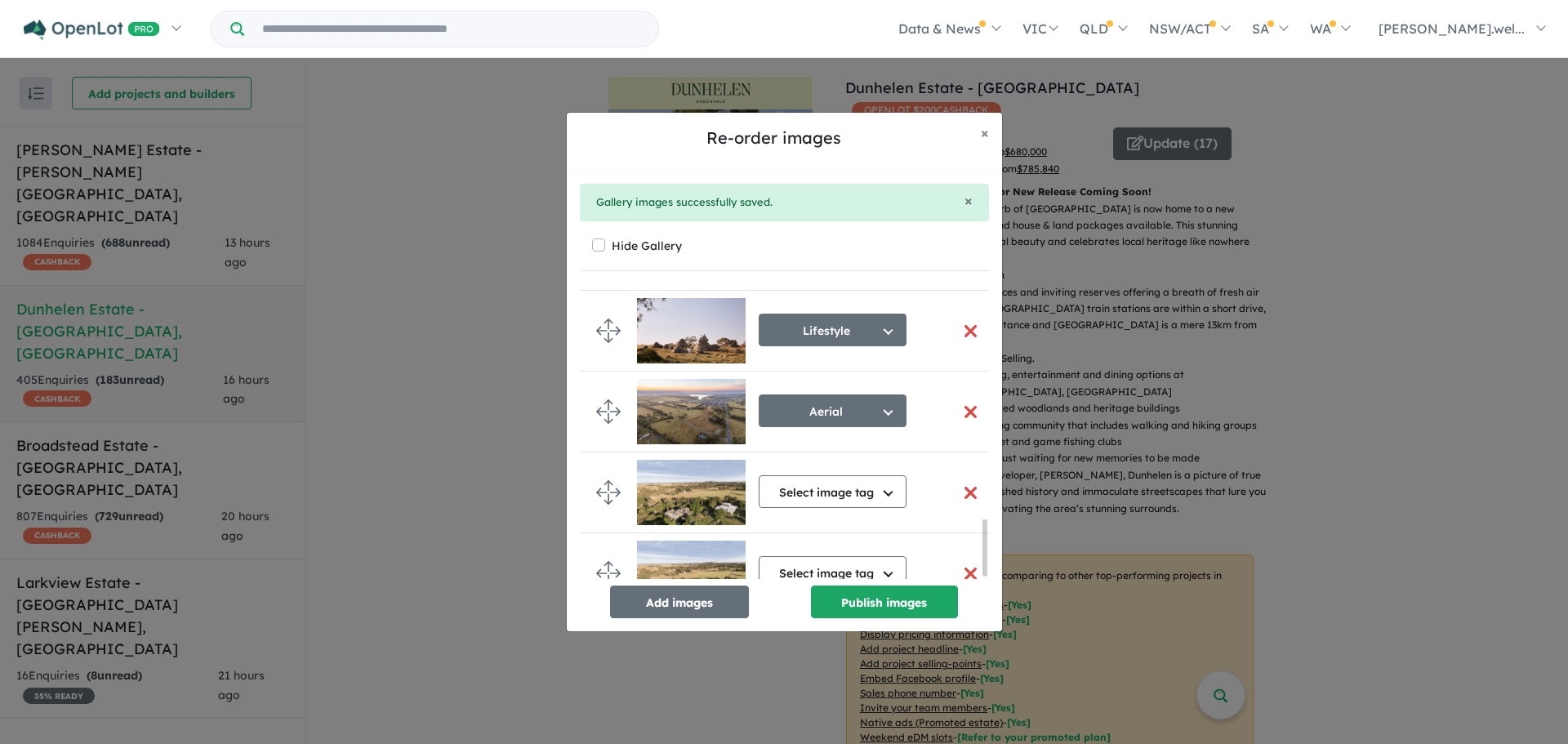
scroll to position [1241, 0]
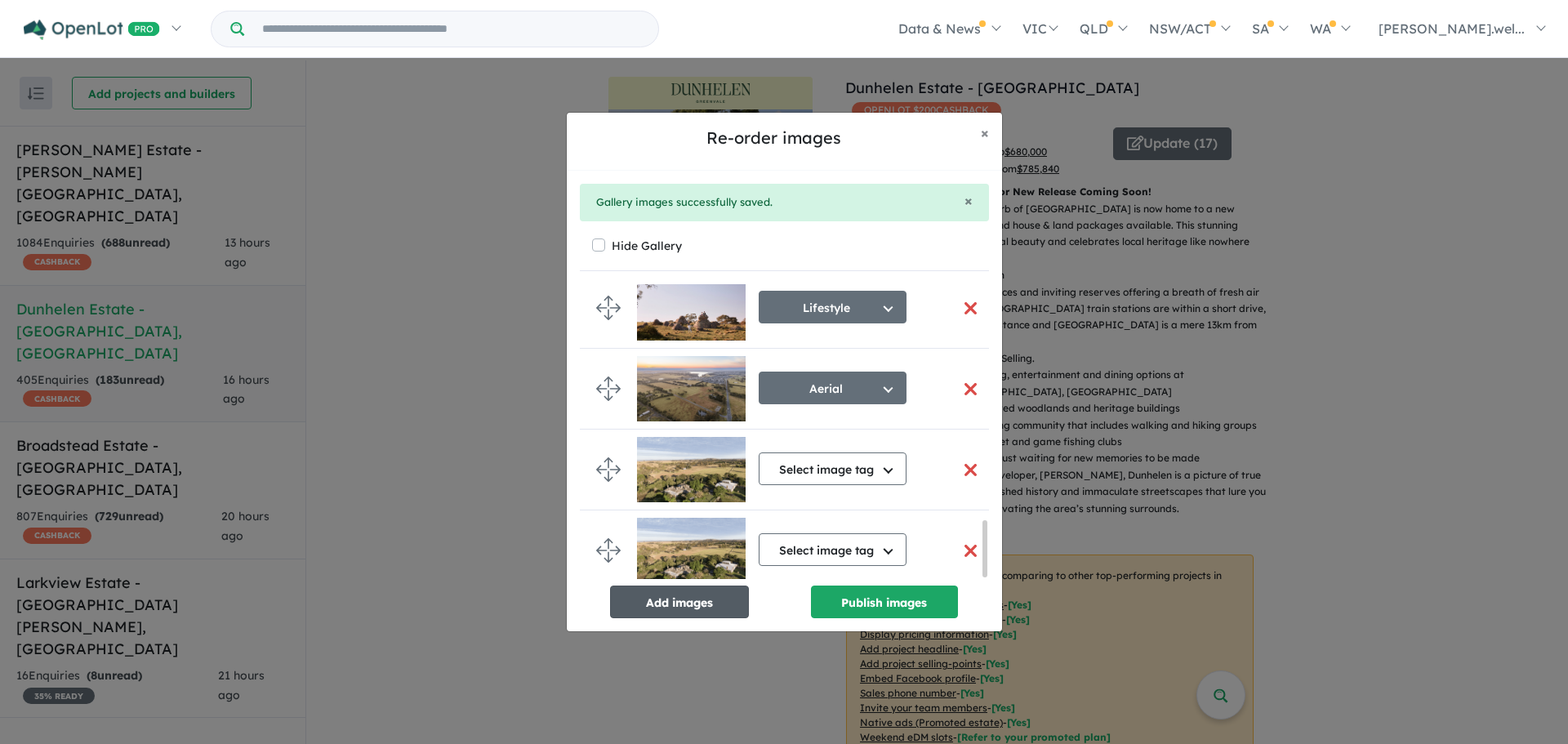
click at [716, 596] on button "Add images" at bounding box center [679, 602] width 138 height 33
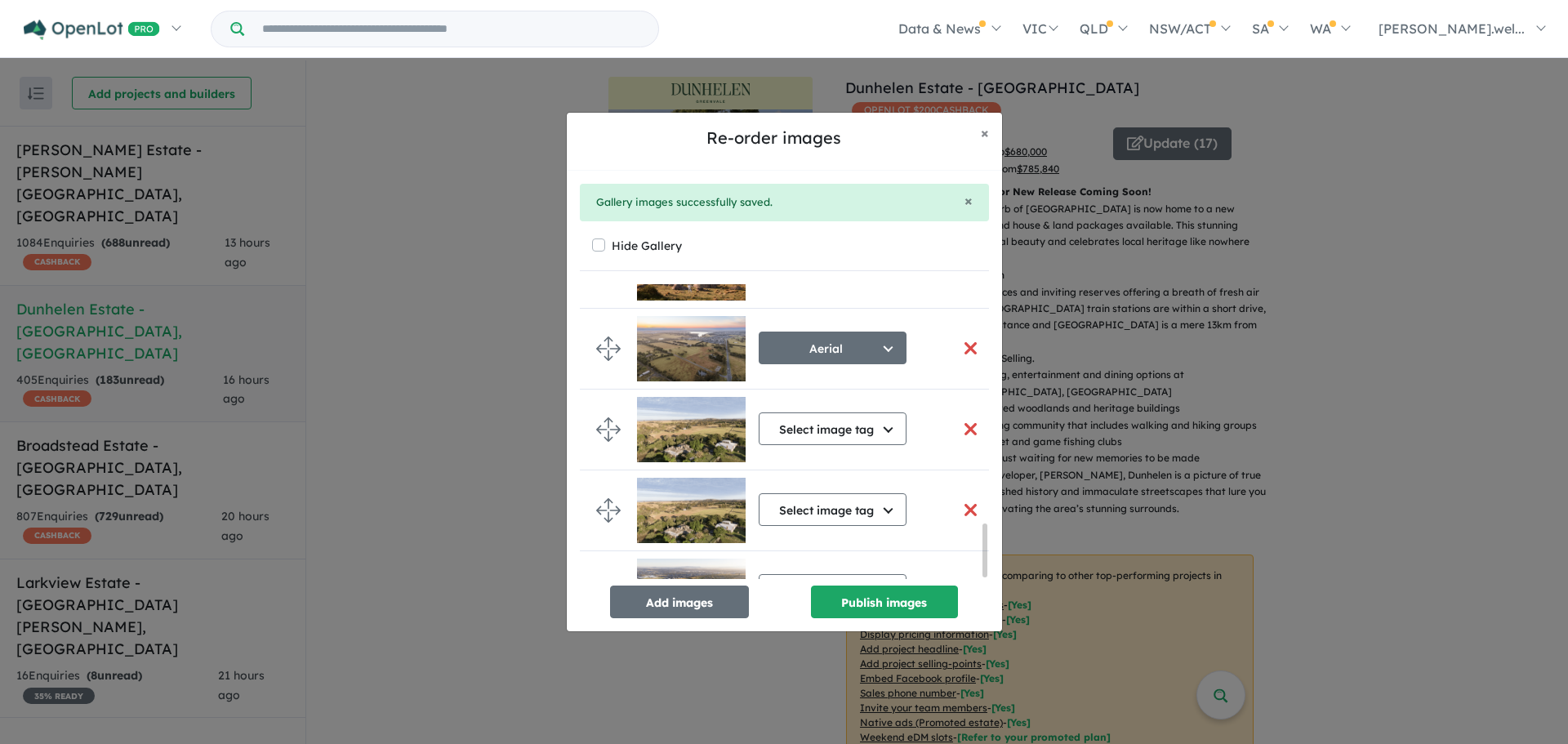
scroll to position [1329, 0]
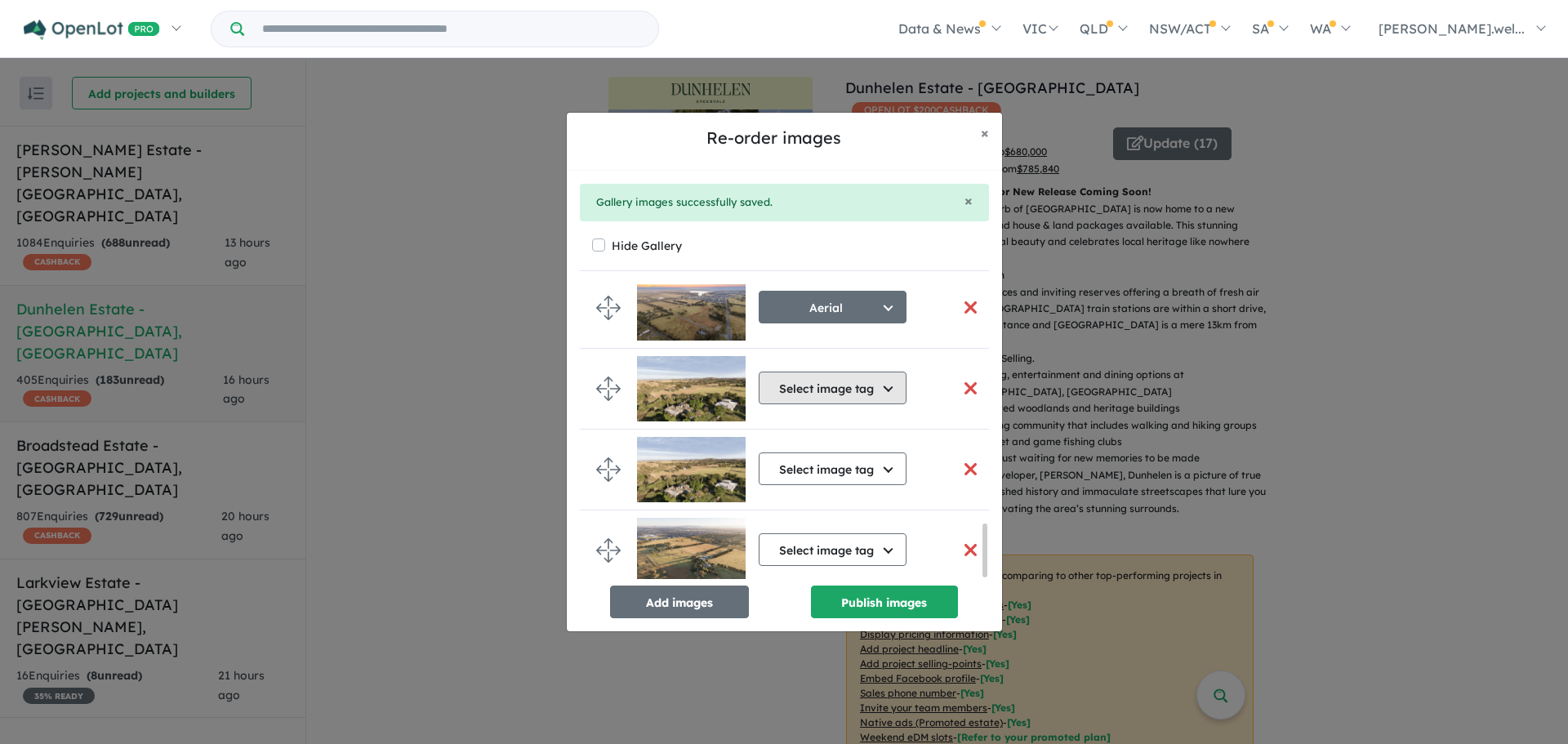
click at [877, 374] on button "Select image tag" at bounding box center [832, 388] width 148 height 33
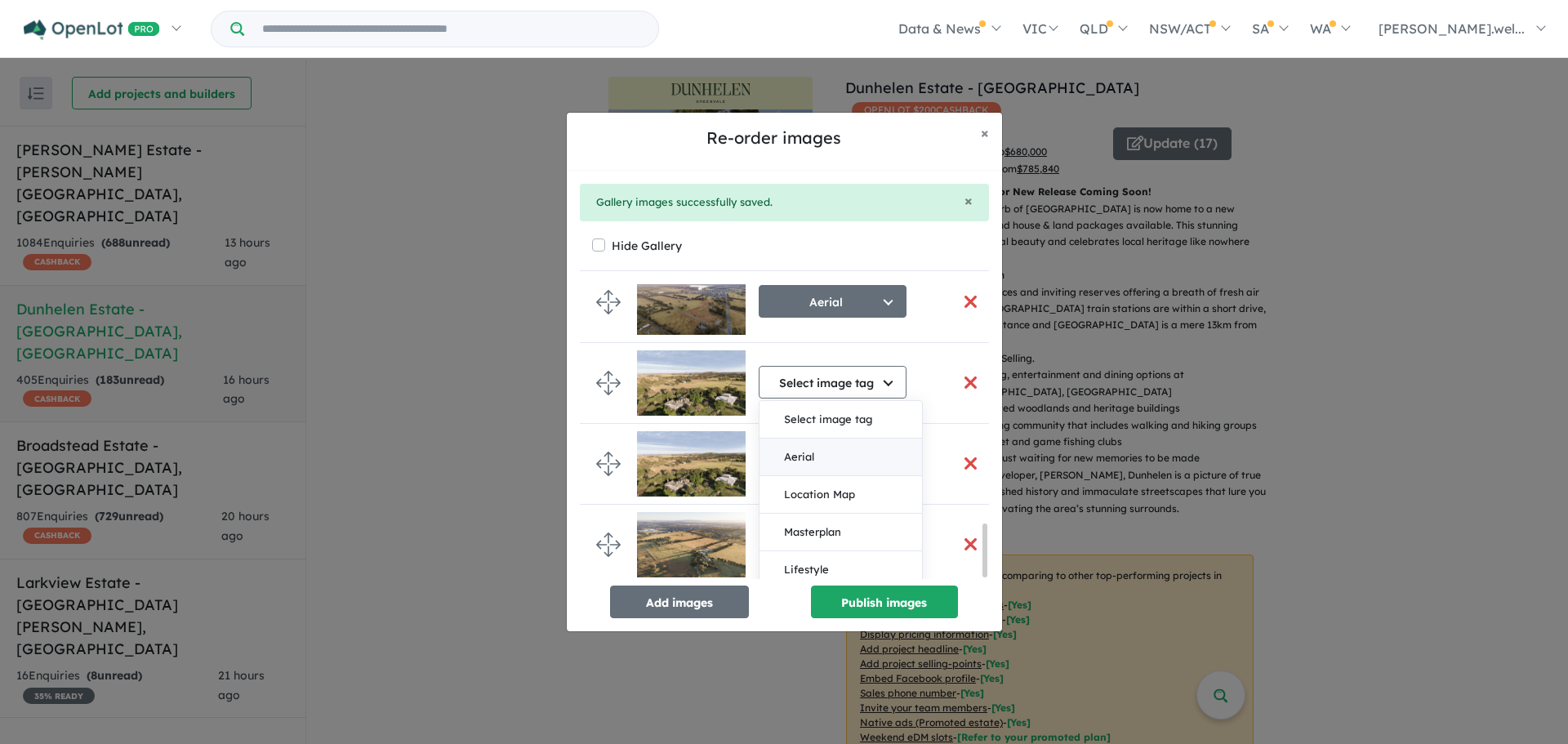
click at [850, 458] on button "Aerial" at bounding box center [840, 457] width 162 height 37
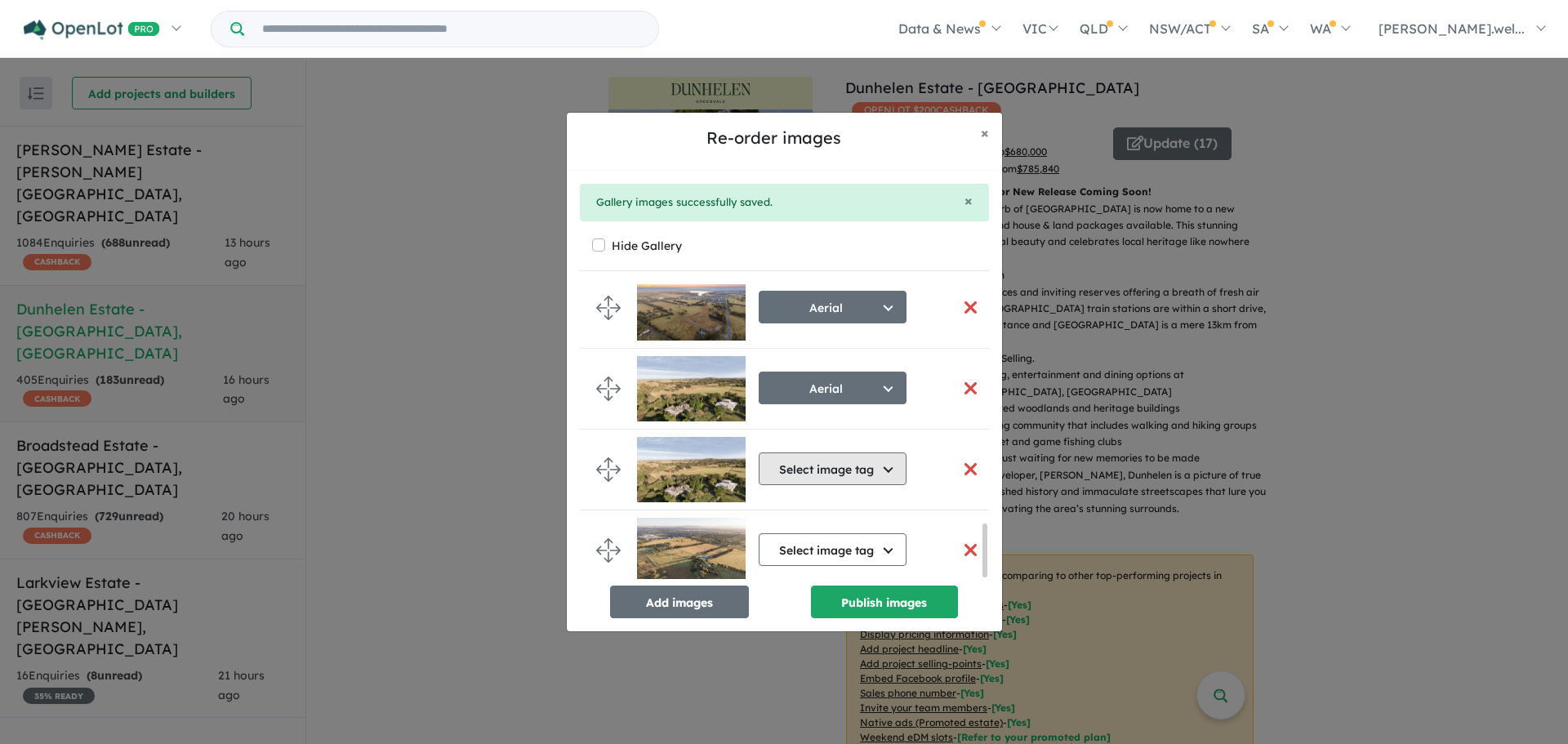
click at [848, 477] on button "Select image tag" at bounding box center [832, 469] width 148 height 33
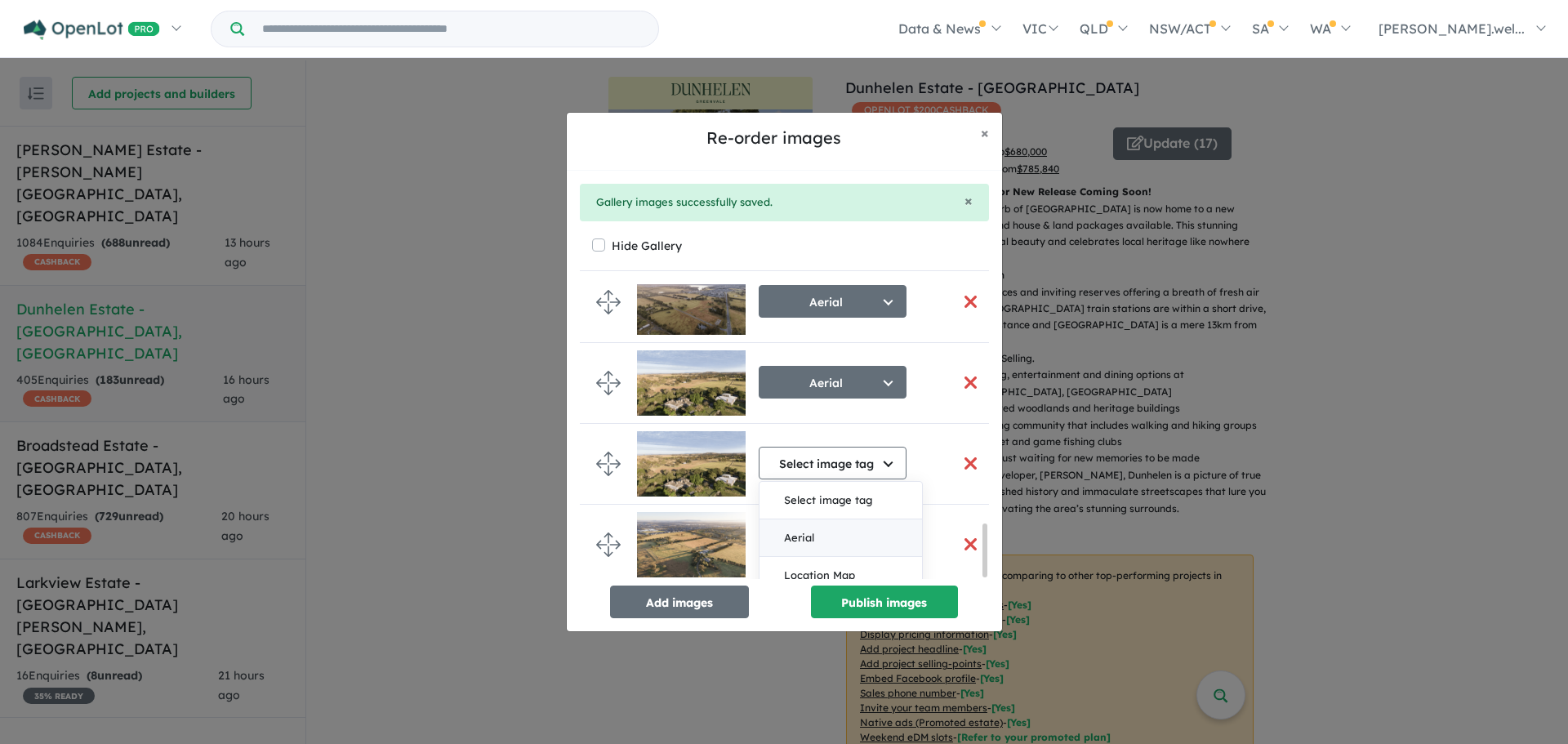
click at [844, 534] on button "Aerial" at bounding box center [840, 538] width 162 height 37
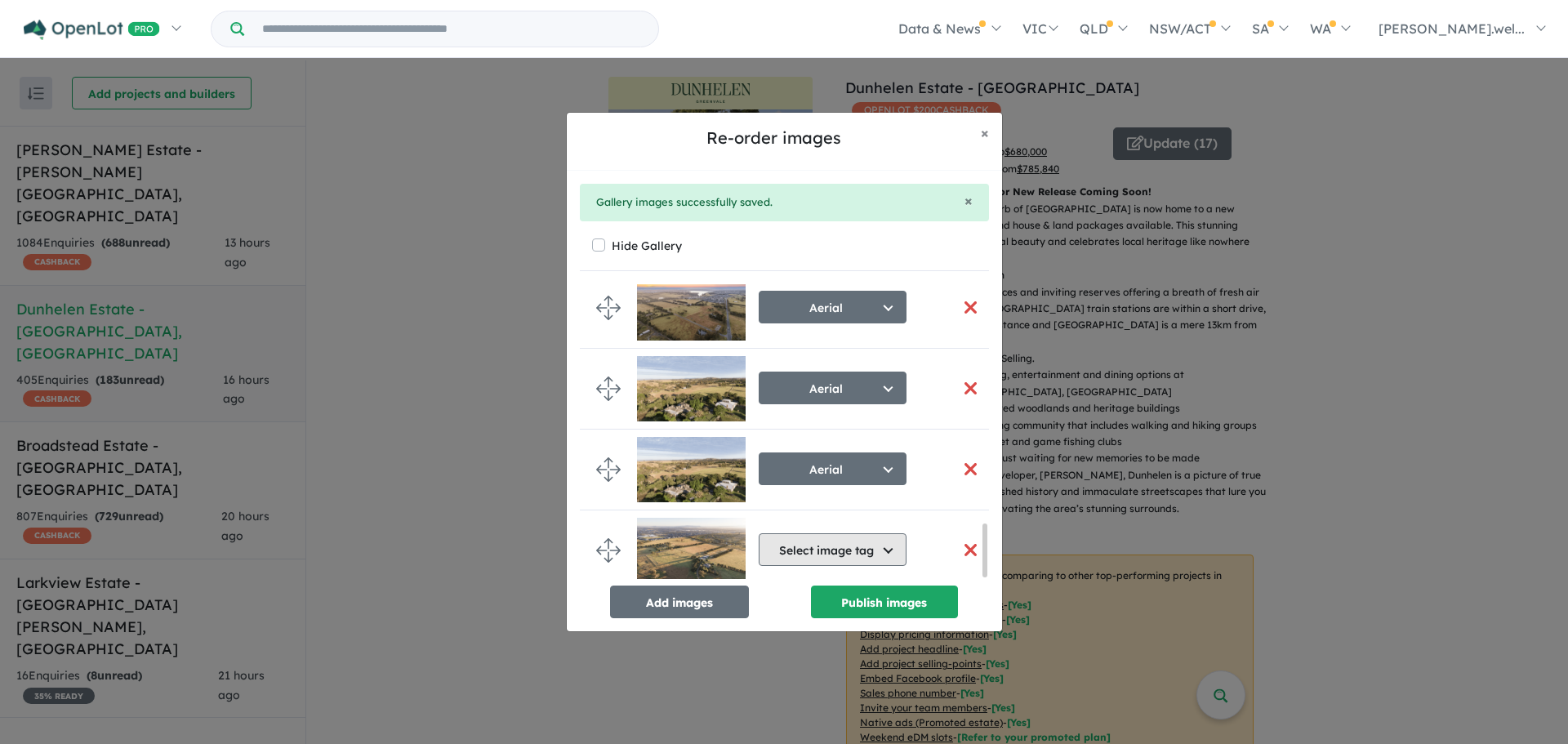
click at [838, 539] on button "Select image tag" at bounding box center [832, 550] width 148 height 33
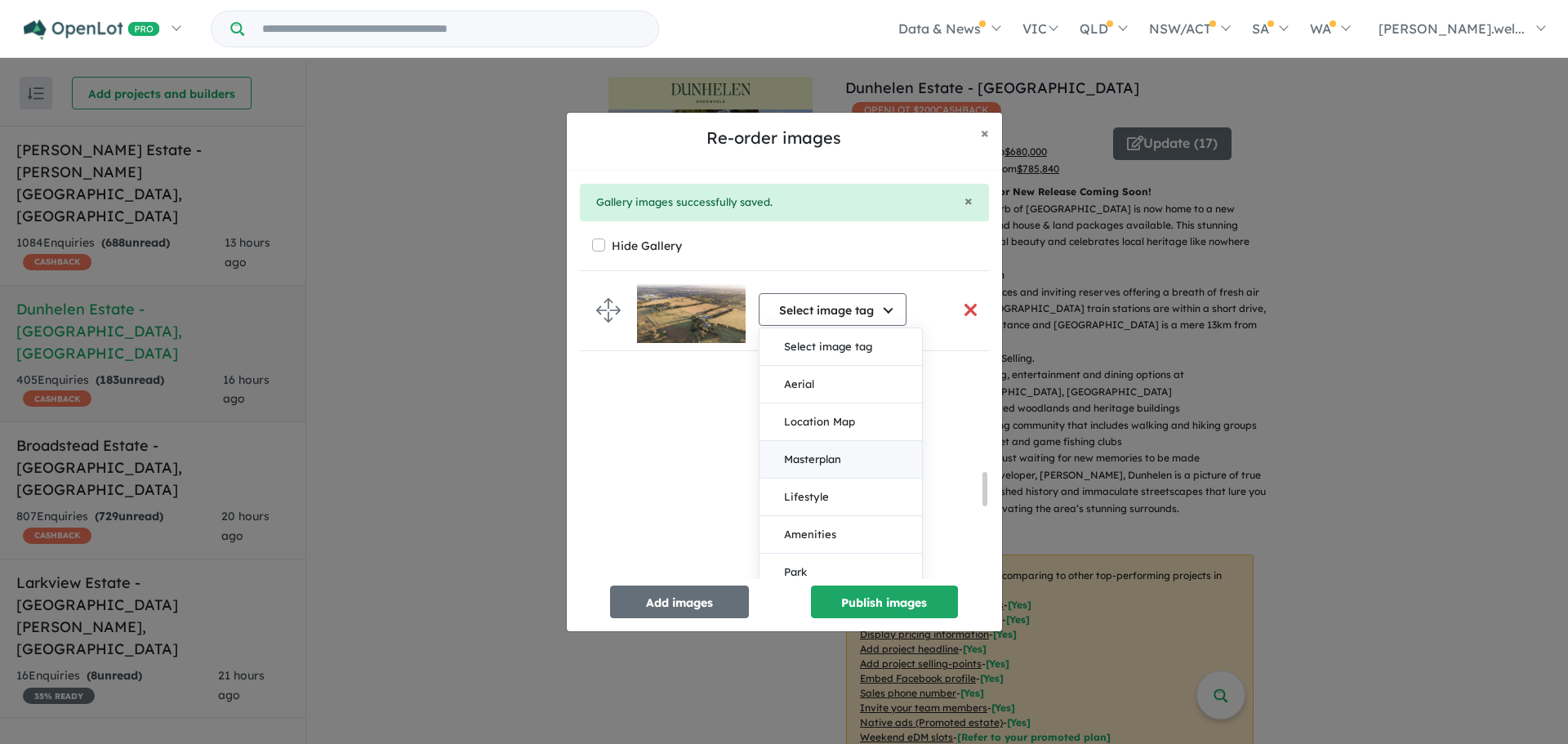
scroll to position [1492, 0]
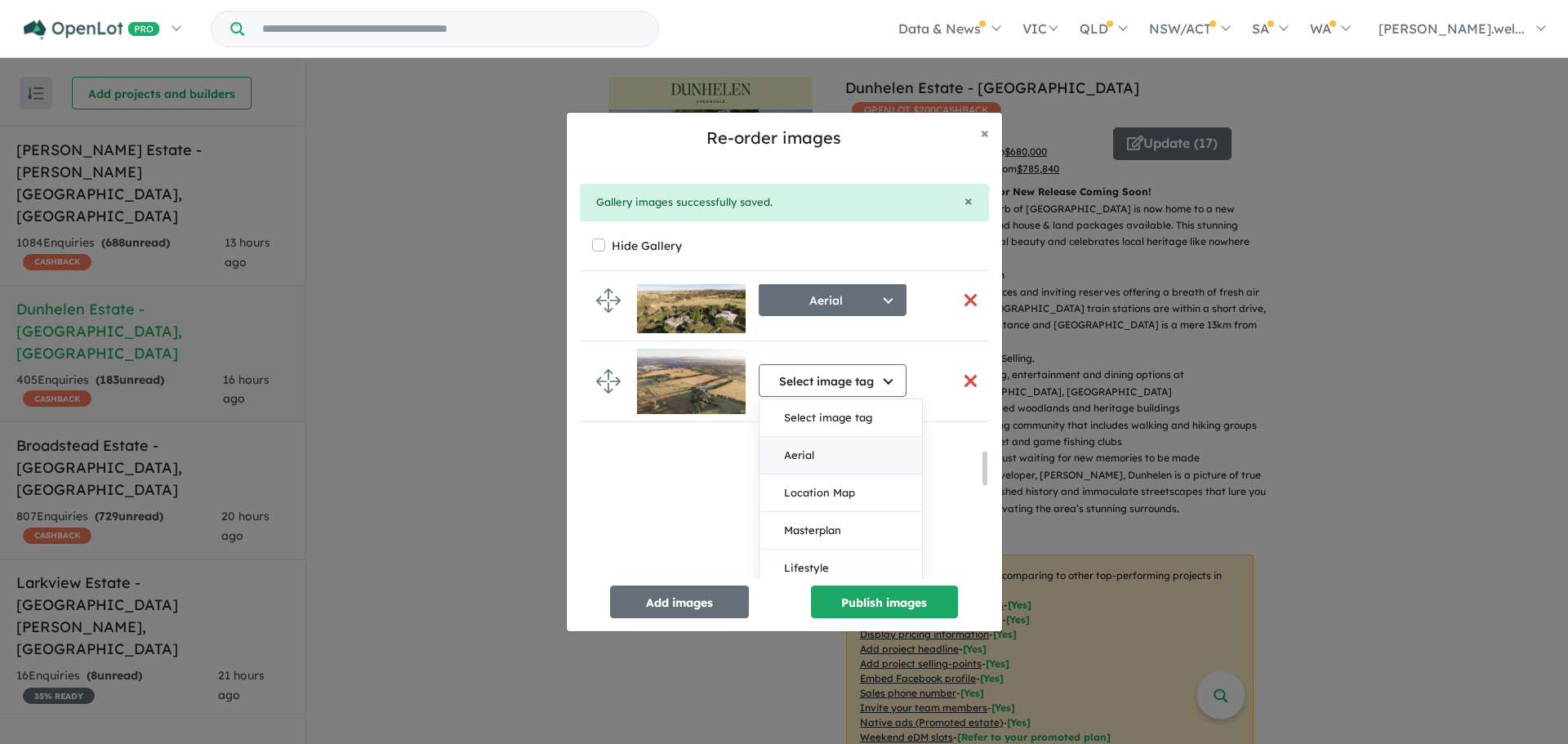
click at [848, 468] on button "Aerial" at bounding box center [840, 455] width 162 height 37
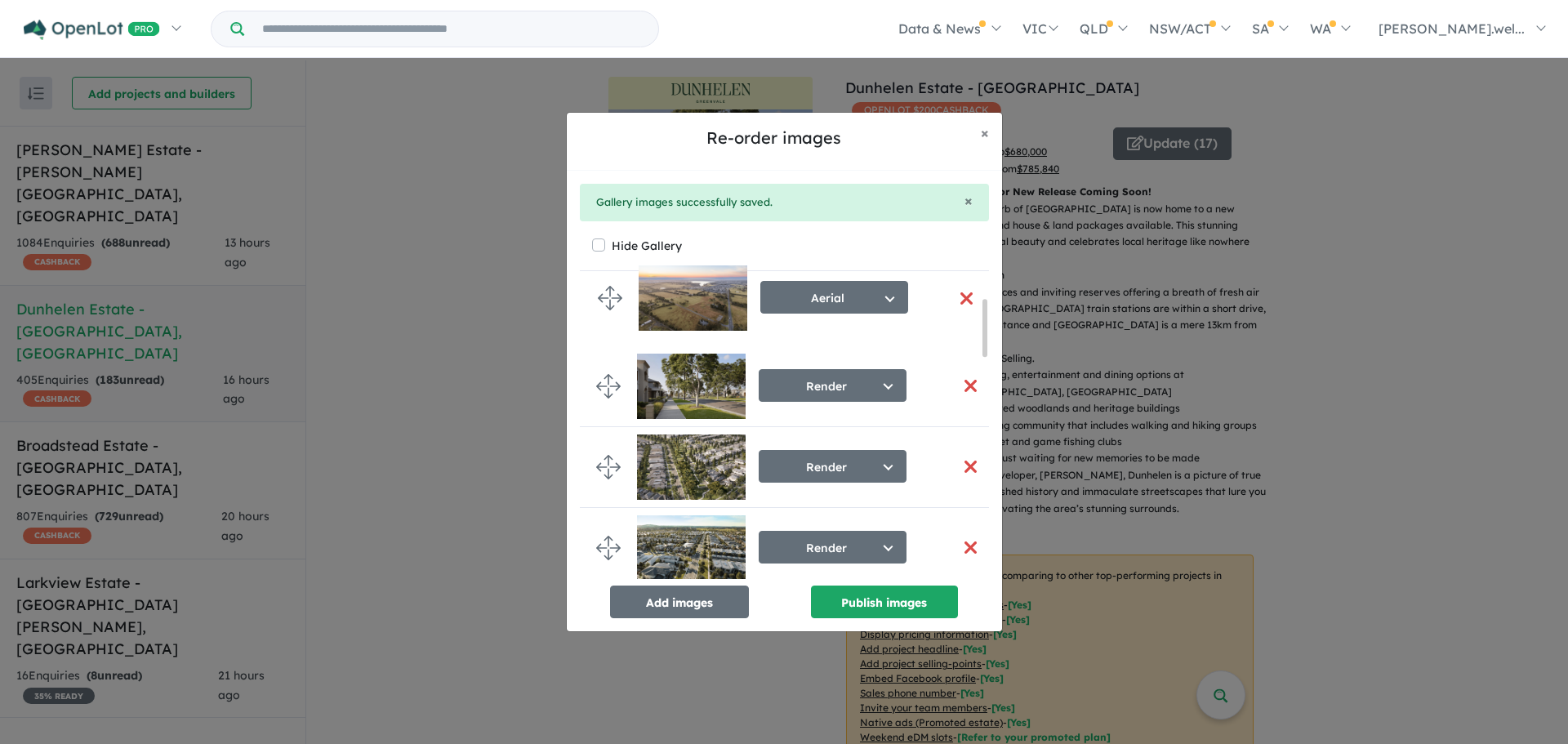
scroll to position [0, 0]
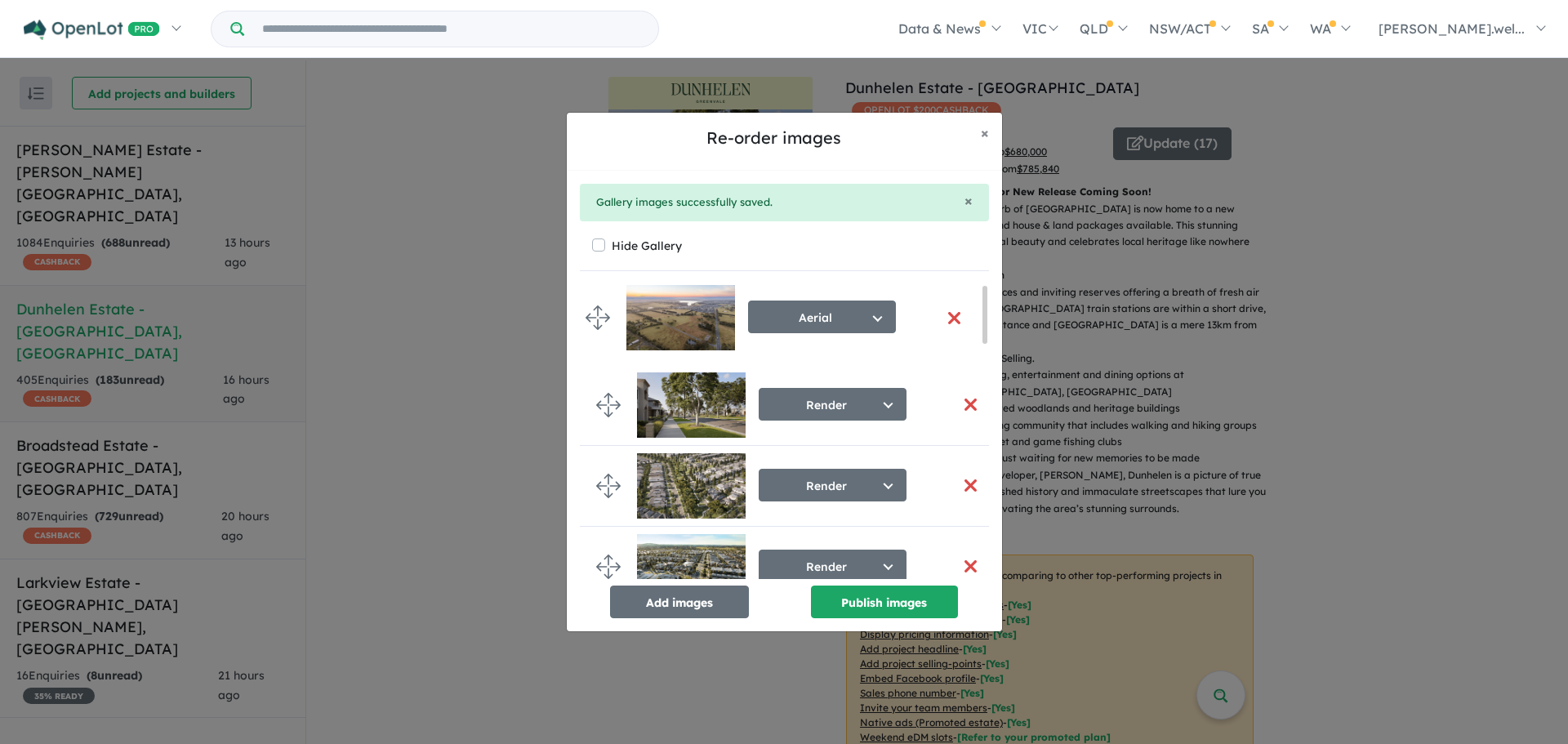
drag, startPoint x: 611, startPoint y: 440, endPoint x: 601, endPoint y: 313, distance: 127.4
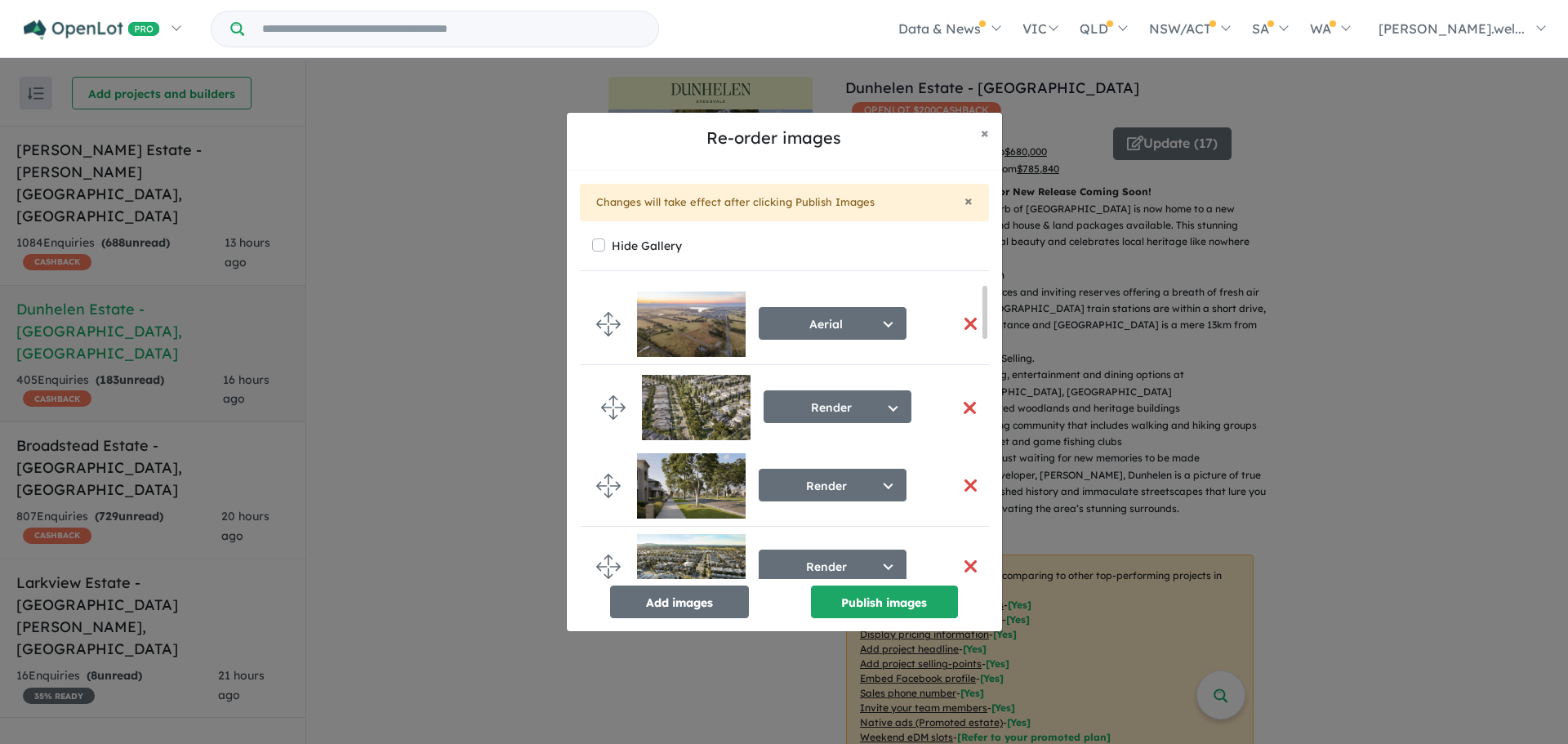
drag, startPoint x: 605, startPoint y: 488, endPoint x: 610, endPoint y: 410, distance: 78.2
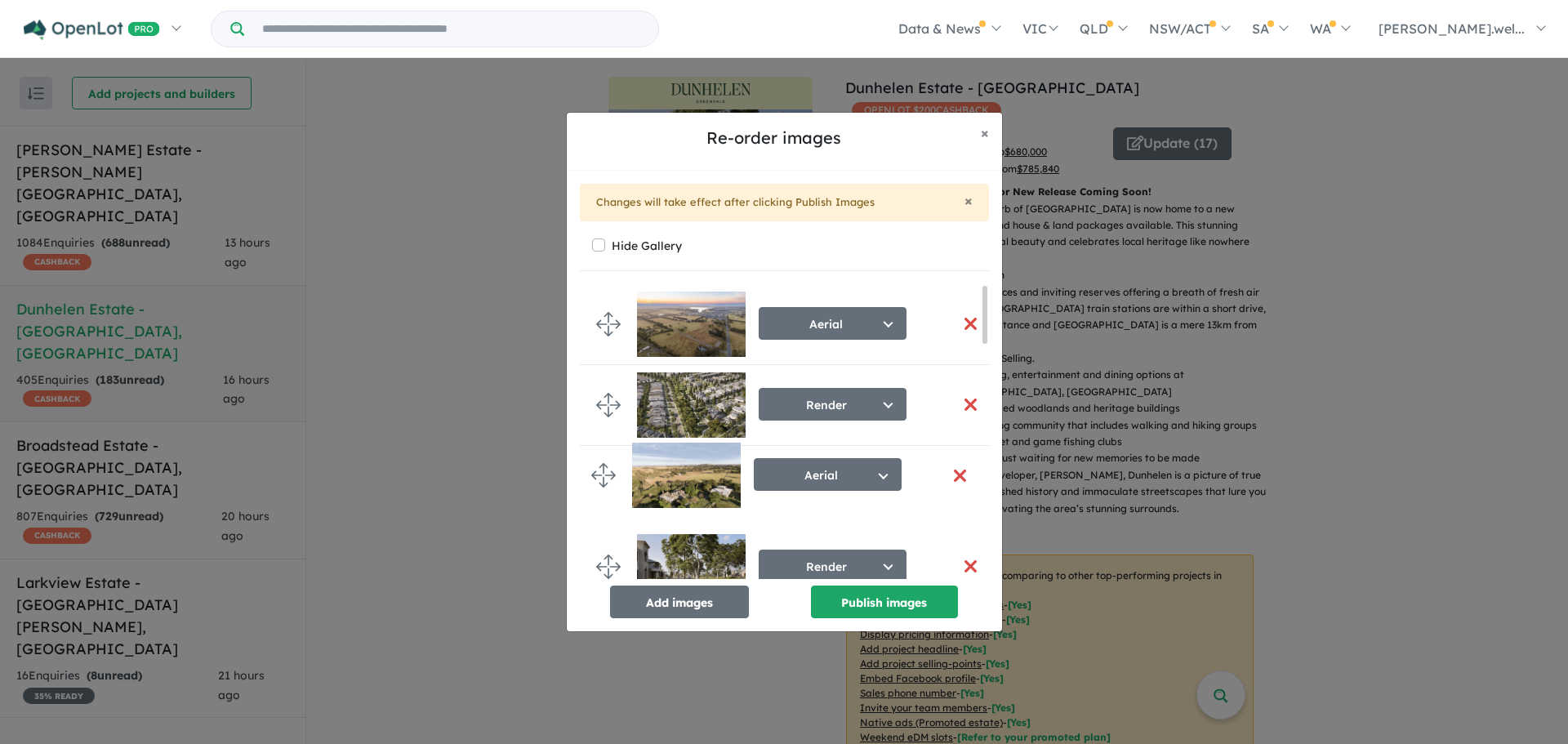
drag, startPoint x: 603, startPoint y: 463, endPoint x: 597, endPoint y: 471, distance: 10.0
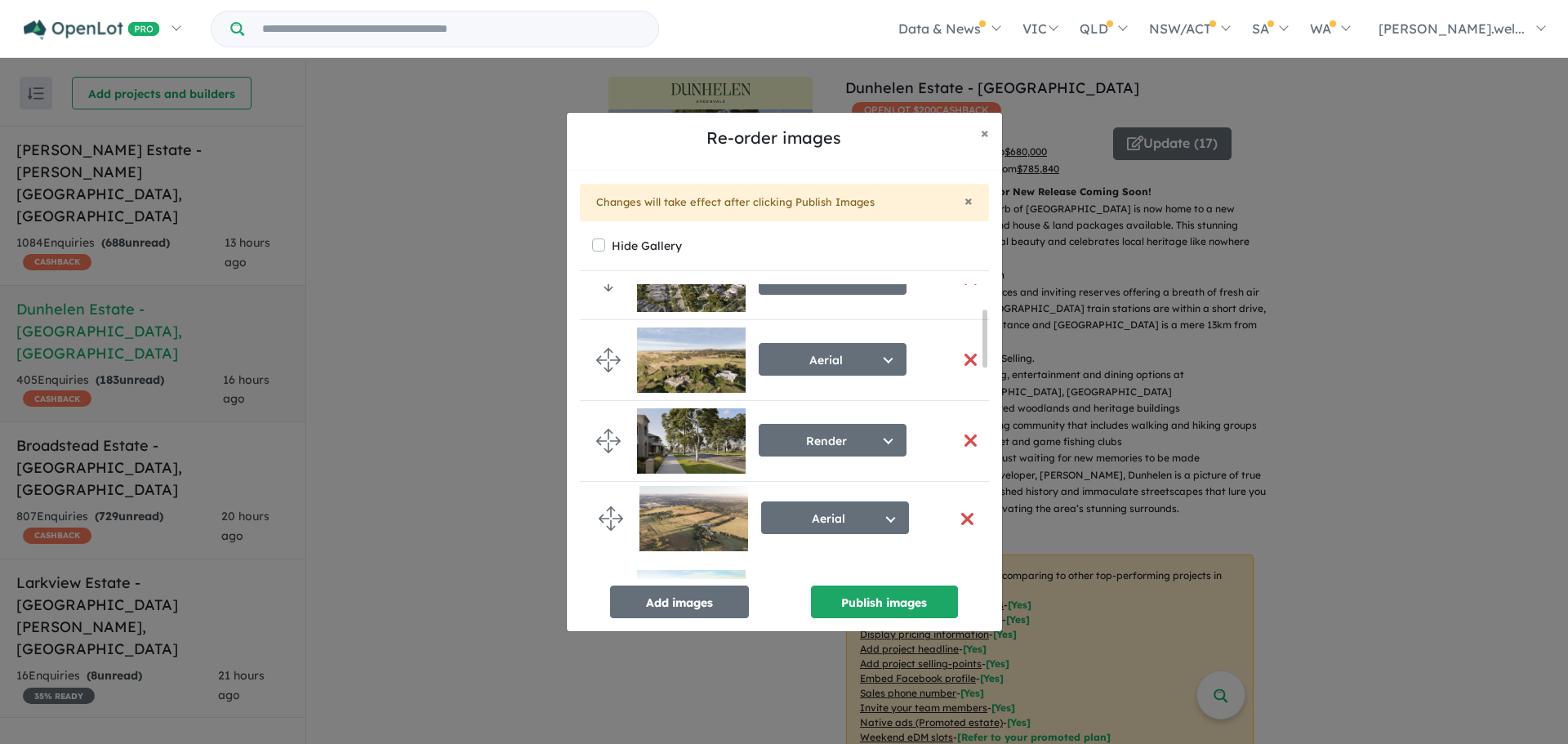
drag, startPoint x: 602, startPoint y: 538, endPoint x: 604, endPoint y: 512, distance: 26.1
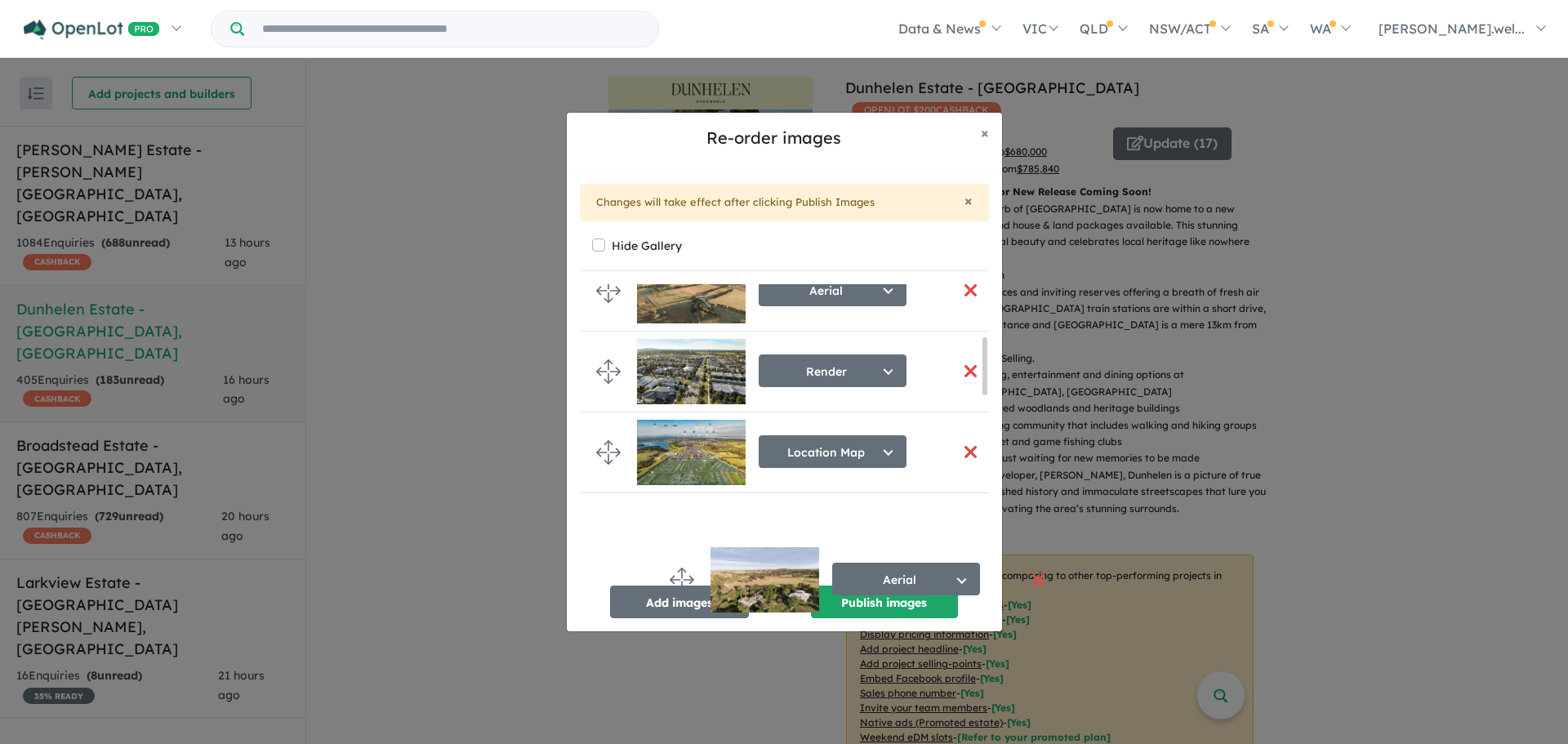
scroll to position [402, 0]
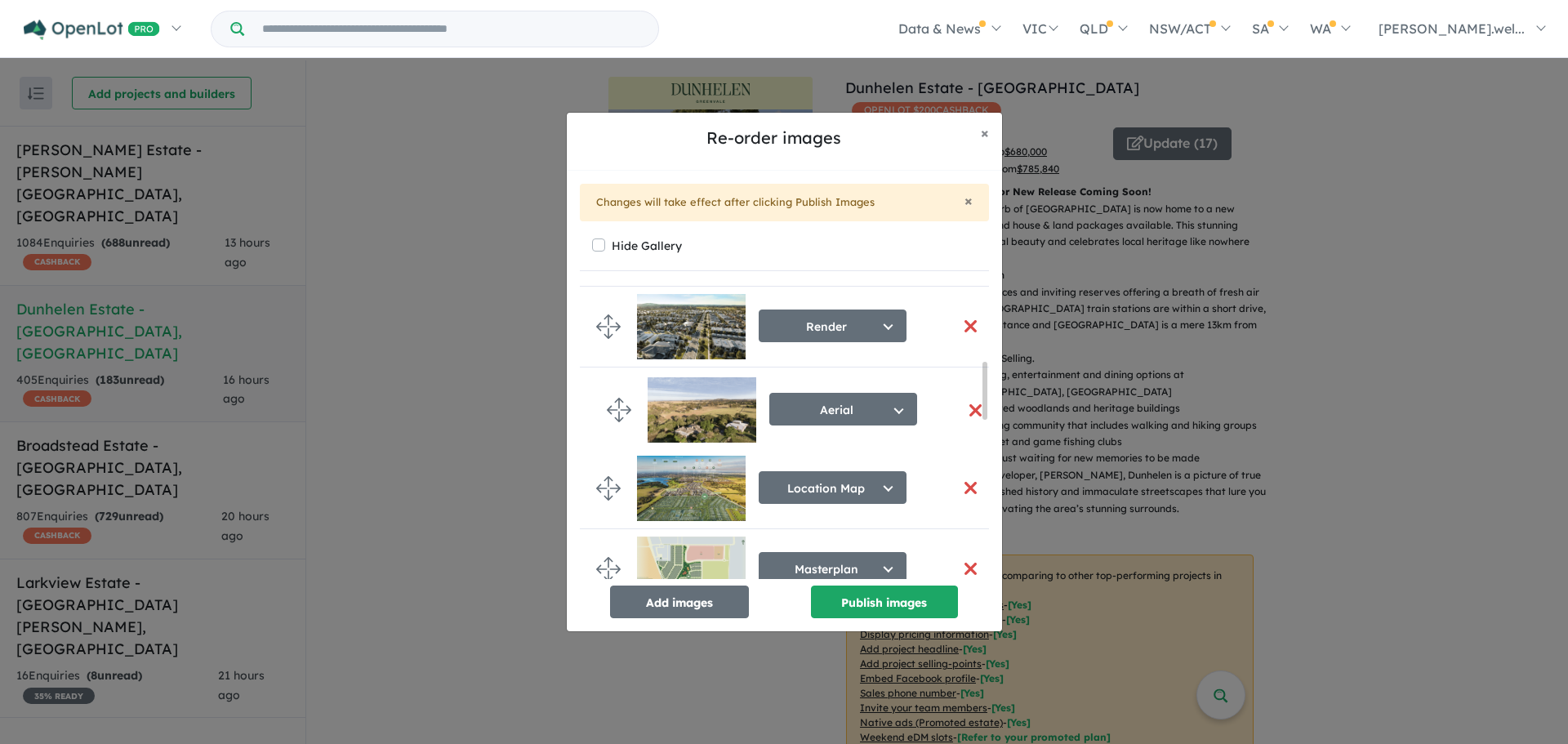
drag, startPoint x: 610, startPoint y: 543, endPoint x: 619, endPoint y: 408, distance: 135.3
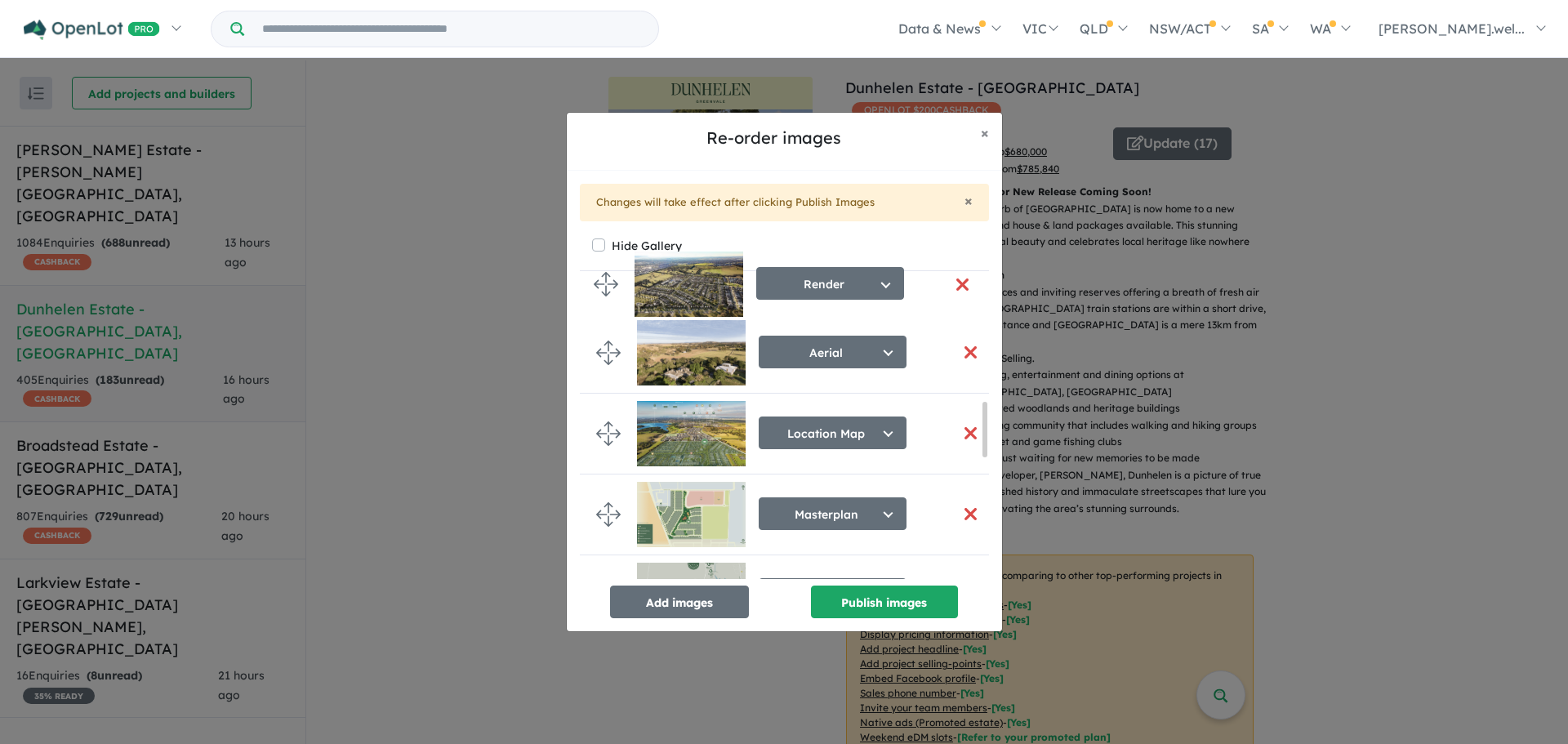
scroll to position [542, 0]
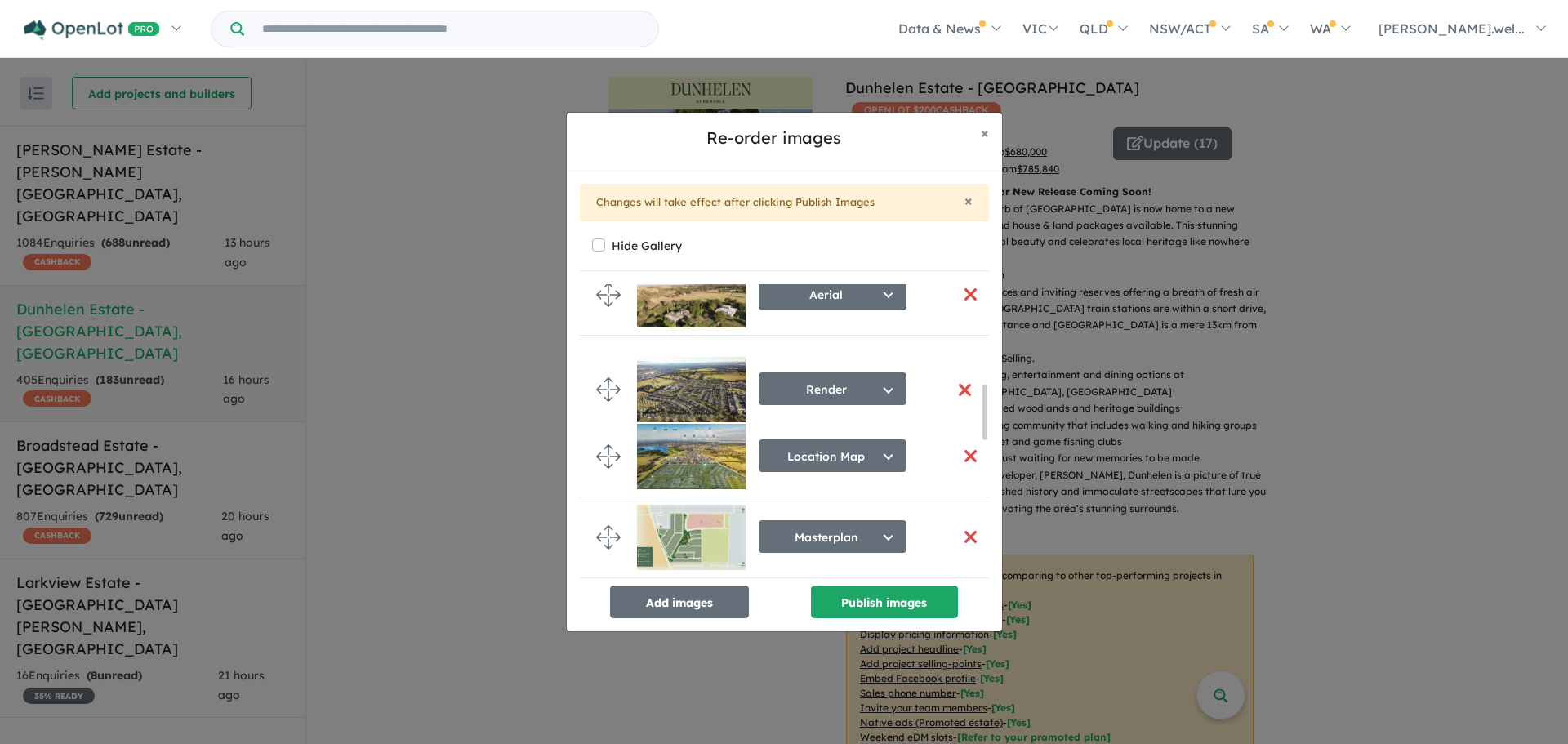
drag, startPoint x: 607, startPoint y: 364, endPoint x: 607, endPoint y: 400, distance: 36.0
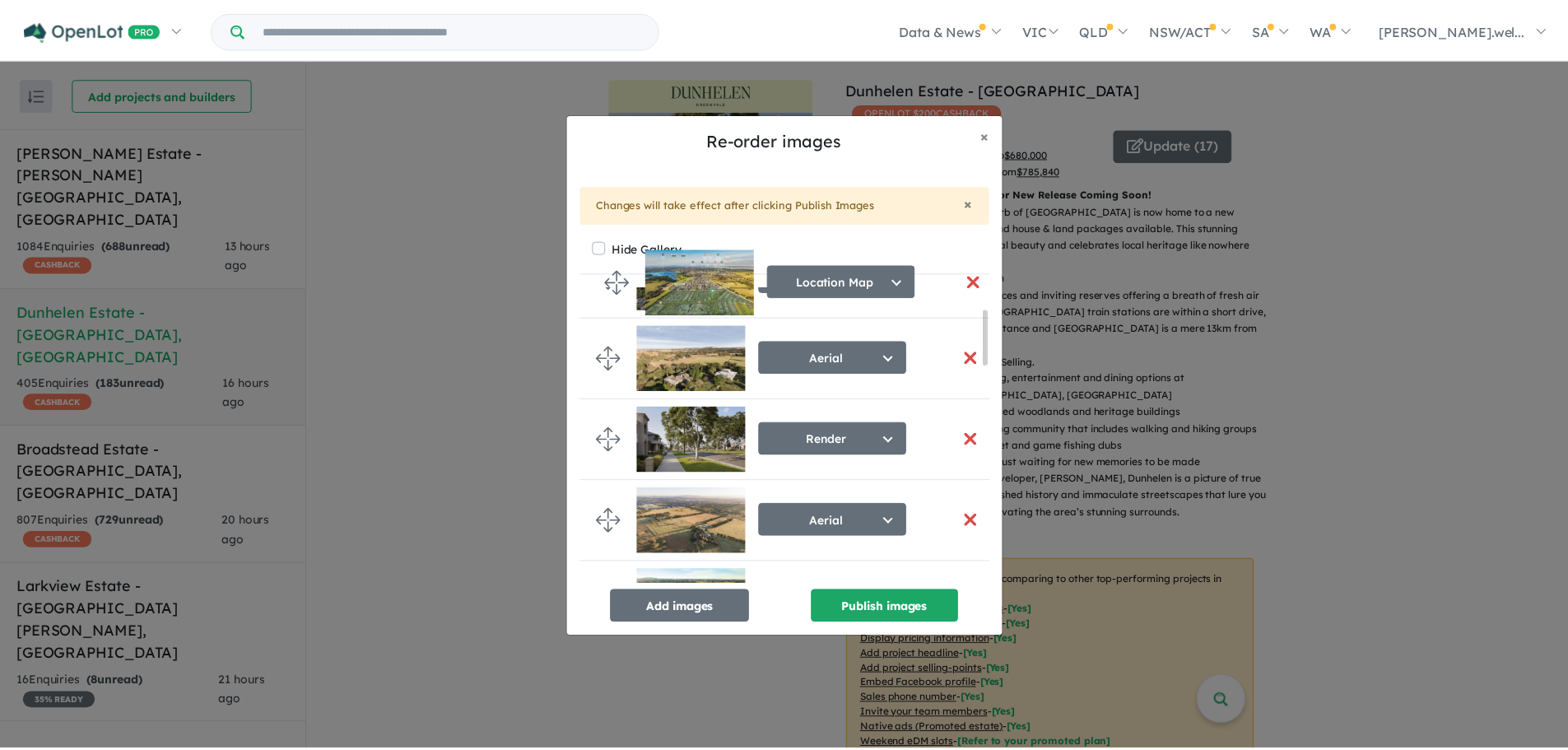
scroll to position [0, 0]
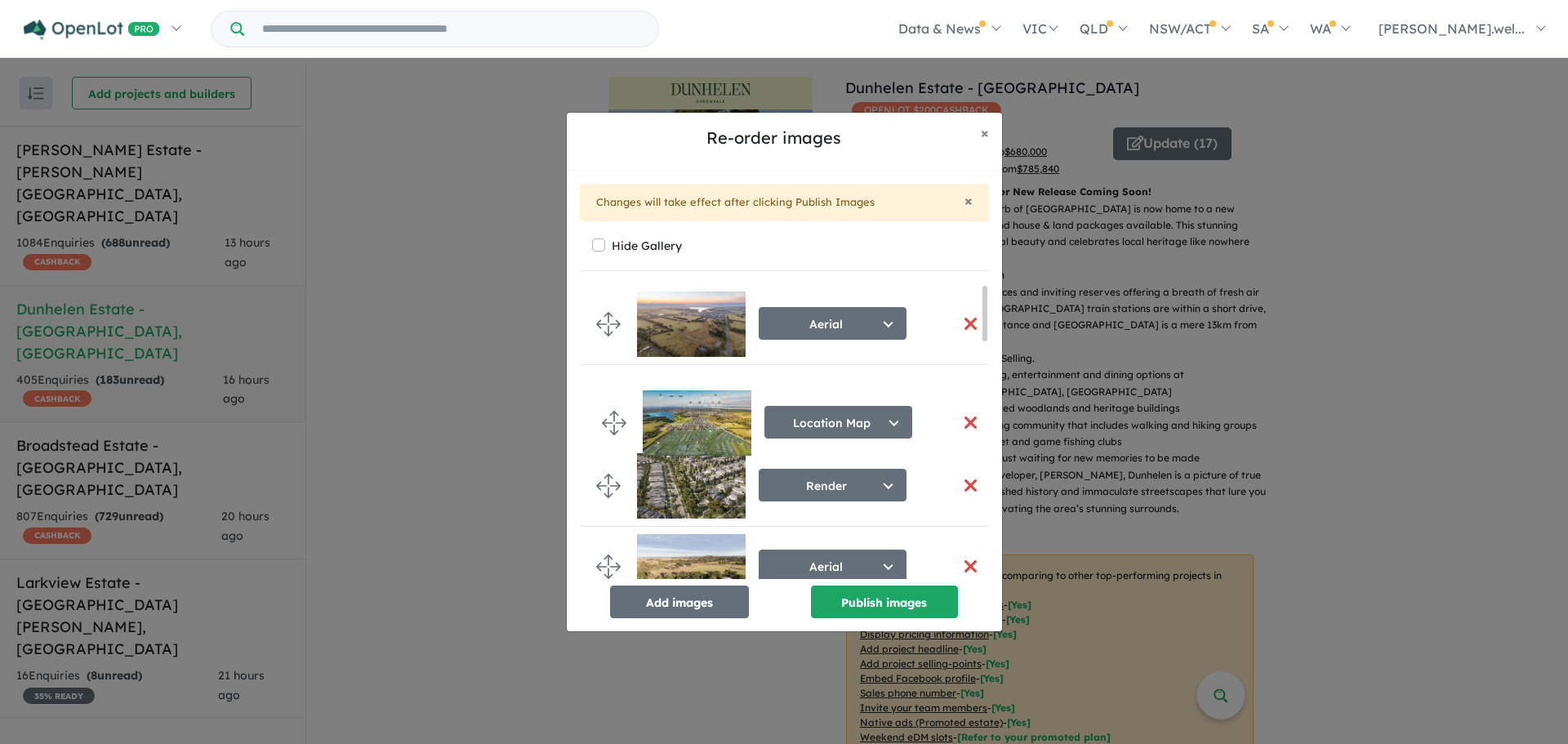
drag, startPoint x: 607, startPoint y: 467, endPoint x: 612, endPoint y: 416, distance: 51.2
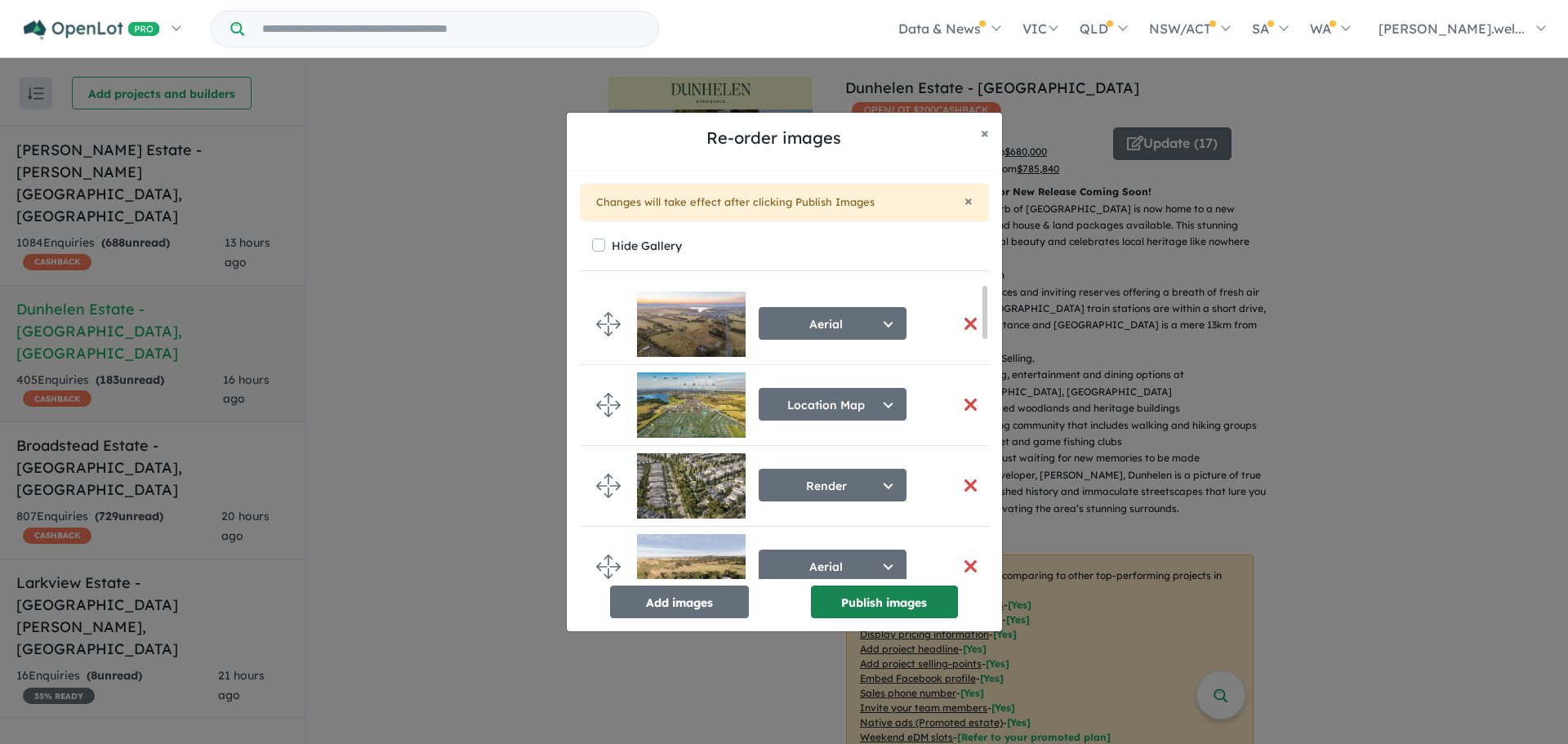
click at [903, 604] on button "Publish images" at bounding box center [885, 602] width 147 height 33
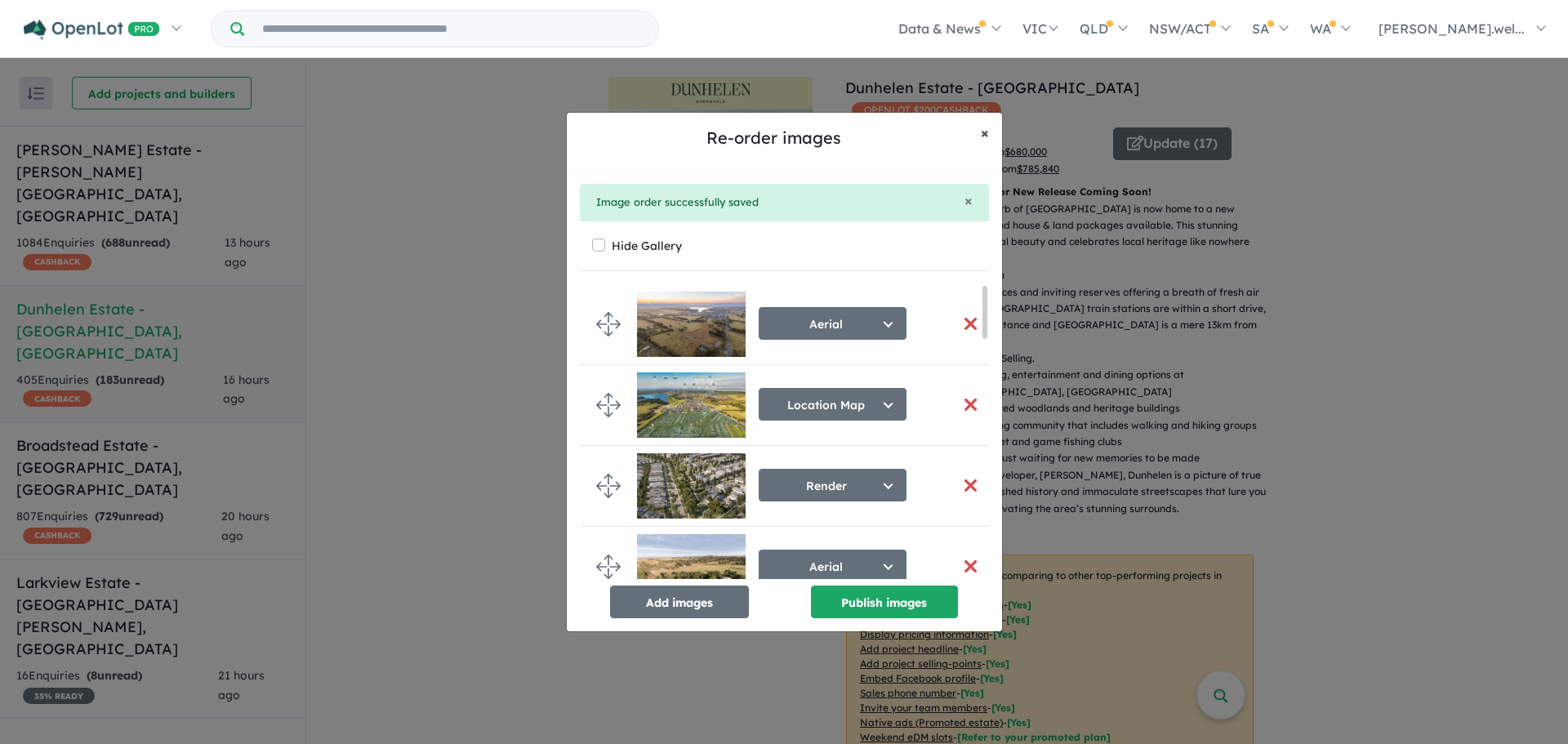
click at [985, 138] on span "×" at bounding box center [984, 132] width 8 height 19
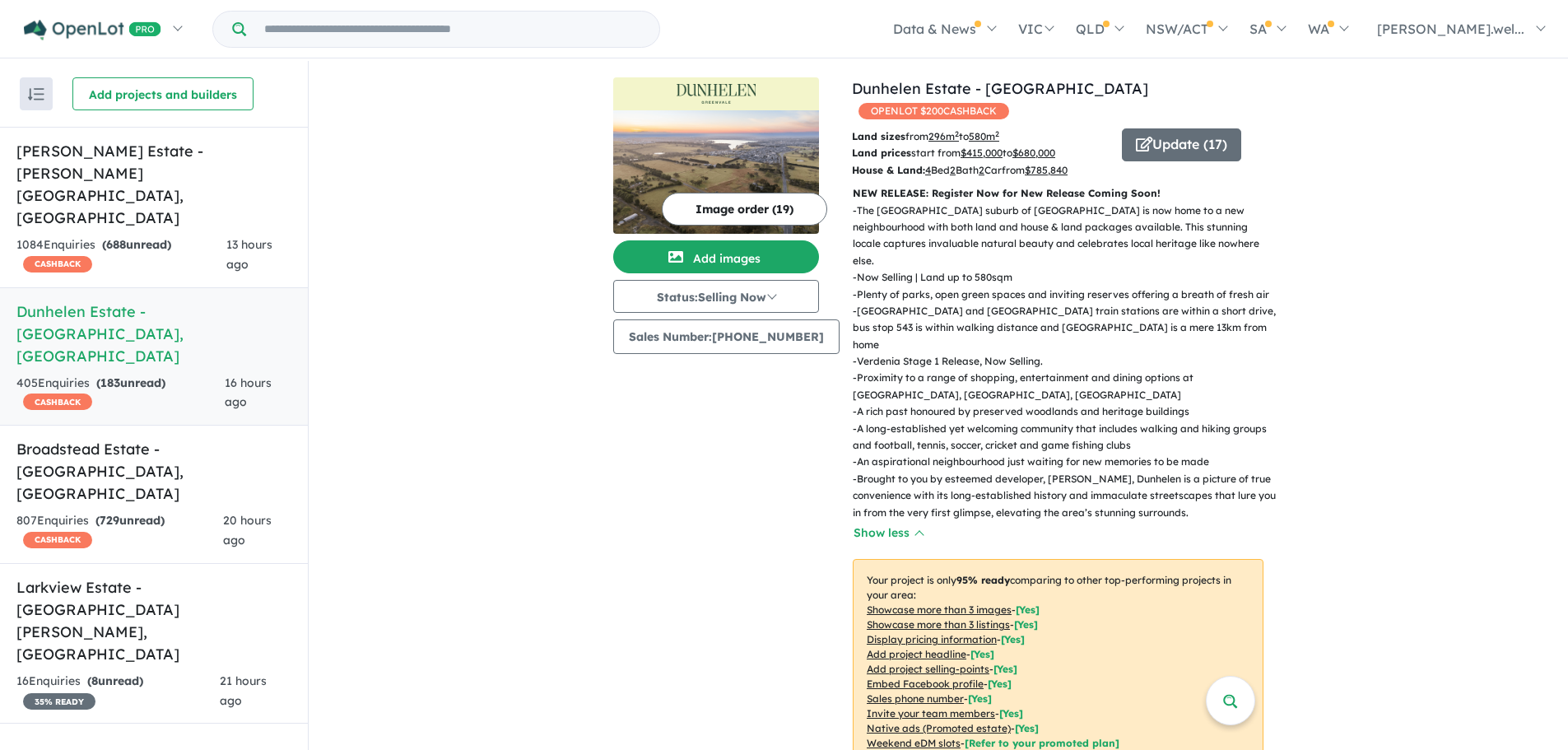
click at [798, 137] on img at bounding box center [716, 172] width 206 height 124
click at [1209, 129] on button "Update ( 17 )" at bounding box center [1181, 145] width 119 height 33
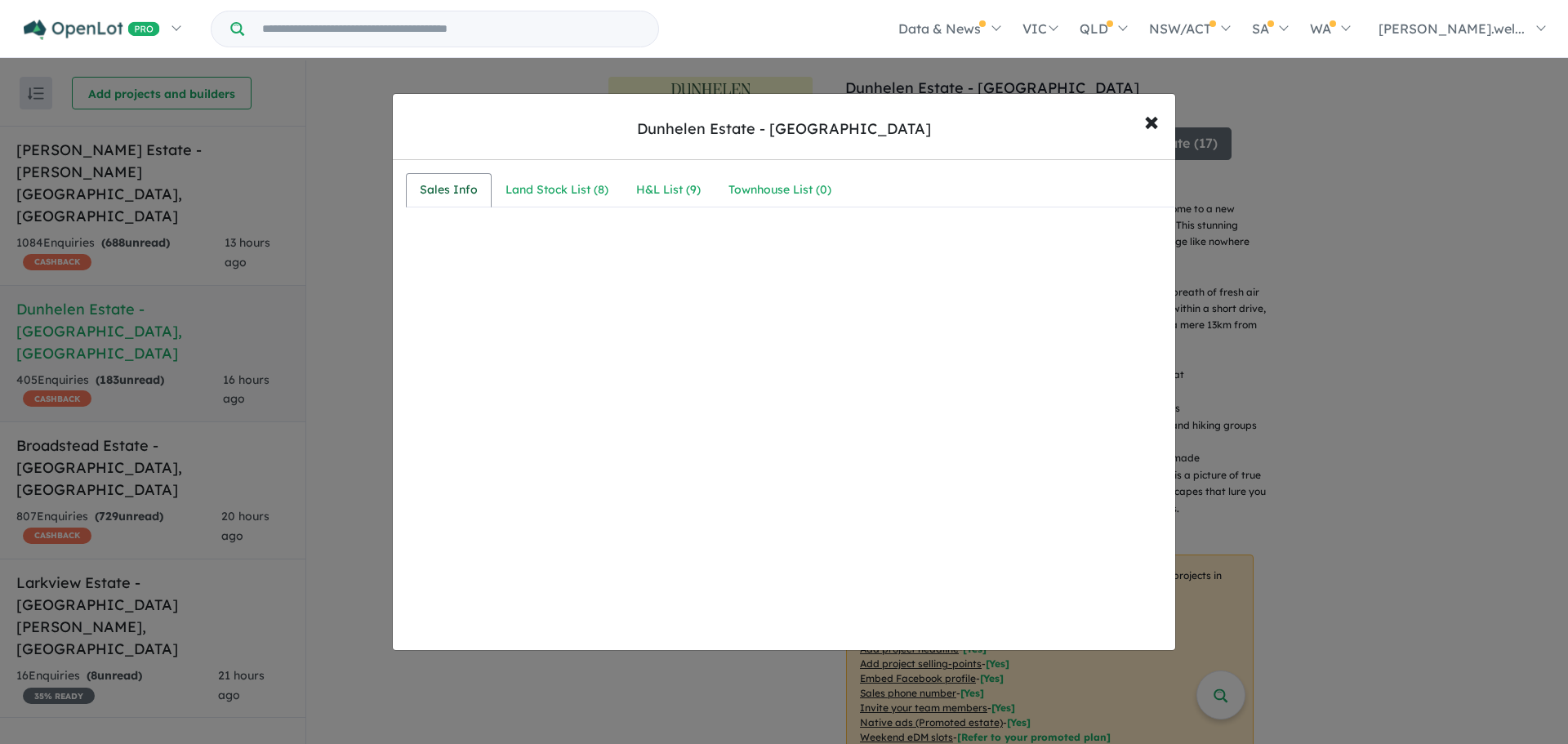
click at [460, 187] on div "Sales Info" at bounding box center [448, 190] width 58 height 20
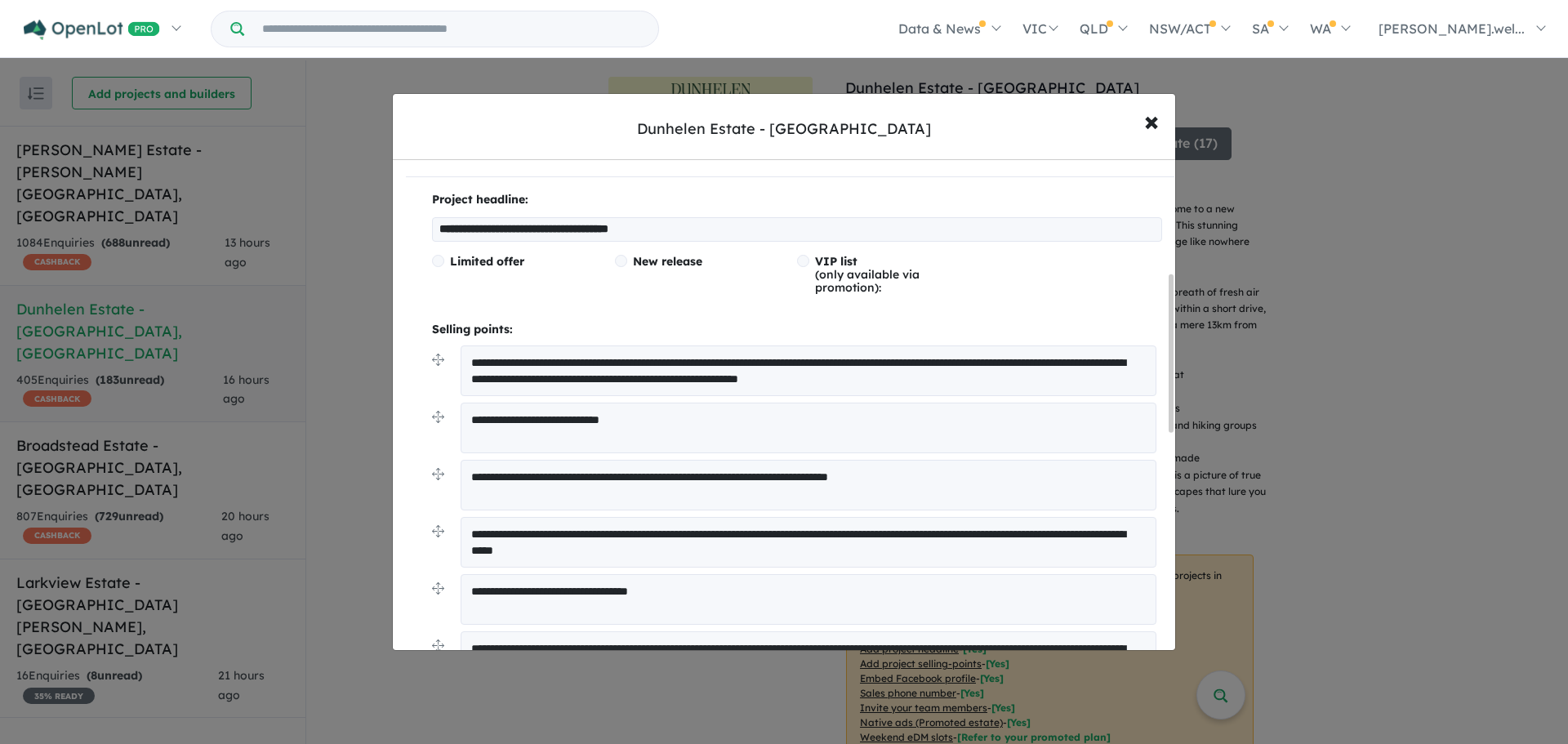
scroll to position [163, 0]
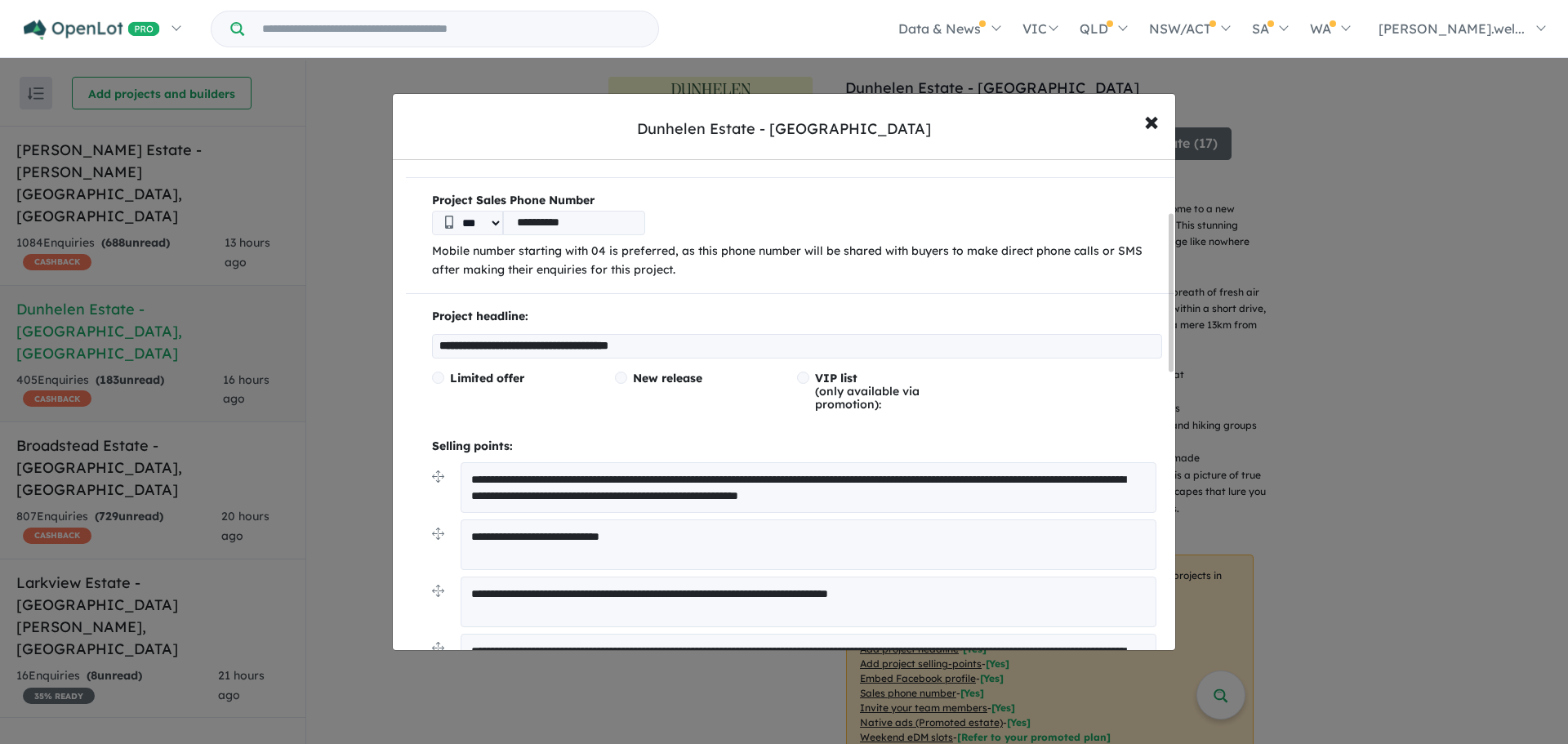
click at [545, 348] on input "**********" at bounding box center [797, 346] width 730 height 25
click at [543, 346] on input "**********" at bounding box center [797, 346] width 730 height 25
drag, startPoint x: 541, startPoint y: 344, endPoint x: 697, endPoint y: 351, distance: 156.2
click at [697, 351] on input "**********" at bounding box center [797, 346] width 730 height 25
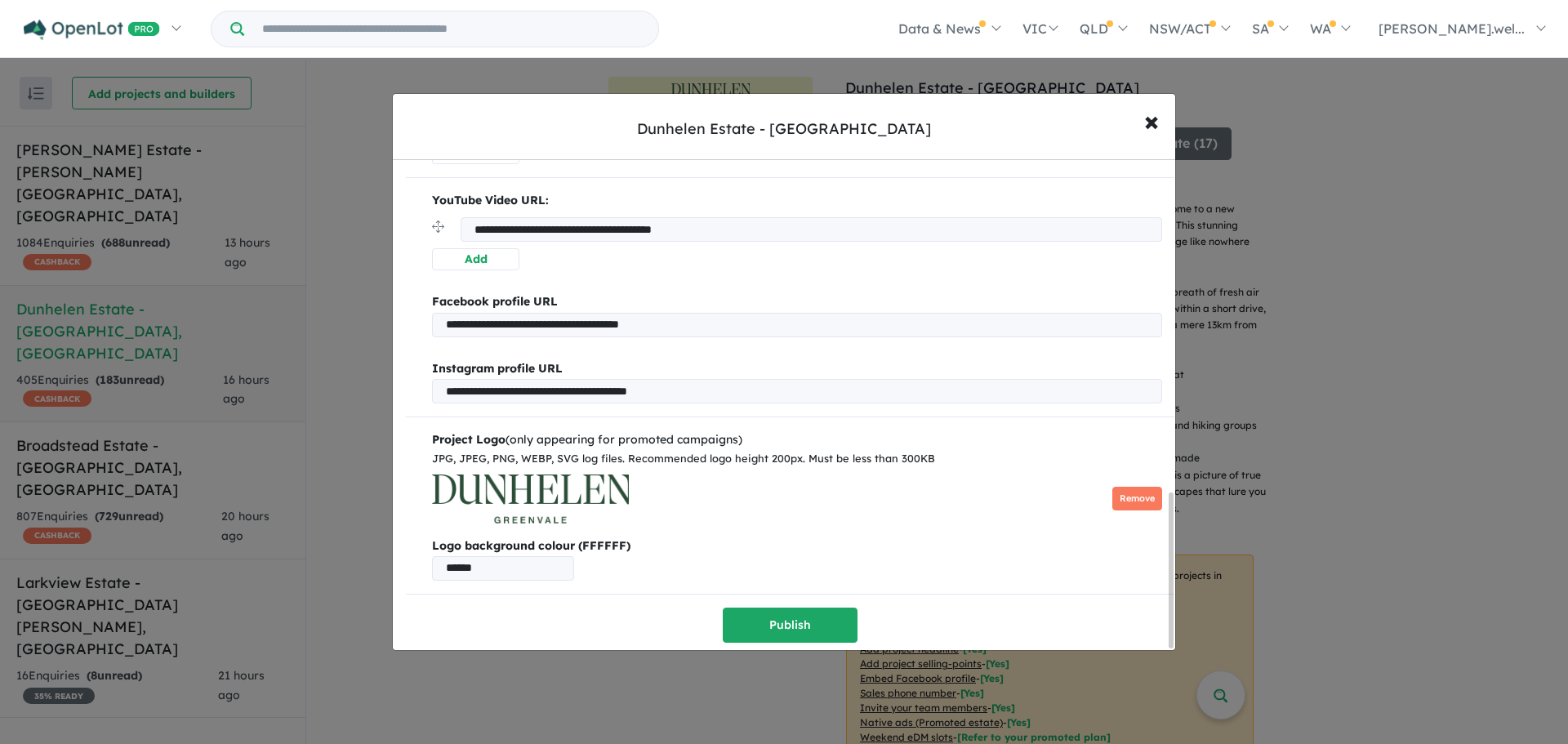
scroll to position [1060, 0]
type input "**********"
click at [780, 622] on button "Publish" at bounding box center [790, 626] width 135 height 36
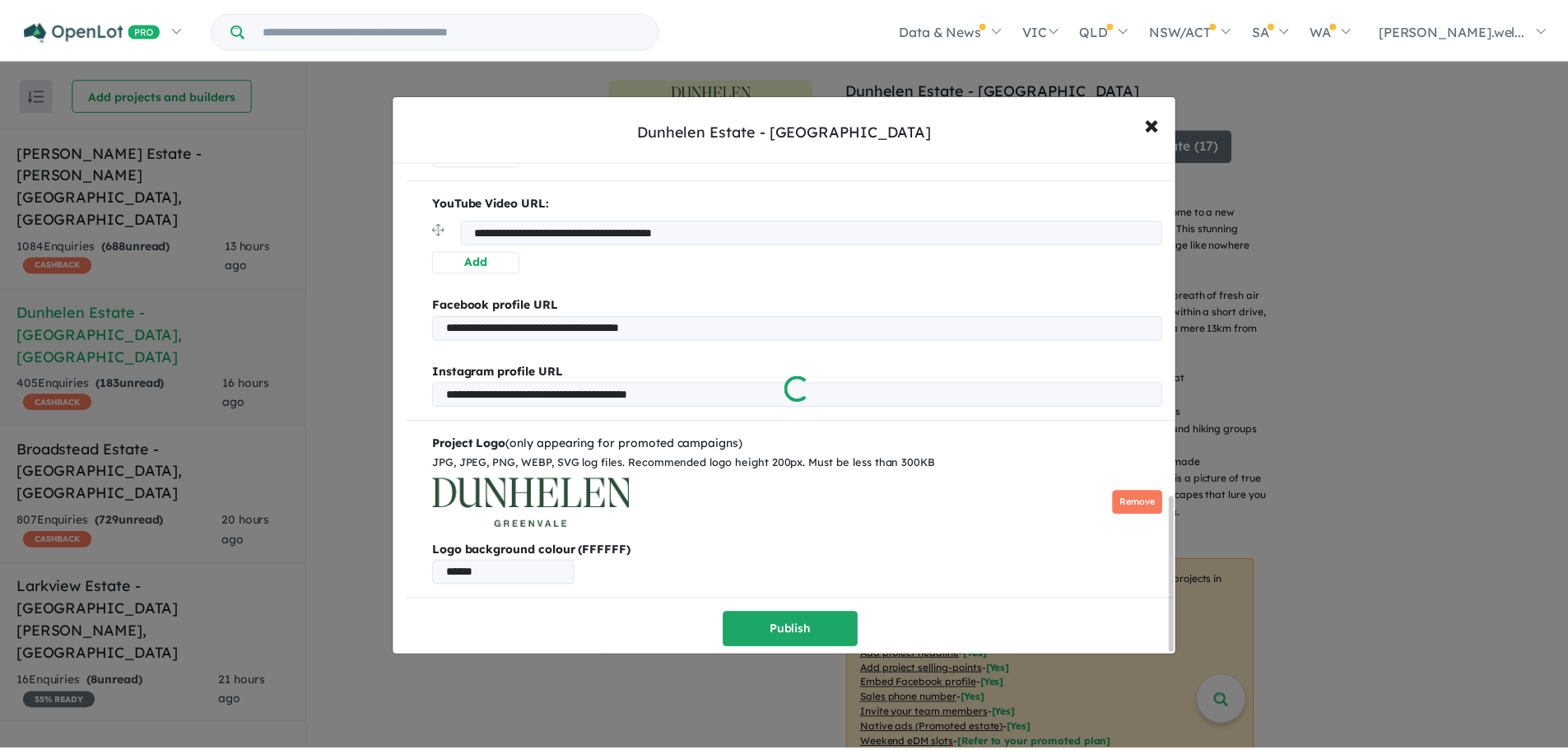
scroll to position [0, 0]
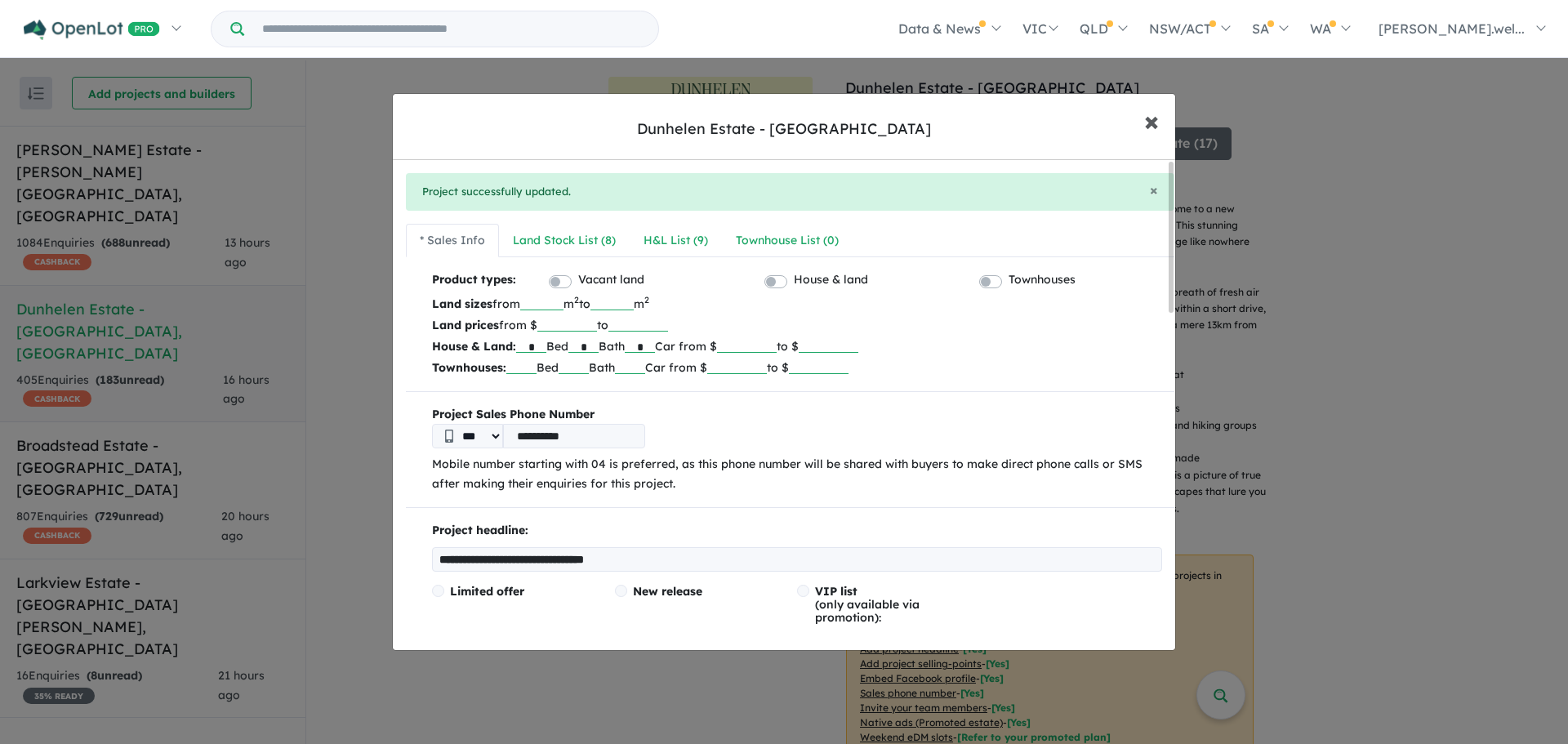
click at [1163, 126] on button "× Close" at bounding box center [1151, 121] width 47 height 44
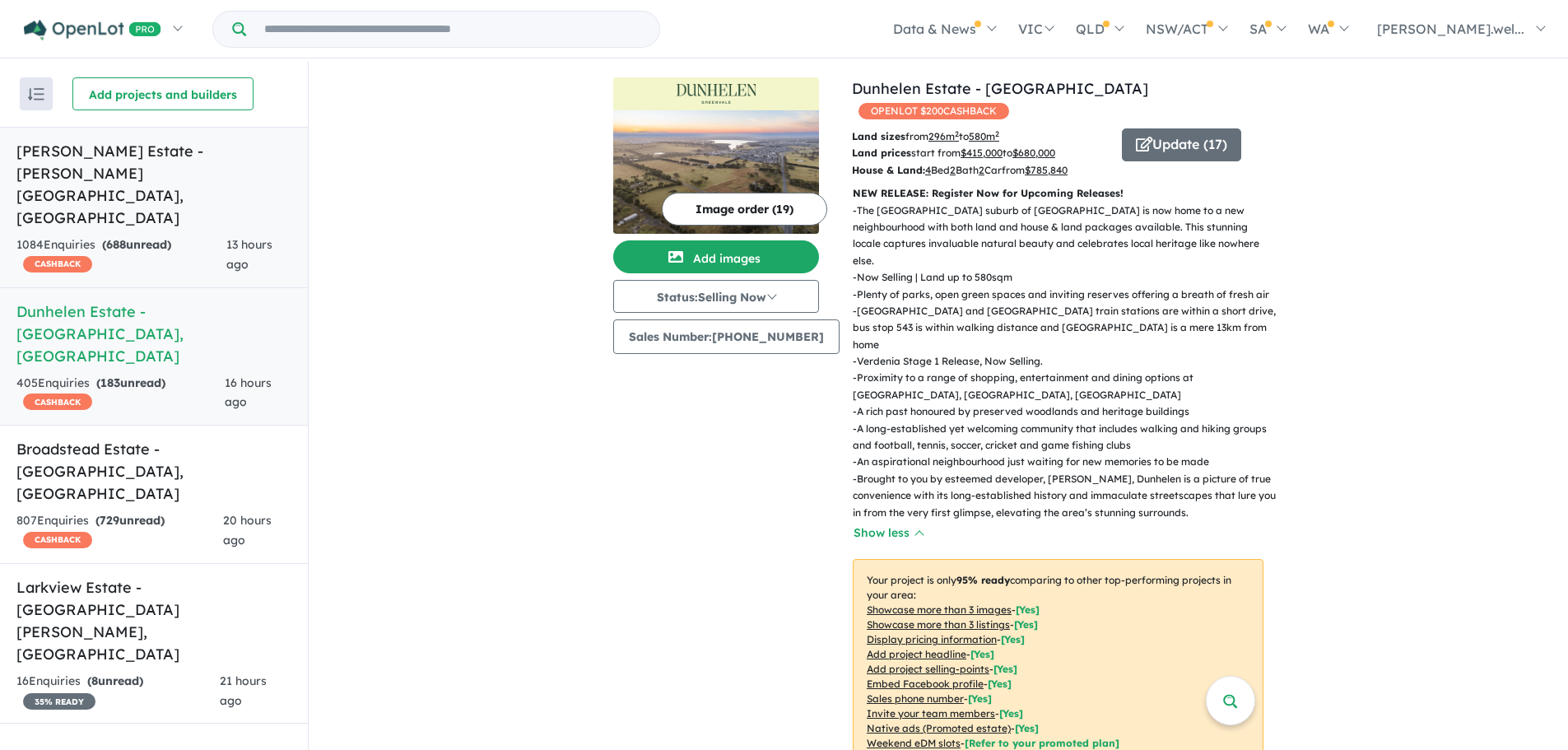
click at [125, 170] on h5 "[PERSON_NAME] Estate - [PERSON_NAME][GEOGRAPHIC_DATA] , [GEOGRAPHIC_DATA]" at bounding box center [153, 183] width 275 height 89
